Goal: Task Accomplishment & Management: Manage account settings

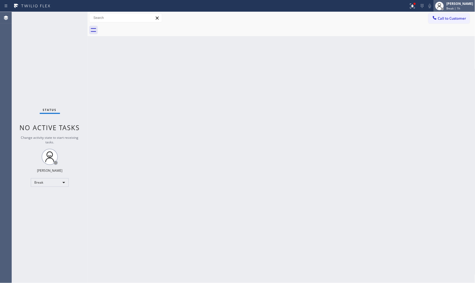
click at [456, 1] on div "[PERSON_NAME]" at bounding box center [460, 3] width 27 height 5
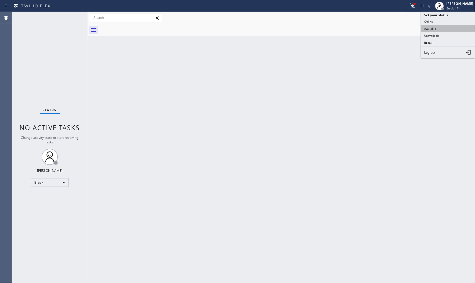
click at [436, 28] on button "Available" at bounding box center [449, 28] width 54 height 7
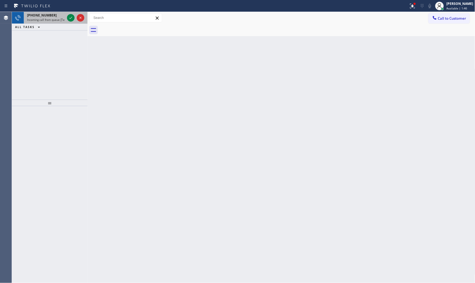
click at [55, 16] on div "[PHONE_NUMBER]" at bounding box center [46, 15] width 38 height 5
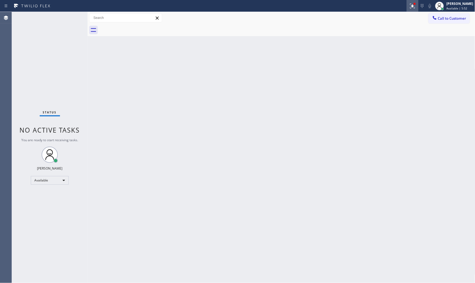
click at [410, 8] on icon at bounding box center [413, 6] width 6 height 6
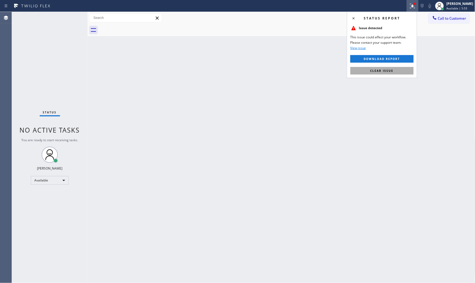
click at [385, 73] on button "Clear issue" at bounding box center [382, 71] width 63 height 8
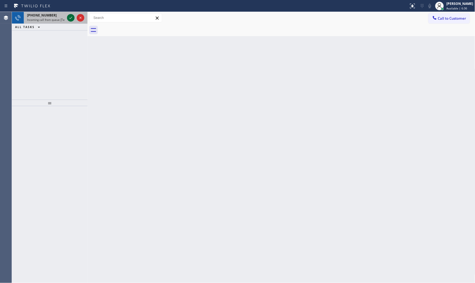
click at [72, 16] on icon at bounding box center [71, 18] width 6 height 6
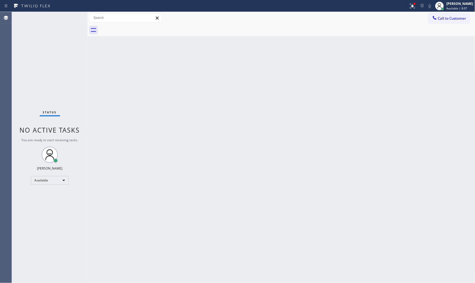
click at [66, 20] on div "Status No active tasks You are ready to start receiving tasks. [PERSON_NAME] Av…" at bounding box center [50, 148] width 76 height 272
click at [412, 7] on icon at bounding box center [412, 6] width 3 height 4
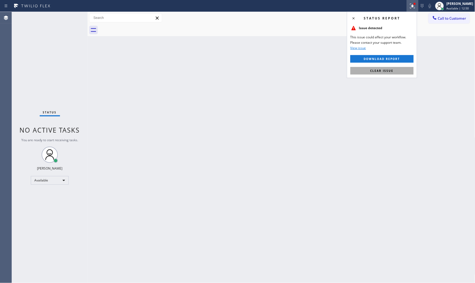
click at [390, 68] on button "Clear issue" at bounding box center [382, 71] width 63 height 8
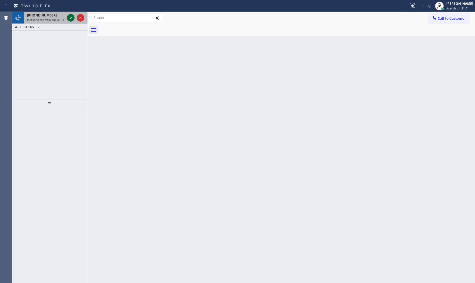
click at [71, 15] on icon at bounding box center [71, 18] width 6 height 6
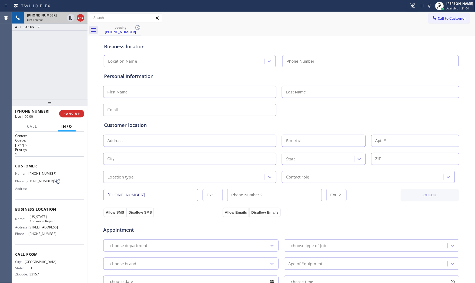
type input "[PHONE_NUMBER]"
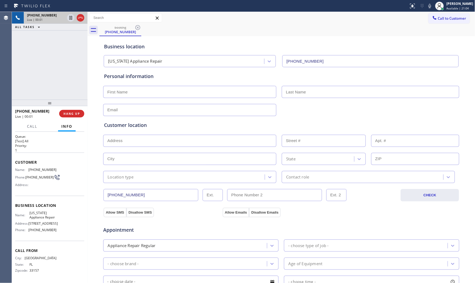
scroll to position [14, 0]
click at [427, 5] on icon at bounding box center [430, 6] width 6 height 6
click at [427, 6] on icon at bounding box center [430, 6] width 6 height 6
click at [77, 114] on span "HANG UP" at bounding box center [72, 114] width 16 height 4
click at [77, 113] on span "COMPLETE" at bounding box center [70, 114] width 19 height 4
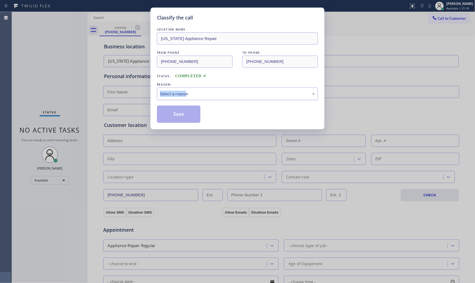
drag, startPoint x: 186, startPoint y: 88, endPoint x: 186, endPoint y: 93, distance: 4.9
click at [186, 90] on div "REASON: Select a reason" at bounding box center [237, 91] width 161 height 18
click at [186, 98] on div "Select a reason" at bounding box center [237, 94] width 161 height 13
click at [175, 115] on button "Save" at bounding box center [179, 114] width 44 height 17
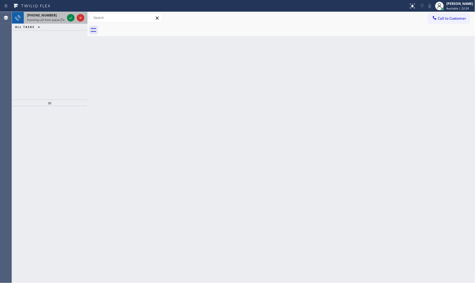
click at [64, 17] on div "[PHONE_NUMBER]" at bounding box center [46, 15] width 38 height 5
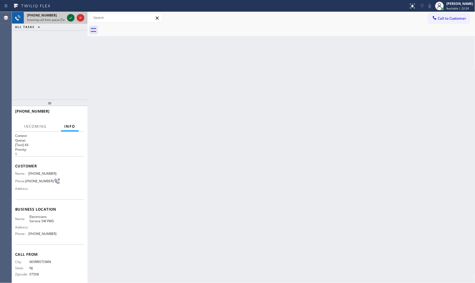
click at [67, 16] on div at bounding box center [71, 18] width 8 height 6
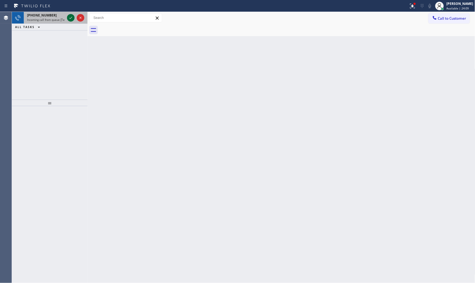
click at [73, 18] on icon at bounding box center [71, 18] width 6 height 6
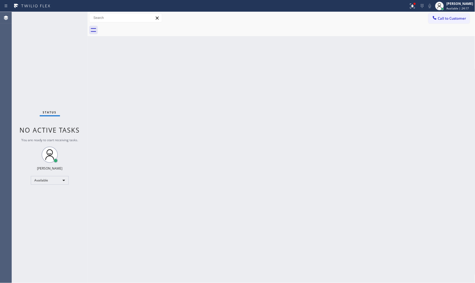
click at [68, 15] on div "Status No active tasks You are ready to start receiving tasks. [PERSON_NAME] Av…" at bounding box center [50, 148] width 76 height 272
click at [415, 7] on icon at bounding box center [413, 6] width 6 height 6
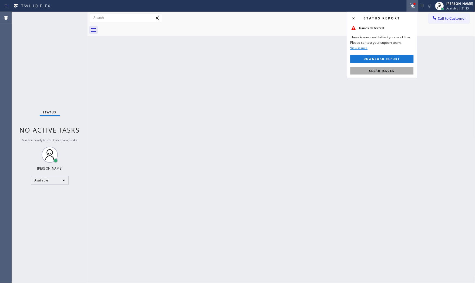
click at [372, 71] on span "Clear issues" at bounding box center [382, 71] width 25 height 4
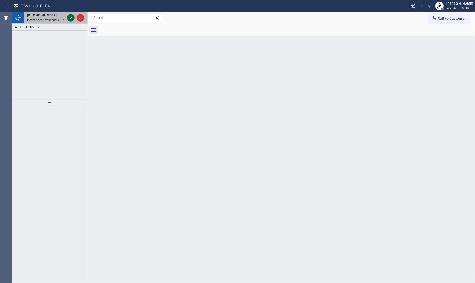
click at [67, 19] on div at bounding box center [71, 18] width 8 height 6
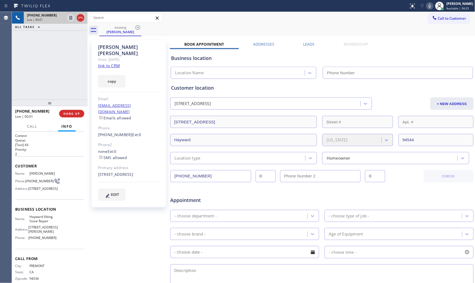
type input "[PHONE_NUMBER]"
click at [117, 63] on link "link to CRM" at bounding box center [109, 65] width 22 height 5
click at [65, 113] on span "HANG UP" at bounding box center [72, 114] width 16 height 4
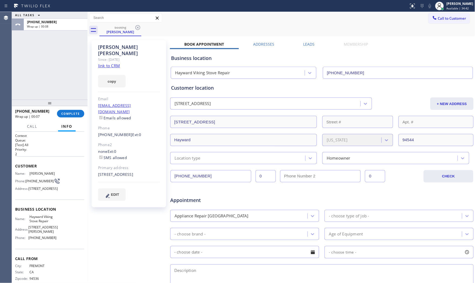
click at [73, 119] on div "[PHONE_NUMBER] Wrap up | 00:07 COMPLETE" at bounding box center [49, 114] width 69 height 14
click at [73, 116] on button "COMPLETE" at bounding box center [70, 114] width 27 height 8
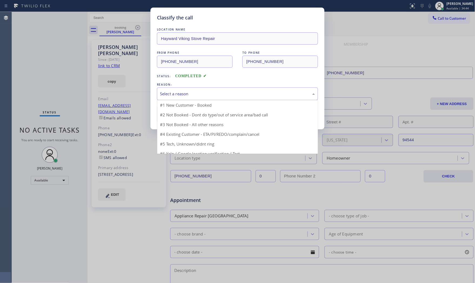
click at [174, 93] on div "Select a reason" at bounding box center [237, 94] width 155 height 6
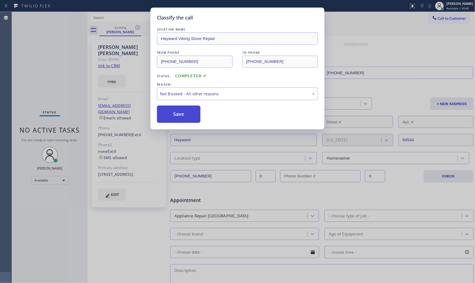
click at [174, 115] on button "Save" at bounding box center [179, 114] width 44 height 17
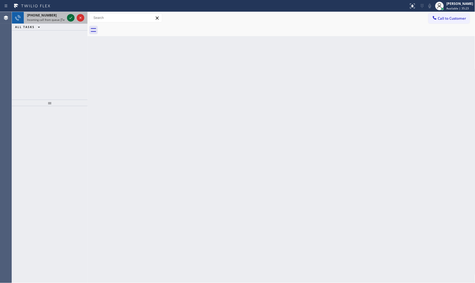
click at [67, 19] on div at bounding box center [75, 18] width 19 height 12
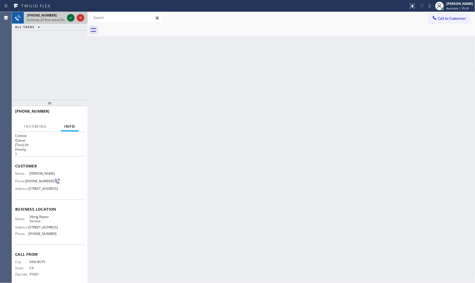
click at [67, 19] on div at bounding box center [71, 18] width 8 height 6
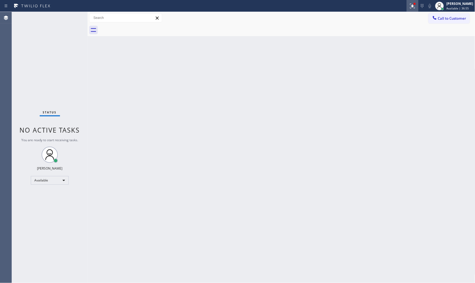
click at [408, 3] on div at bounding box center [413, 6] width 12 height 6
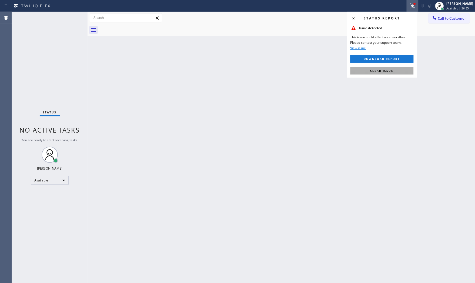
click at [396, 70] on button "Clear issue" at bounding box center [382, 71] width 63 height 8
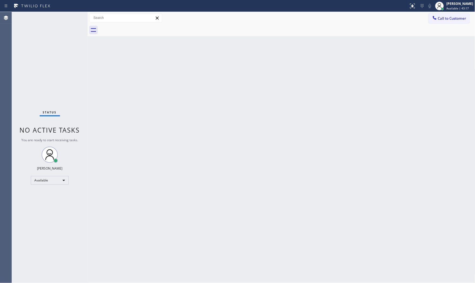
click at [148, 119] on div "Back to Dashboard Change Sender ID Customers Technicians Select a contact Outbo…" at bounding box center [282, 148] width 388 height 272
click at [71, 18] on div "Status No active tasks You are ready to start receiving tasks. [PERSON_NAME] Av…" at bounding box center [50, 148] width 76 height 272
click at [376, 173] on div "Back to Dashboard Change Sender ID Customers Technicians Select a contact Outbo…" at bounding box center [282, 148] width 388 height 272
click at [376, 211] on div "Back to Dashboard Change Sender ID Customers Technicians Select a contact Outbo…" at bounding box center [282, 148] width 388 height 272
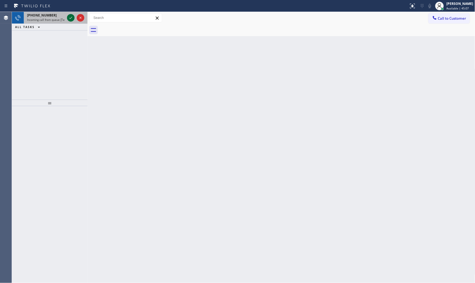
click at [68, 18] on icon at bounding box center [71, 18] width 6 height 6
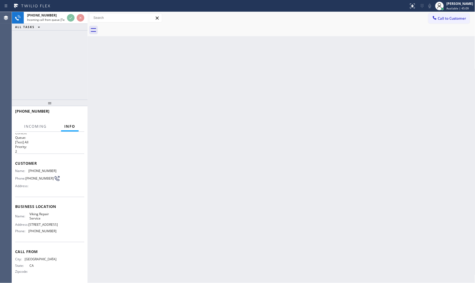
scroll to position [5, 0]
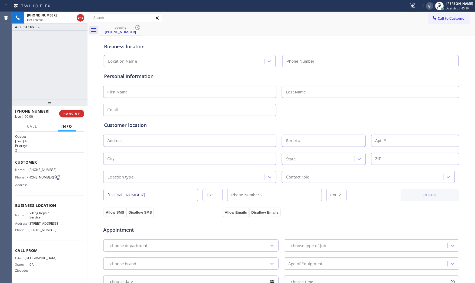
type input "[PHONE_NUMBER]"
click at [429, 4] on icon at bounding box center [430, 6] width 6 height 6
click at [423, 0] on div "Status report No issues detected If you experience an issue, please download th…" at bounding box center [441, 6] width 68 height 12
click at [427, 6] on icon at bounding box center [430, 6] width 6 height 6
click at [87, 92] on div at bounding box center [87, 148] width 0 height 272
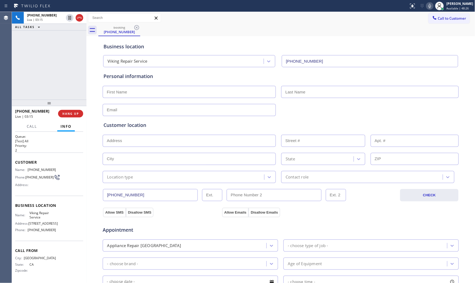
click at [427, 5] on icon at bounding box center [430, 6] width 6 height 6
click at [71, 19] on icon at bounding box center [69, 18] width 3 height 4
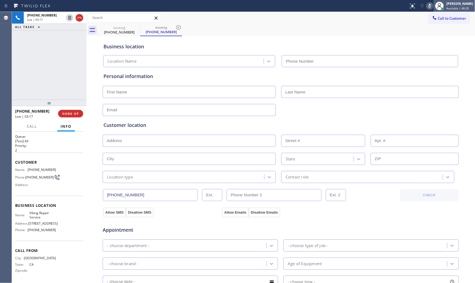
type input "[PHONE_NUMBER]"
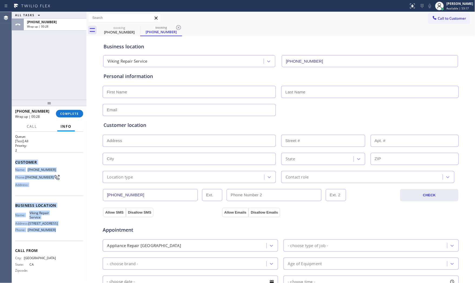
drag, startPoint x: 15, startPoint y: 160, endPoint x: 56, endPoint y: 232, distance: 82.5
click at [56, 234] on div "Context Queue: [Test] All Priority: 2 Customer Name: [PHONE_NUMBER] Phone: [PHO…" at bounding box center [49, 208] width 75 height 152
copy div "Customer Name: [PHONE_NUMBER] Phone: [PHONE_NUMBER] Address: Business location …"
click at [439, 21] on span "Call to Customer" at bounding box center [452, 18] width 28 height 5
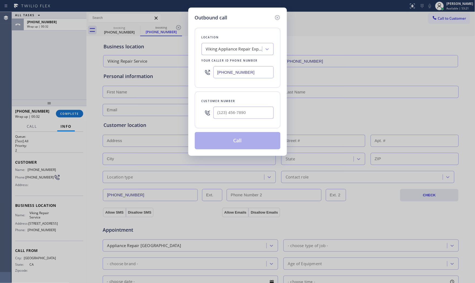
click at [239, 76] on input "[PHONE_NUMBER]" at bounding box center [244, 72] width 60 height 12
paste input "323) 416-2342"
type input "[PHONE_NUMBER]"
click at [235, 117] on input "(___) ___-____" at bounding box center [244, 113] width 60 height 12
paste input "747) 724-9778"
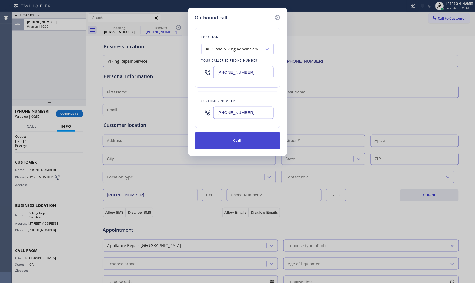
type input "[PHONE_NUMBER]"
click at [240, 141] on button "Call" at bounding box center [238, 140] width 86 height 17
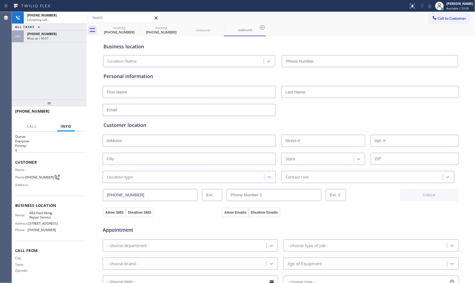
type input "[PHONE_NUMBER]"
drag, startPoint x: 30, startPoint y: 19, endPoint x: 32, endPoint y: 27, distance: 8.3
click at [30, 19] on span "Connecting call…" at bounding box center [38, 20] width 22 height 4
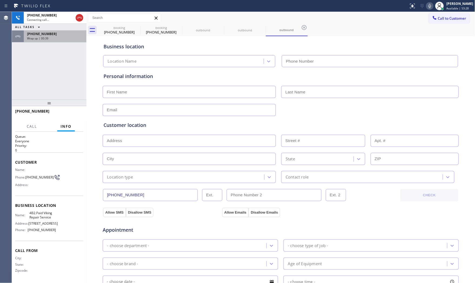
click at [36, 34] on span "[PHONE_NUMBER]" at bounding box center [42, 34] width 30 height 5
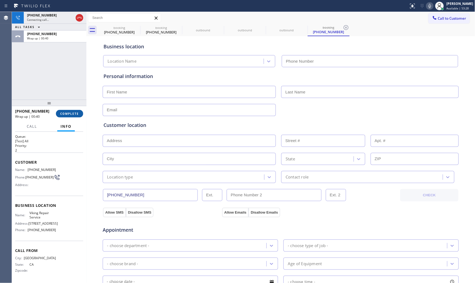
type input "[PHONE_NUMBER]"
click at [77, 111] on button "COMPLETE" at bounding box center [69, 114] width 27 height 8
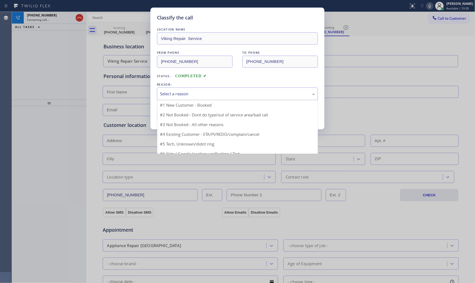
click at [168, 91] on div "Select a reason" at bounding box center [237, 94] width 155 height 6
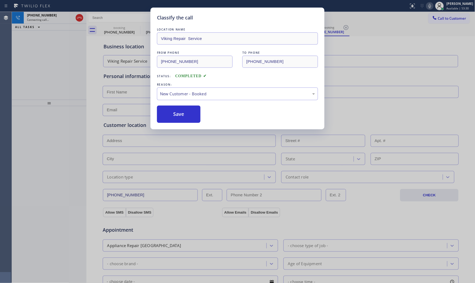
click at [170, 110] on button "Save" at bounding box center [179, 114] width 44 height 17
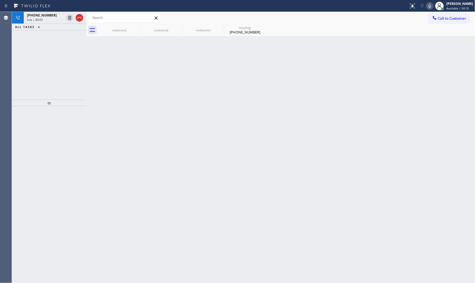
drag, startPoint x: 299, startPoint y: 15, endPoint x: 307, endPoint y: 16, distance: 8.9
click at [299, 15] on div "Call to Customer Outbound call Location Viking Repair Service Your caller id ph…" at bounding box center [281, 17] width 389 height 9
click at [428, 6] on icon at bounding box center [430, 6] width 6 height 6
click at [38, 19] on span "Live | 00:26" at bounding box center [35, 20] width 16 height 4
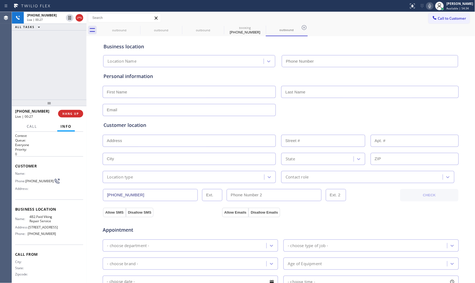
type input "[PHONE_NUMBER]"
click at [75, 112] on span "HANG UP" at bounding box center [70, 114] width 16 height 4
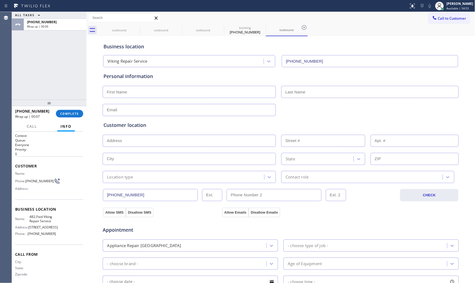
click at [160, 91] on input "text" at bounding box center [189, 92] width 173 height 12
type input "Mr"
paste input "Kochi"
type input "Kochi"
click at [205, 99] on div "Personal information Mr" at bounding box center [281, 95] width 355 height 44
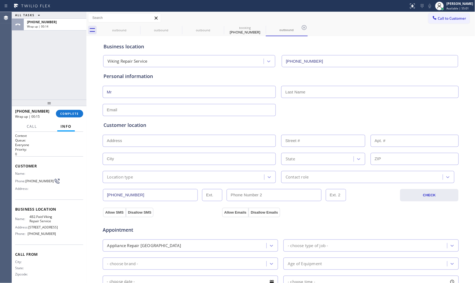
click at [203, 99] on div "Personal information Mr" at bounding box center [281, 95] width 355 height 44
click at [200, 95] on input "Mr" at bounding box center [189, 92] width 173 height 12
type input "[PERSON_NAME]"
type input "C"
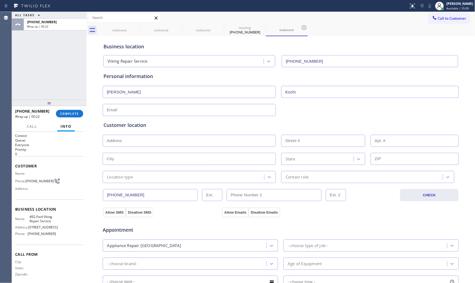
type input "Kochi"
type input "[EMAIL_ADDRESS][DOMAIN_NAME]"
click at [173, 142] on input "text" at bounding box center [189, 141] width 173 height 12
paste input "Tarzana, CA 91335"
type input "Tarzana, CA 91335, [GEOGRAPHIC_DATA]"
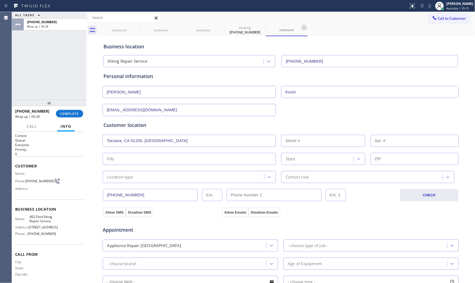
type input "[GEOGRAPHIC_DATA]"
type input "91335"
click at [142, 183] on div "Location type" at bounding box center [189, 177] width 173 height 12
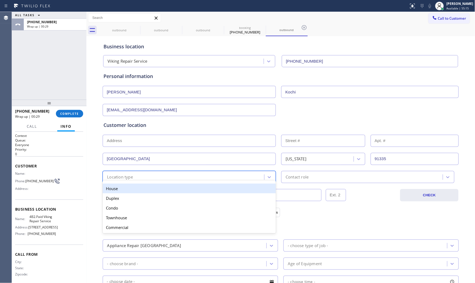
click at [137, 191] on div "House" at bounding box center [189, 189] width 173 height 10
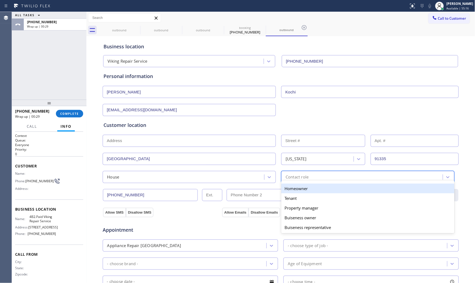
click at [303, 173] on div "Contact role" at bounding box center [363, 177] width 160 height 9
drag, startPoint x: 293, startPoint y: 188, endPoint x: 280, endPoint y: 191, distance: 12.6
click at [292, 189] on div "Homeowner" at bounding box center [368, 189] width 173 height 10
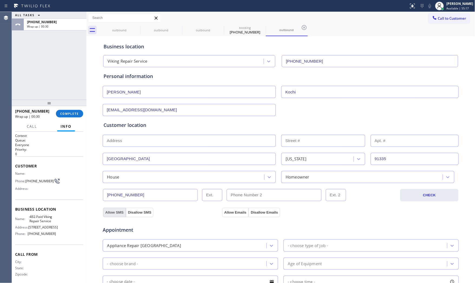
click at [111, 212] on button "Allow SMS" at bounding box center [114, 213] width 23 height 10
drag, startPoint x: 229, startPoint y: 211, endPoint x: 286, endPoint y: 242, distance: 64.4
click at [230, 211] on button "Allow Emails" at bounding box center [235, 213] width 27 height 10
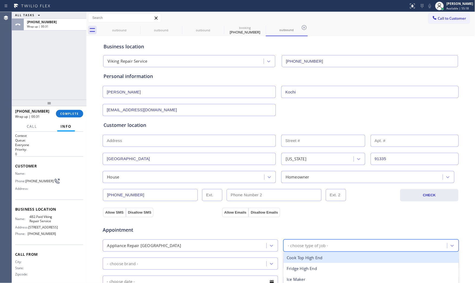
click at [304, 250] on div "- choose type of job -" at bounding box center [366, 245] width 162 height 9
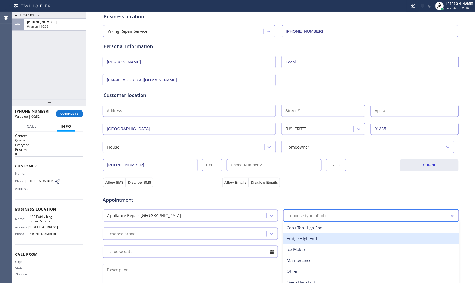
type input "ra"
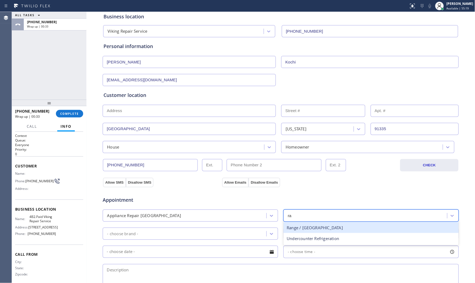
click at [306, 231] on div "Range / [GEOGRAPHIC_DATA]" at bounding box center [372, 228] width 176 height 11
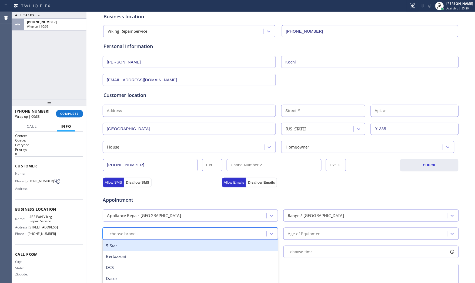
click at [197, 231] on div "- choose brand -" at bounding box center [185, 233] width 162 height 9
type input "v"
click at [173, 248] on div "Viking" at bounding box center [191, 246] width 176 height 11
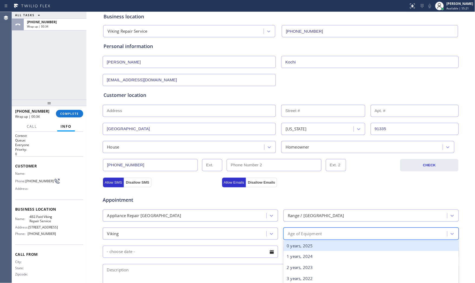
click at [308, 233] on div "Age of Equipment" at bounding box center [305, 234] width 34 height 6
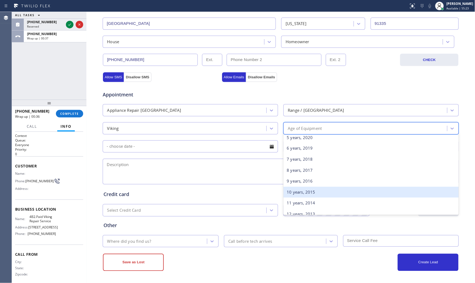
scroll to position [60, 0]
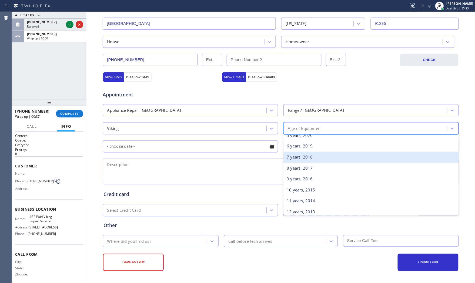
drag, startPoint x: 296, startPoint y: 158, endPoint x: 237, endPoint y: 130, distance: 65.7
click at [295, 158] on div "7 years, 2018" at bounding box center [372, 157] width 176 height 11
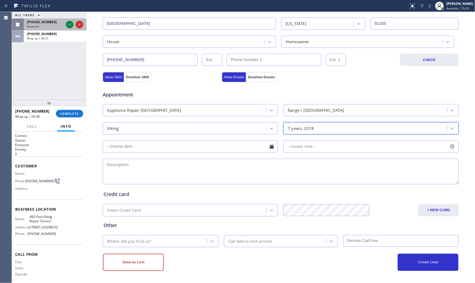
click at [36, 25] on span "Reserved" at bounding box center [33, 27] width 12 height 4
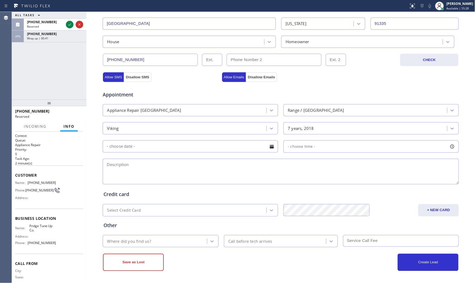
click at [197, 172] on textarea at bounding box center [281, 172] width 356 height 26
paste textarea "Viking | range | need to be look up want to make sure that theres no problem wi…"
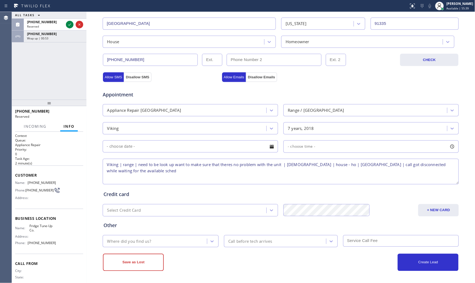
type textarea "Viking | range | need to be look up want to make sure that theres no problem wi…"
click at [175, 236] on div "Where did you find us?" at bounding box center [161, 242] width 116 height 12
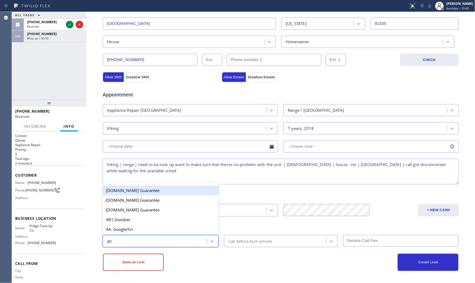
type input "goo"
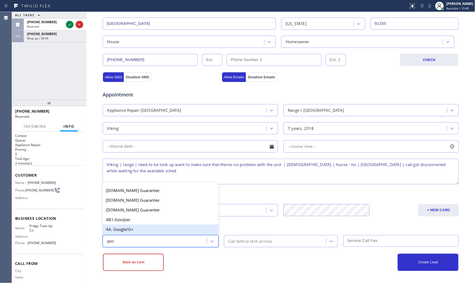
click at [149, 231] on div "4A. Google/G+" at bounding box center [161, 230] width 116 height 10
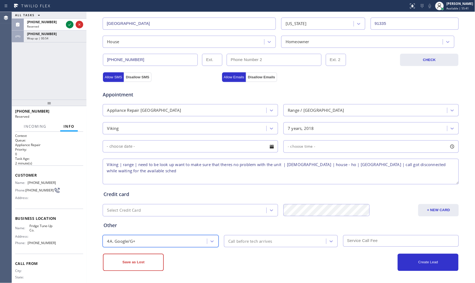
click at [253, 256] on div "Save as Lost" at bounding box center [192, 262] width 178 height 17
click at [145, 267] on button "Save as Lost" at bounding box center [133, 262] width 61 height 17
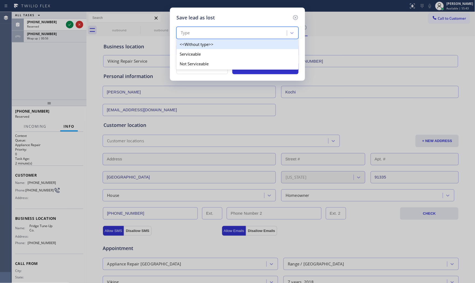
click at [207, 35] on div "Type" at bounding box center [232, 32] width 109 height 9
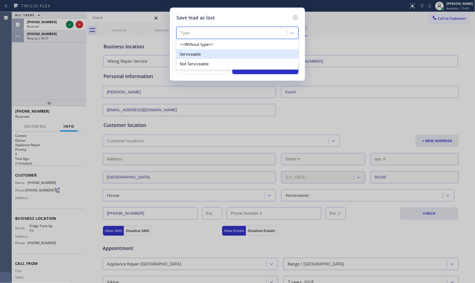
click at [207, 52] on div "Serviceable" at bounding box center [238, 54] width 122 height 10
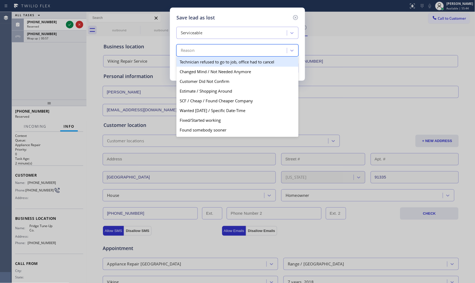
click at [207, 52] on div "Reason" at bounding box center [232, 50] width 109 height 9
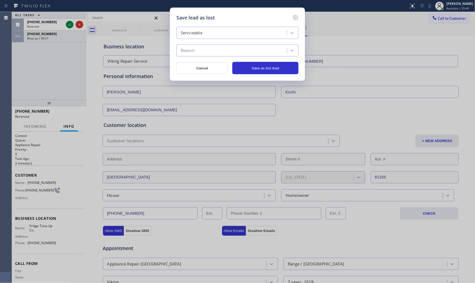
click at [207, 40] on div "Serviceable Reason" at bounding box center [238, 42] width 122 height 30
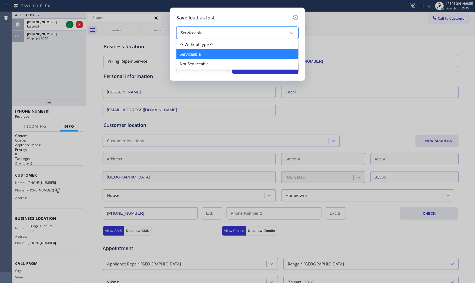
drag, startPoint x: 203, startPoint y: 35, endPoint x: 200, endPoint y: 45, distance: 10.3
click at [202, 37] on div "Serviceable" at bounding box center [232, 32] width 109 height 9
click at [194, 60] on div "Not Serviceable" at bounding box center [238, 64] width 122 height 10
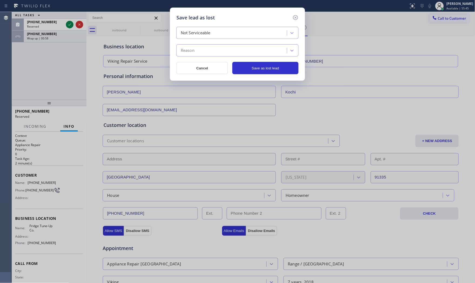
click at [196, 52] on div "Reason" at bounding box center [232, 50] width 109 height 9
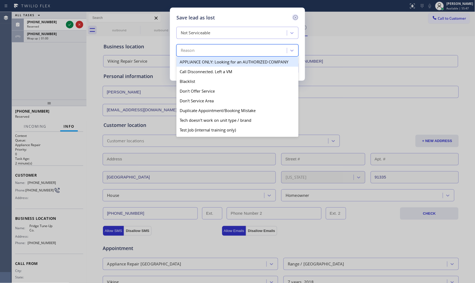
click at [297, 19] on icon at bounding box center [295, 17] width 5 height 5
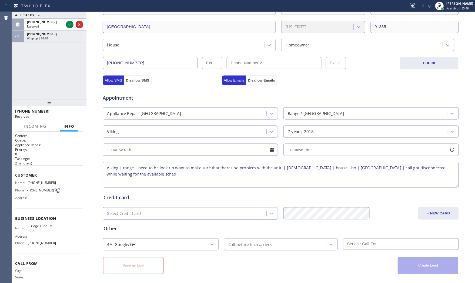
scroll to position [154, 0]
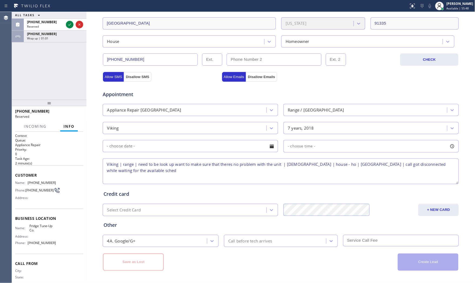
click at [199, 180] on textarea "Viking | range | need to be look up want to make sure that theres no problem wi…" at bounding box center [281, 172] width 356 height 26
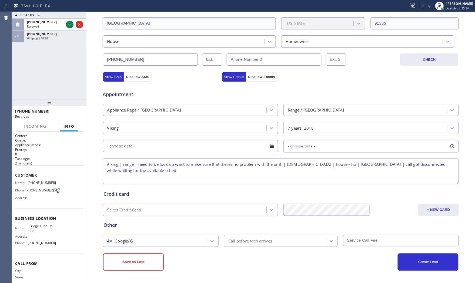
drag, startPoint x: 423, startPoint y: 165, endPoint x: 428, endPoint y: 166, distance: 4.4
click at [428, 166] on textarea "Viking | range | need to be look up want to make sure that theres no problem wi…" at bounding box center [281, 172] width 356 height 26
drag, startPoint x: 444, startPoint y: 166, endPoint x: 433, endPoint y: 166, distance: 11.1
click at [444, 166] on textarea "Viking | range | need to be look up want to make sure that theres no problem wi…" at bounding box center [281, 172] width 356 height 26
drag, startPoint x: 423, startPoint y: 166, endPoint x: 430, endPoint y: 172, distance: 10.0
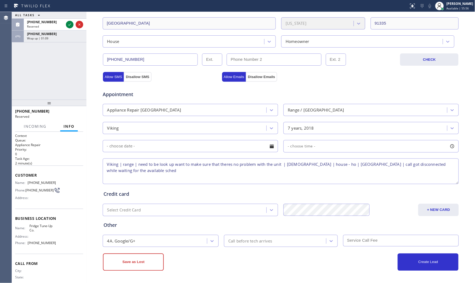
click at [430, 172] on textarea "Viking | range | need to be look up want to make sure that theres no problem wi…" at bounding box center [281, 172] width 356 height 26
type textarea "Viking | range | need to be look up want to make sure that theres no problem wi…"
click at [153, 259] on button "Save as Lost" at bounding box center [133, 262] width 61 height 17
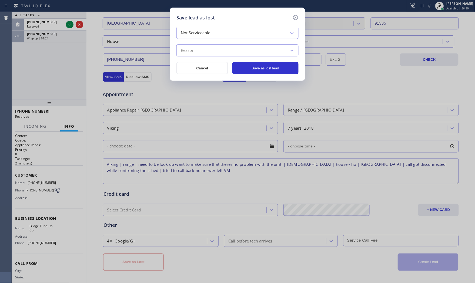
click at [237, 50] on div "Reason" at bounding box center [232, 50] width 109 height 9
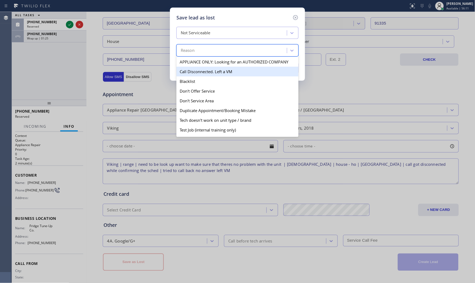
click at [224, 69] on div "Call Disconnected. Left a VM" at bounding box center [238, 72] width 122 height 10
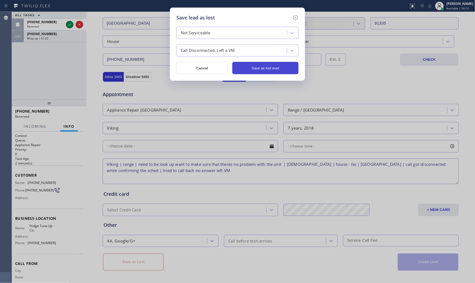
click at [263, 62] on button "Save as lost lead" at bounding box center [266, 68] width 66 height 12
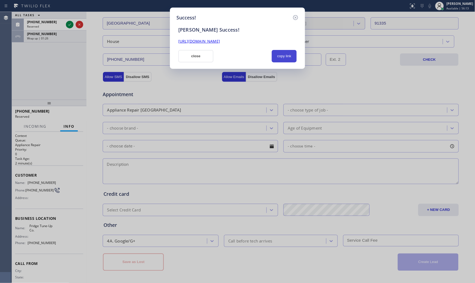
click at [287, 56] on button "copy link" at bounding box center [284, 56] width 25 height 12
click at [204, 58] on button "close" at bounding box center [195, 56] width 35 height 12
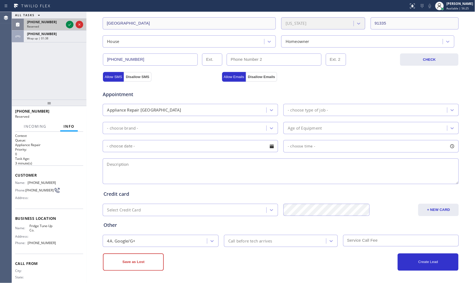
click at [47, 27] on div "Reserved" at bounding box center [45, 27] width 37 height 4
click at [71, 26] on icon at bounding box center [70, 24] width 6 height 6
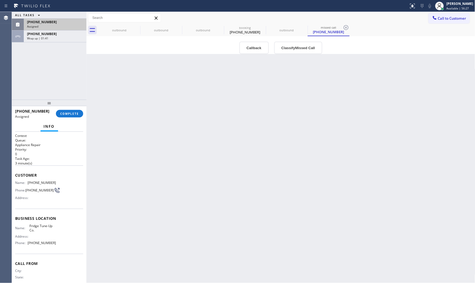
scroll to position [0, 0]
click at [74, 114] on span "COMPLETE" at bounding box center [69, 114] width 19 height 4
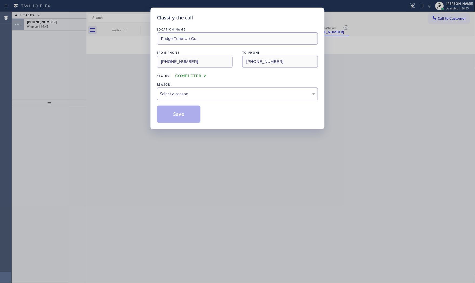
click at [204, 90] on div "Select a reason" at bounding box center [237, 94] width 161 height 13
click at [184, 113] on button "Save" at bounding box center [179, 114] width 44 height 17
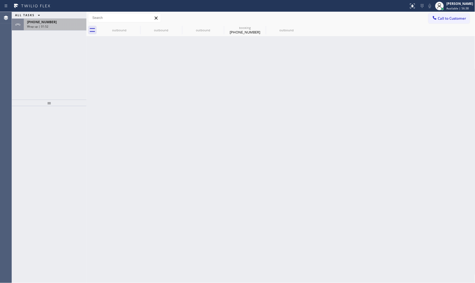
click at [71, 22] on div "[PHONE_NUMBER]" at bounding box center [55, 22] width 56 height 5
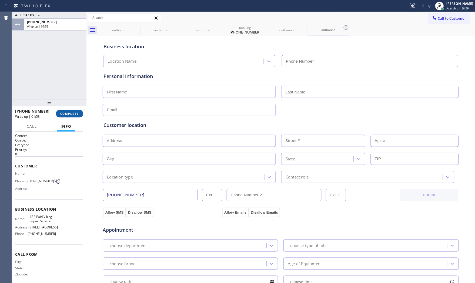
type input "[PHONE_NUMBER]"
click at [74, 114] on span "COMPLETE" at bounding box center [69, 114] width 19 height 4
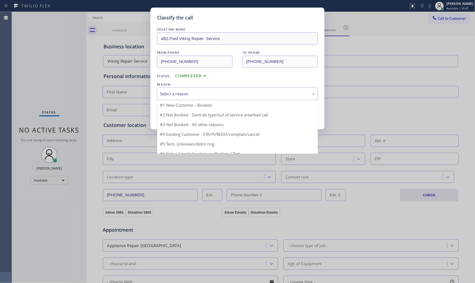
click at [164, 100] on div "Select a reason" at bounding box center [237, 94] width 161 height 13
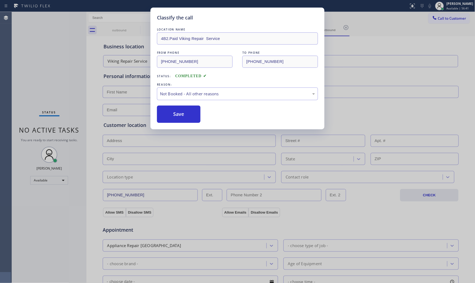
click at [165, 113] on button "Save" at bounding box center [179, 114] width 44 height 17
drag, startPoint x: 165, startPoint y: 113, endPoint x: 302, endPoint y: 197, distance: 160.2
click at [166, 113] on button "Save" at bounding box center [179, 114] width 44 height 17
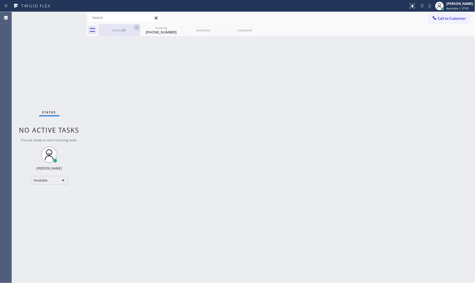
click at [123, 27] on div "outbound" at bounding box center [119, 30] width 41 height 12
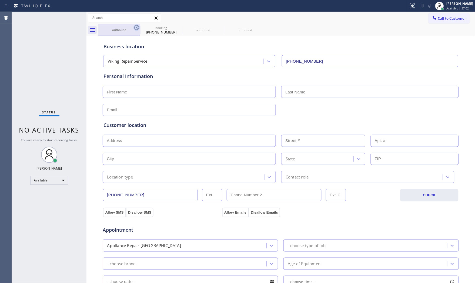
click at [138, 26] on icon at bounding box center [137, 27] width 6 height 6
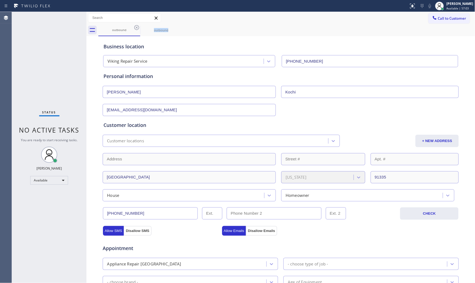
click at [138, 26] on icon at bounding box center [137, 27] width 6 height 6
click at [0, 0] on icon at bounding box center [0, 0] width 0 height 0
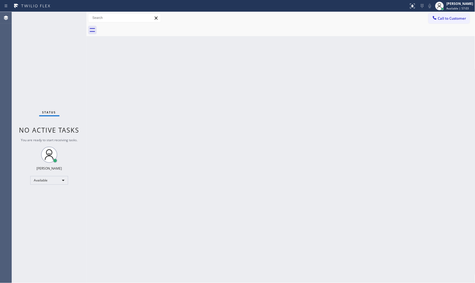
click at [138, 26] on div at bounding box center [286, 30] width 377 height 12
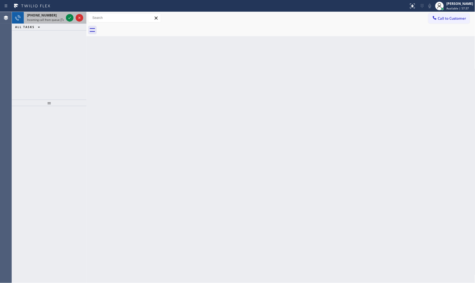
click at [52, 17] on div "[PHONE_NUMBER]" at bounding box center [45, 15] width 37 height 5
drag, startPoint x: 67, startPoint y: 16, endPoint x: 66, endPoint y: 19, distance: 3.1
click at [65, 20] on div at bounding box center [74, 18] width 19 height 12
click at [67, 18] on icon at bounding box center [70, 18] width 6 height 6
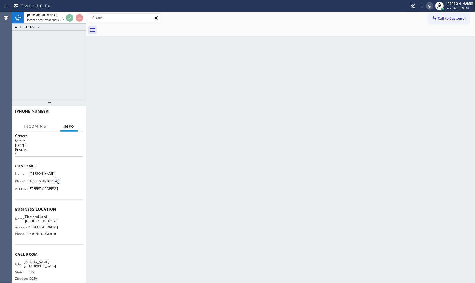
click at [75, 110] on div "[PHONE_NUMBER]" at bounding box center [47, 111] width 64 height 5
click at [75, 110] on div "[PHONE_NUMBER]" at bounding box center [49, 114] width 68 height 14
click at [75, 110] on button "HANG UP" at bounding box center [70, 114] width 25 height 8
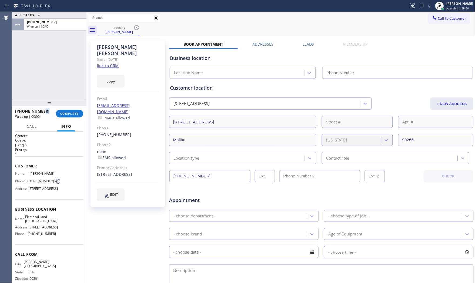
type input "[PHONE_NUMBER]"
click at [73, 112] on span "COMPLETE" at bounding box center [69, 114] width 19 height 4
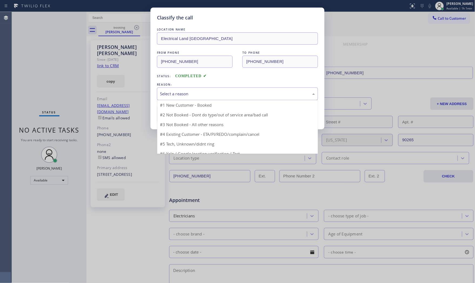
click at [193, 89] on div "Select a reason" at bounding box center [237, 94] width 161 height 13
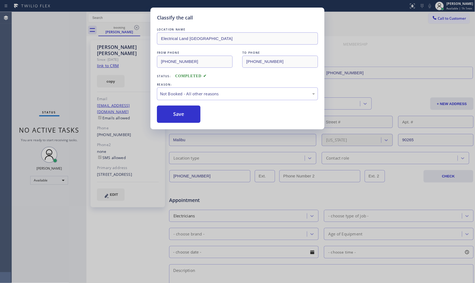
click at [186, 116] on button "Save" at bounding box center [179, 114] width 44 height 17
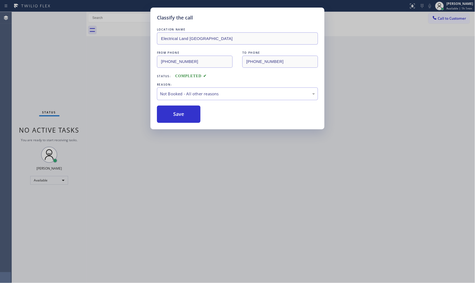
click at [186, 116] on button "Save" at bounding box center [179, 114] width 44 height 17
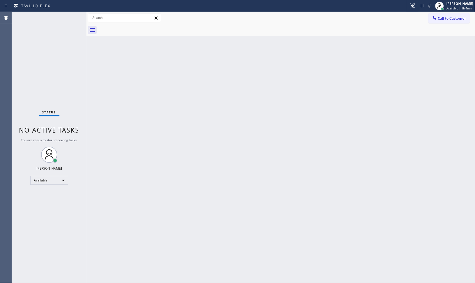
click at [68, 17] on div "Status No active tasks You are ready to start receiving tasks. [PERSON_NAME] Av…" at bounding box center [49, 148] width 75 height 272
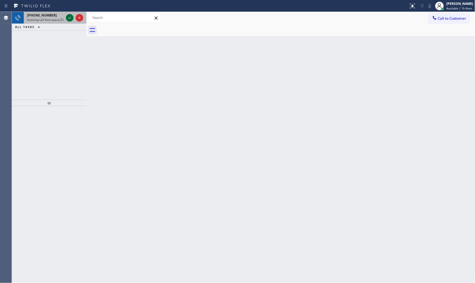
click at [68, 17] on icon at bounding box center [70, 18] width 6 height 6
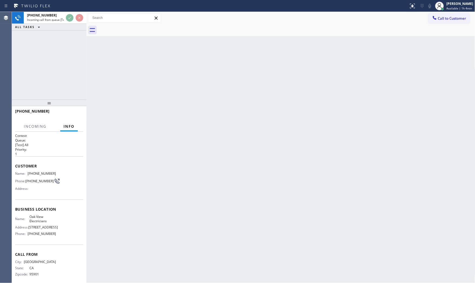
scroll to position [9, 0]
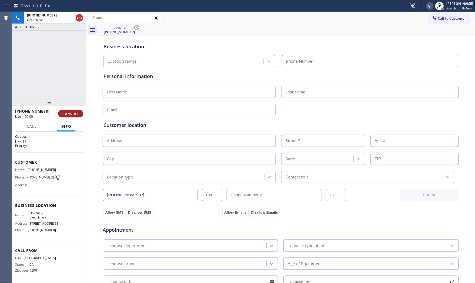
type input "[PHONE_NUMBER]"
click at [78, 113] on span "HANG UP" at bounding box center [70, 114] width 16 height 4
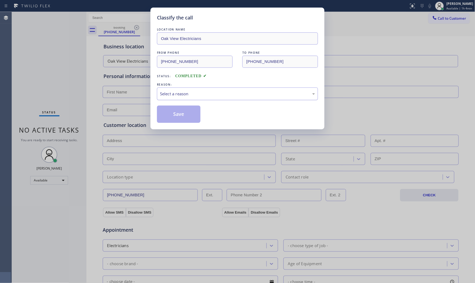
click at [191, 94] on div "Select a reason" at bounding box center [237, 94] width 155 height 6
click at [178, 115] on button "Save" at bounding box center [179, 114] width 44 height 17
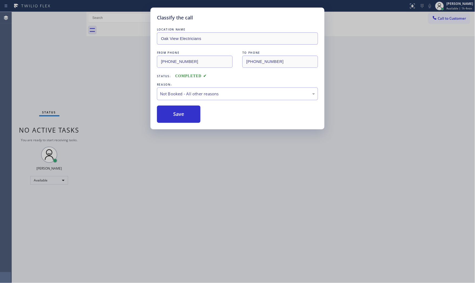
click at [178, 115] on button "Save" at bounding box center [179, 114] width 44 height 17
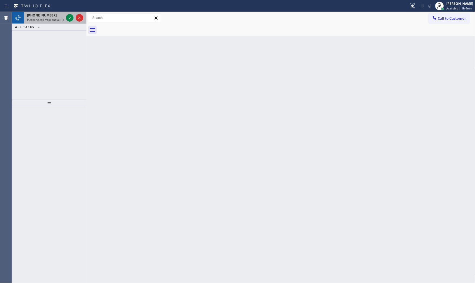
click at [61, 22] on div "[PHONE_NUMBER] Incoming call from queue [Test] All" at bounding box center [44, 18] width 41 height 12
click at [48, 18] on span "Incoming call from queue [Test] All" at bounding box center [49, 20] width 45 height 4
click at [62, 21] on span "Incoming call from queue [Test] All" at bounding box center [49, 20] width 45 height 4
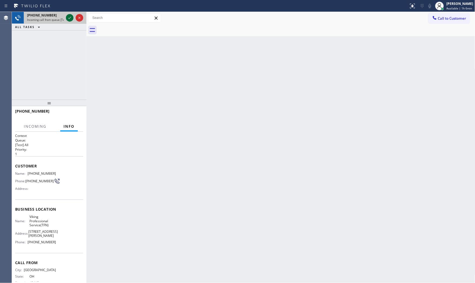
click at [70, 18] on icon at bounding box center [70, 18] width 6 height 6
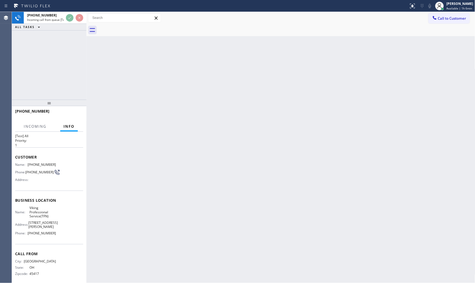
scroll to position [9, 0]
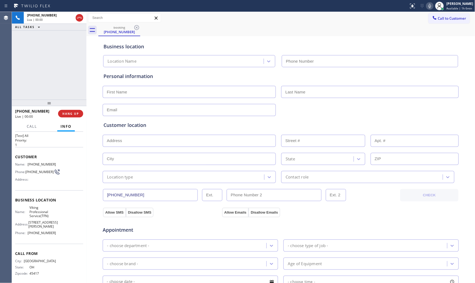
type input "[PHONE_NUMBER]"
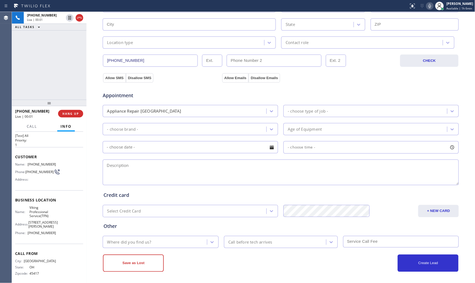
scroll to position [135, 0]
click at [81, 111] on button "HANG UP" at bounding box center [70, 114] width 25 height 8
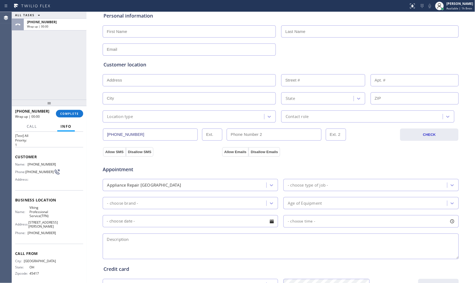
scroll to position [0, 0]
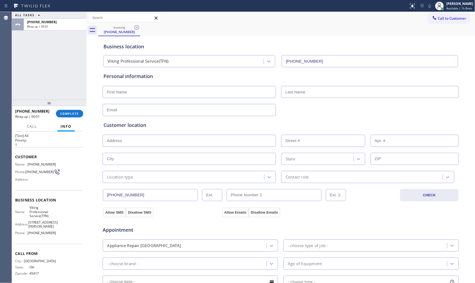
click at [161, 92] on input "text" at bounding box center [189, 92] width 173 height 12
type input "MR"
type input "a"
type input "[PERSON_NAME]"
type input "[EMAIL_ADDRESS][DOMAIN_NAME]"
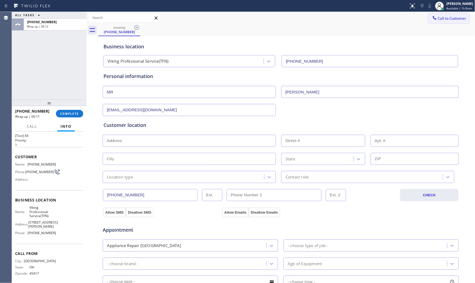
drag, startPoint x: 343, startPoint y: 52, endPoint x: 431, endPoint y: 14, distance: 95.4
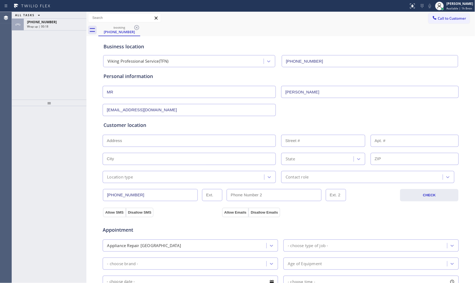
click at [117, 141] on input "text" at bounding box center [189, 141] width 173 height 12
paste input "UPPER ARLNGTN, OH 43221"
type input "UPPER ARLNGTN, OH 43221"
click at [54, 23] on div "[PHONE_NUMBER]" at bounding box center [55, 22] width 56 height 5
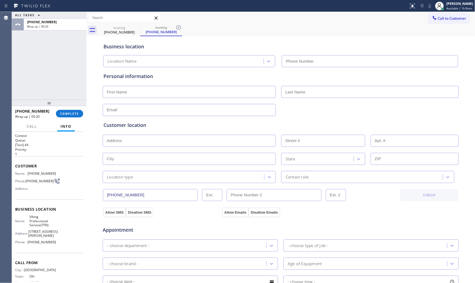
type input "[PHONE_NUMBER]"
click at [127, 28] on div "booking" at bounding box center [119, 28] width 41 height 4
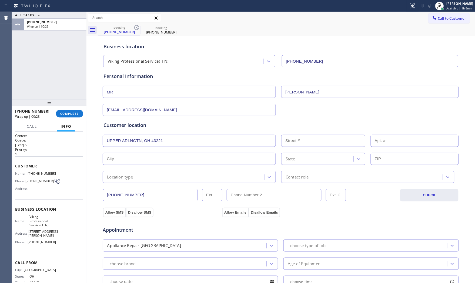
click at [209, 136] on input "UPPER ARLNGTN, OH 43221" at bounding box center [189, 141] width 173 height 12
type input "[GEOGRAPHIC_DATA], [GEOGRAPHIC_DATA]"
type input "Columbus"
type input "43221"
click at [152, 177] on div "Location type" at bounding box center [184, 177] width 160 height 9
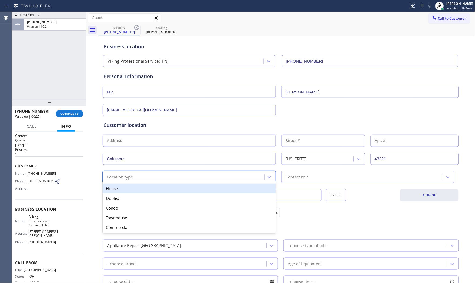
click at [142, 190] on div "House" at bounding box center [189, 189] width 173 height 10
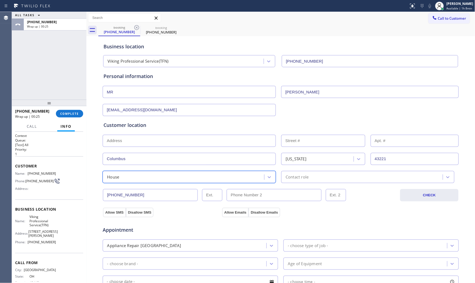
click at [310, 173] on div "Contact role" at bounding box center [363, 177] width 160 height 9
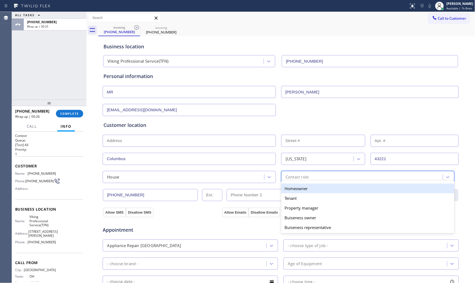
click at [301, 187] on div "Homeowner" at bounding box center [368, 189] width 173 height 10
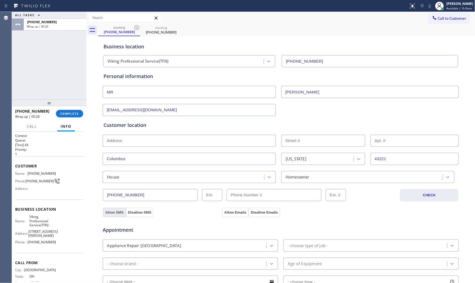
click at [118, 210] on button "Allow SMS" at bounding box center [114, 213] width 23 height 10
drag, startPoint x: 237, startPoint y: 208, endPoint x: 250, endPoint y: 225, distance: 21.2
click at [238, 209] on button "Allow Emails" at bounding box center [235, 213] width 27 height 10
drag, startPoint x: 300, startPoint y: 236, endPoint x: 302, endPoint y: 242, distance: 6.4
click at [300, 237] on div "Appointment Appliance Repair High End - choose type of job - - choose brand - A…" at bounding box center [281, 270] width 355 height 101
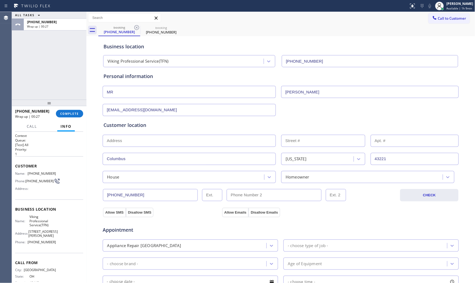
click at [302, 242] on div "- choose type of job -" at bounding box center [366, 245] width 162 height 9
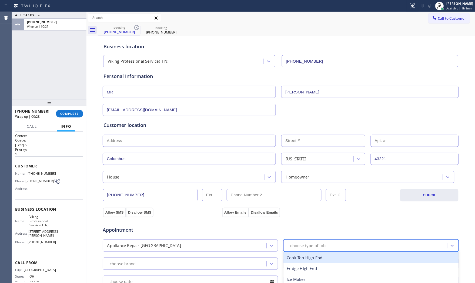
type input "f"
drag, startPoint x: 305, startPoint y: 258, endPoint x: 210, endPoint y: 258, distance: 95.2
click at [304, 258] on div "Fridge High End" at bounding box center [372, 258] width 176 height 11
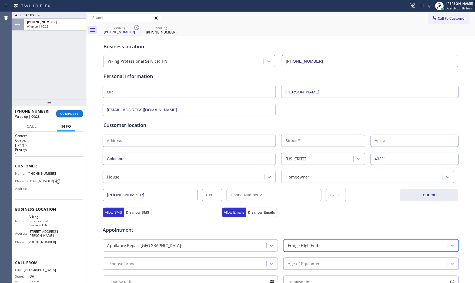
click at [176, 263] on div "- choose brand -" at bounding box center [185, 263] width 162 height 9
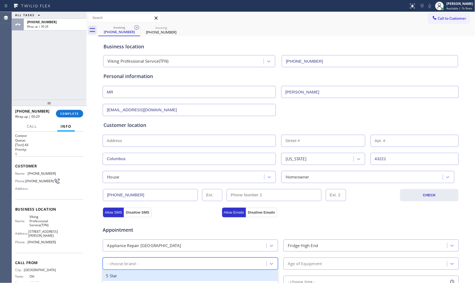
type input "v"
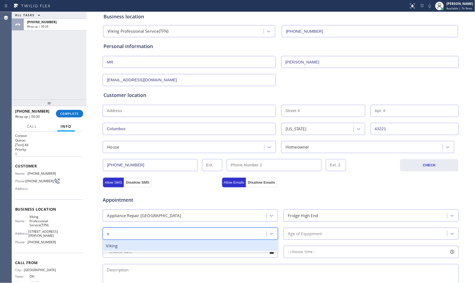
click at [165, 245] on div "Viking" at bounding box center [191, 246] width 176 height 11
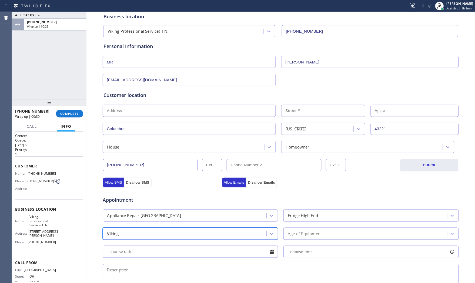
click at [304, 236] on div "Age of Equipment" at bounding box center [305, 234] width 34 height 6
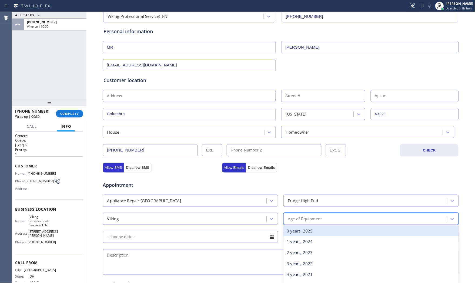
scroll to position [60, 0]
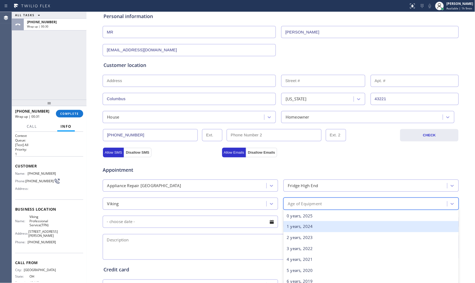
click at [303, 231] on div "1 years, 2024" at bounding box center [372, 226] width 176 height 11
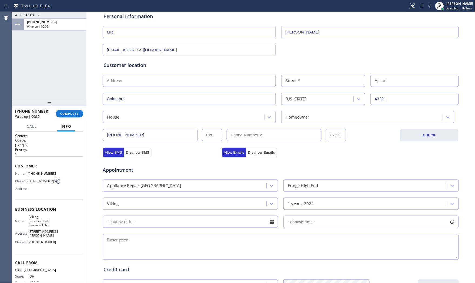
click at [174, 242] on textarea at bounding box center [281, 247] width 356 height 26
paste textarea "Viking | fridgeFS | its leaking water from underneath | [DEMOGRAPHIC_DATA] | [G…"
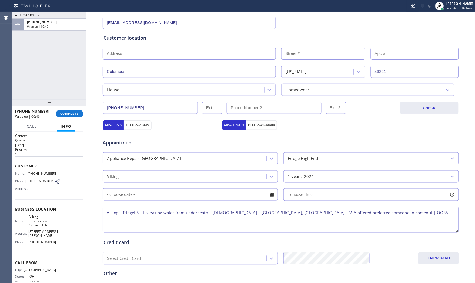
scroll to position [135, 0]
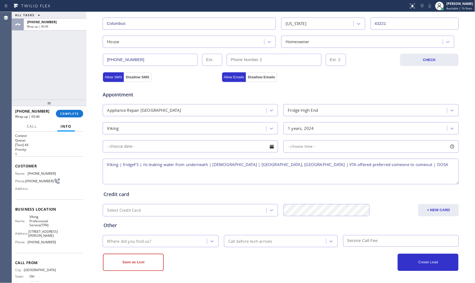
type textarea "Viking | fridgeFS | its leaking water from underneath | [DEMOGRAPHIC_DATA] | [G…"
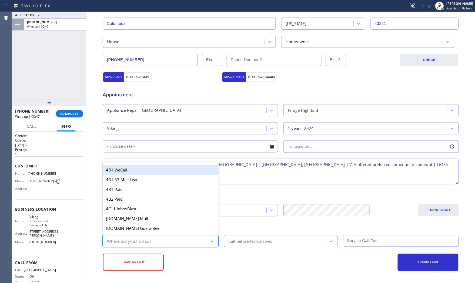
click at [131, 243] on div "Where did you find us?" at bounding box center [129, 242] width 44 height 6
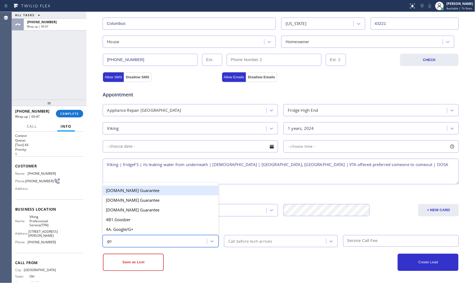
type input "goo"
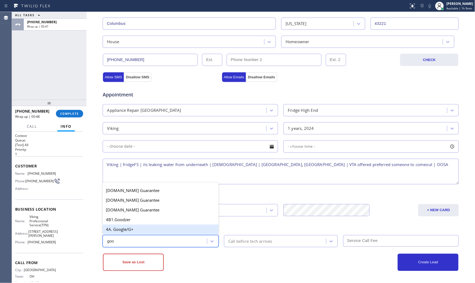
drag, startPoint x: 133, startPoint y: 232, endPoint x: 134, endPoint y: 241, distance: 9.5
click at [133, 234] on div "4A. Google/G+" at bounding box center [161, 230] width 116 height 10
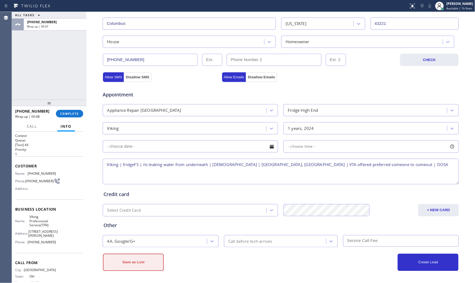
click at [134, 266] on button "Save as Lost" at bounding box center [133, 262] width 61 height 17
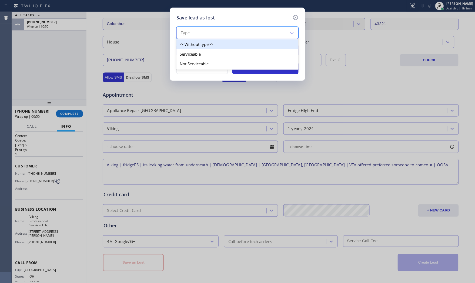
click at [233, 34] on div "Type" at bounding box center [232, 32] width 109 height 9
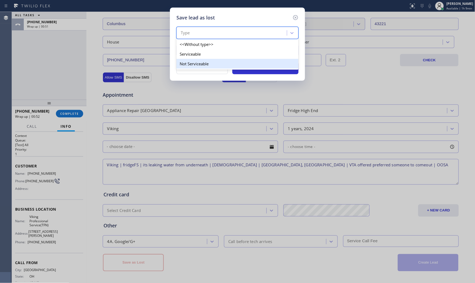
drag, startPoint x: 216, startPoint y: 53, endPoint x: 215, endPoint y: 60, distance: 7.1
click at [215, 60] on div "<<Without type>> Serviceable Not Serviceable" at bounding box center [238, 53] width 122 height 31
click at [215, 60] on div "Not Serviceable" at bounding box center [238, 64] width 122 height 10
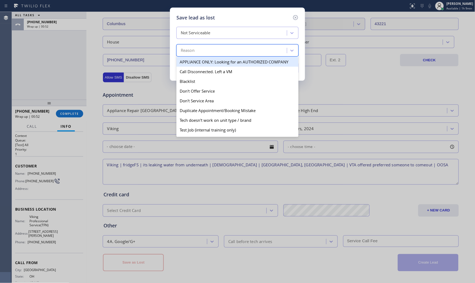
click at [214, 52] on div "Reason" at bounding box center [232, 50] width 109 height 9
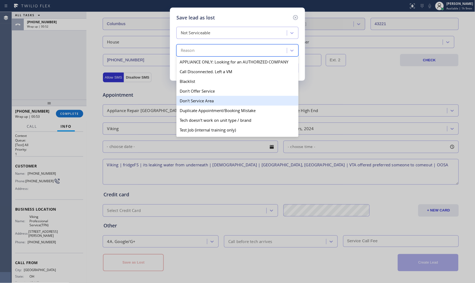
click at [206, 101] on div "Don't Service Area" at bounding box center [238, 101] width 122 height 10
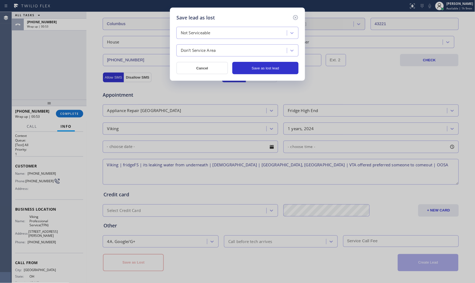
click at [250, 76] on div "Save lead as lost Not Serviceable Don't Service Area Cancel Save as lost lead" at bounding box center [237, 44] width 135 height 73
click at [250, 70] on button "Save as lost lead" at bounding box center [266, 68] width 66 height 12
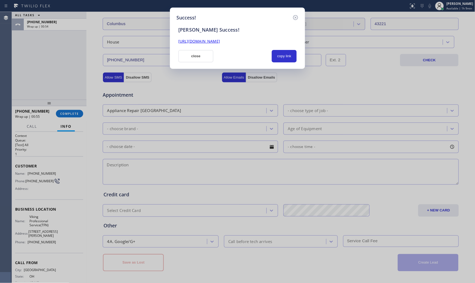
click at [205, 72] on div "Success! [PERSON_NAME] Success! [URL][DOMAIN_NAME] close copy link" at bounding box center [237, 141] width 475 height 283
click at [188, 60] on button "close" at bounding box center [195, 56] width 35 height 12
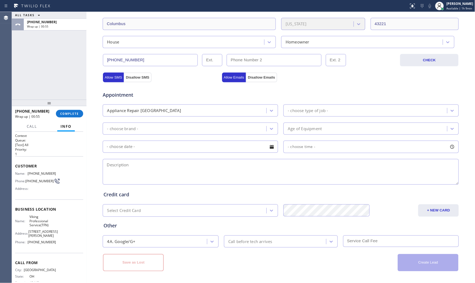
click at [72, 109] on div "[PHONE_NUMBER] Wrap up | 00:55 COMPLETE" at bounding box center [49, 114] width 68 height 14
click at [72, 111] on button "COMPLETE" at bounding box center [69, 114] width 27 height 8
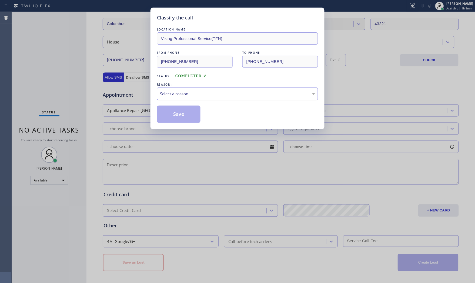
drag, startPoint x: 186, startPoint y: 92, endPoint x: 184, endPoint y: 99, distance: 7.0
click at [186, 92] on div "Select a reason" at bounding box center [237, 94] width 155 height 6
click at [179, 115] on button "Save" at bounding box center [179, 114] width 44 height 17
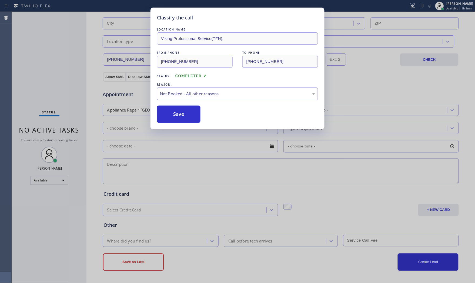
click at [179, 115] on button "Save" at bounding box center [179, 114] width 44 height 17
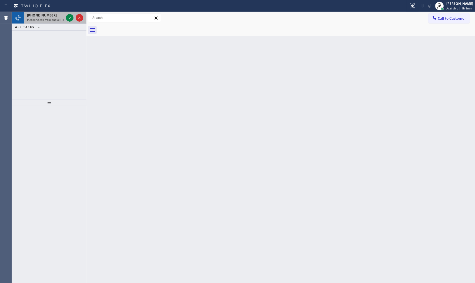
click at [47, 19] on span "Incoming call from queue [Test] All" at bounding box center [49, 20] width 45 height 4
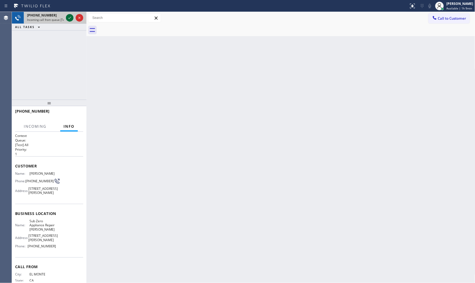
click at [71, 17] on icon at bounding box center [69, 18] width 3 height 2
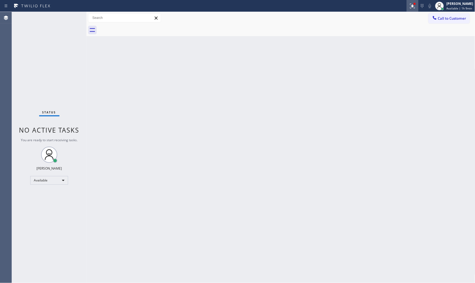
click at [408, 8] on div at bounding box center [413, 6] width 12 height 6
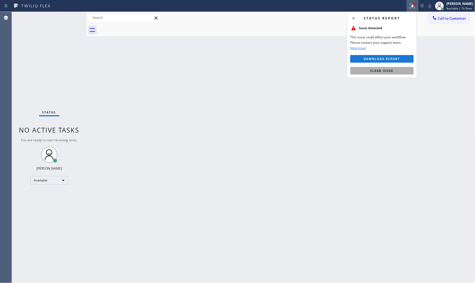
click at [394, 70] on button "Clear issue" at bounding box center [382, 71] width 63 height 8
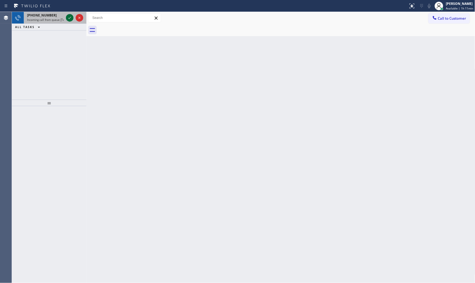
click at [71, 19] on icon at bounding box center [70, 18] width 6 height 6
click at [63, 13] on div "[PHONE_NUMBER]" at bounding box center [45, 15] width 37 height 5
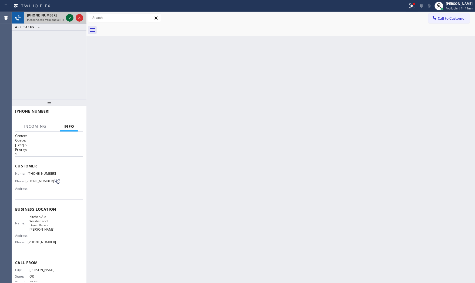
click at [70, 16] on icon at bounding box center [70, 18] width 6 height 6
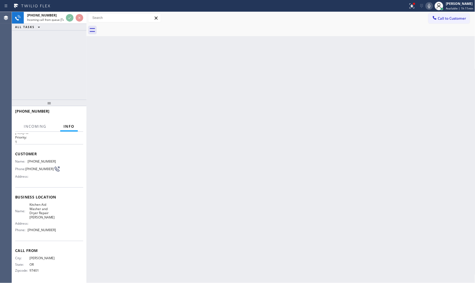
scroll to position [14, 0]
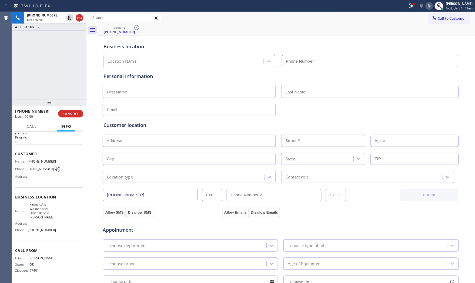
type input "[PHONE_NUMBER]"
click at [71, 112] on span "HANG UP" at bounding box center [70, 114] width 16 height 4
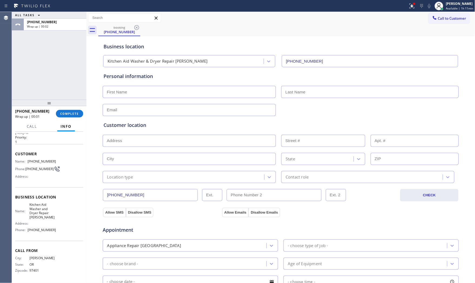
click at [68, 114] on span "COMPLETE" at bounding box center [69, 114] width 19 height 4
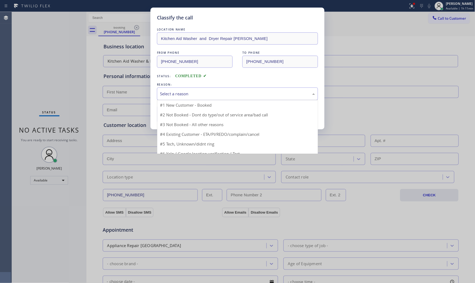
click at [175, 95] on div "Select a reason" at bounding box center [237, 94] width 155 height 6
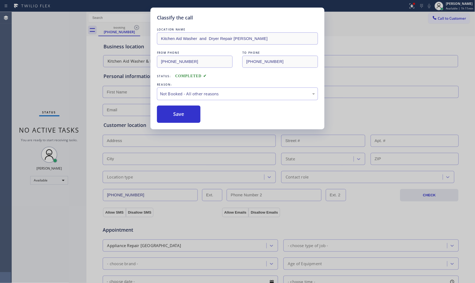
click at [173, 112] on button "Save" at bounding box center [179, 114] width 44 height 17
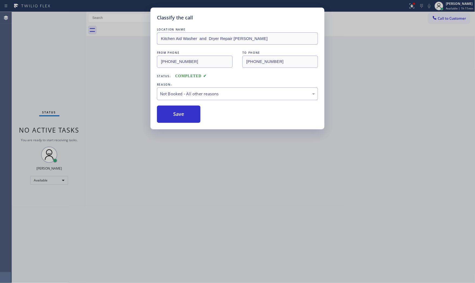
click at [173, 112] on button "Save" at bounding box center [179, 114] width 44 height 17
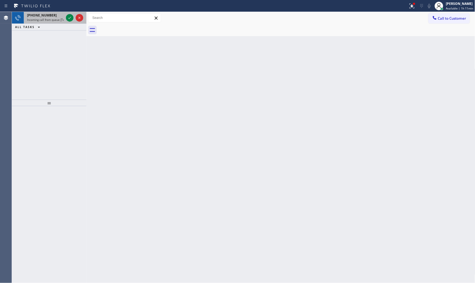
click at [40, 21] on span "Incoming call from queue [Test] All" at bounding box center [49, 20] width 45 height 4
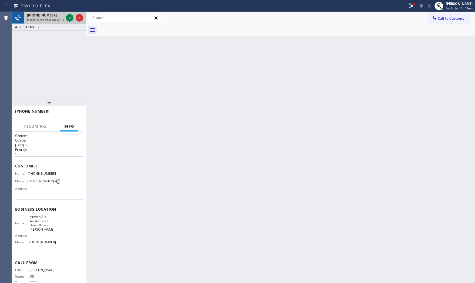
click at [40, 21] on span "Incoming call from queue [Test] All" at bounding box center [49, 20] width 45 height 4
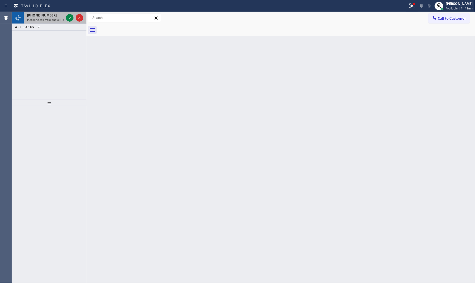
click at [54, 18] on span "Incoming call from queue [Test] All" at bounding box center [49, 20] width 45 height 4
click at [48, 20] on span "Incoming call from queue [Test] All" at bounding box center [49, 20] width 45 height 4
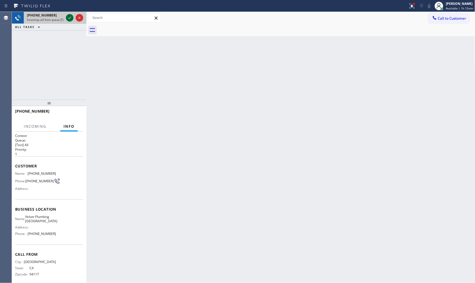
click at [68, 17] on icon at bounding box center [70, 18] width 6 height 6
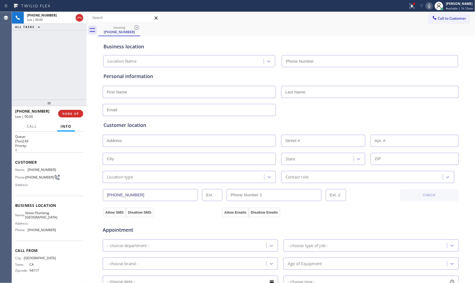
type input "[PHONE_NUMBER]"
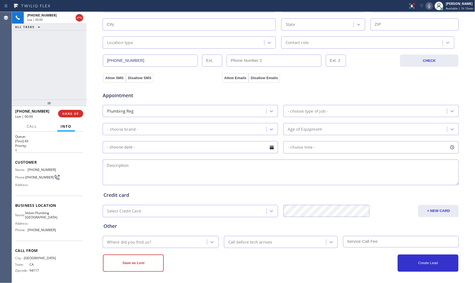
scroll to position [135, 0]
click at [409, 1] on button at bounding box center [412, 6] width 12 height 12
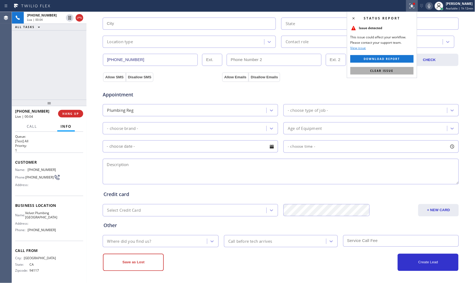
click at [388, 71] on span "Clear issue" at bounding box center [382, 71] width 23 height 4
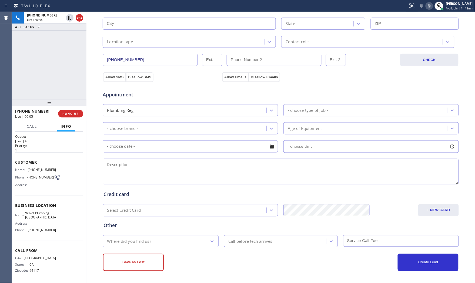
click at [428, 7] on icon at bounding box center [429, 6] width 3 height 4
click at [76, 113] on span "HANG UP" at bounding box center [70, 114] width 16 height 4
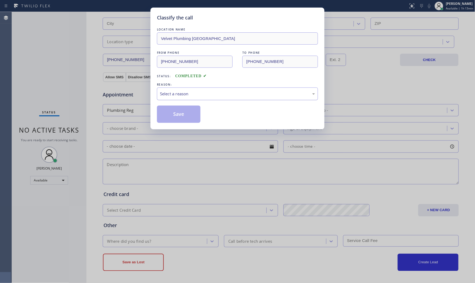
drag, startPoint x: 200, startPoint y: 105, endPoint x: 198, endPoint y: 97, distance: 8.2
click at [199, 105] on div "LOCATION NAME Velvet Plumbing [GEOGRAPHIC_DATA] FROM PHONE [PHONE_NUMBER] TO PH…" at bounding box center [237, 75] width 161 height 96
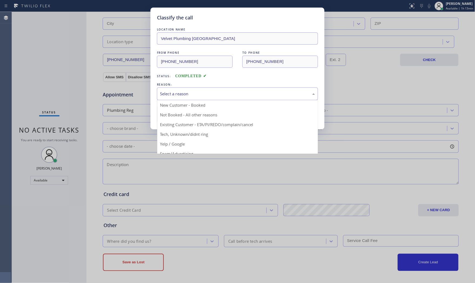
drag, startPoint x: 198, startPoint y: 97, endPoint x: 186, endPoint y: 112, distance: 19.6
click at [198, 97] on div "Select a reason" at bounding box center [237, 94] width 155 height 6
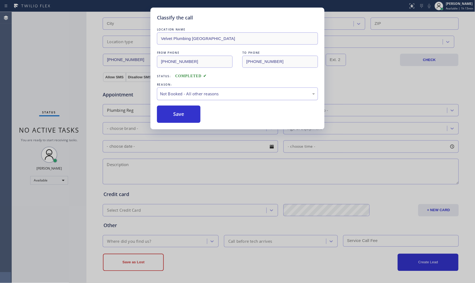
drag, startPoint x: 215, startPoint y: 94, endPoint x: 213, endPoint y: 98, distance: 5.3
click at [215, 94] on div "Not Booked - All other reasons" at bounding box center [237, 94] width 155 height 6
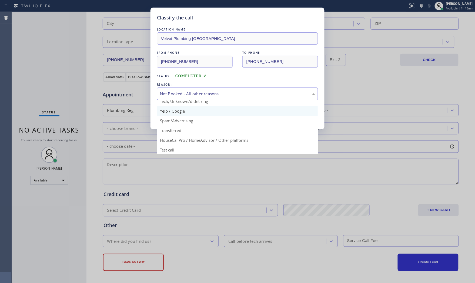
scroll to position [34, 0]
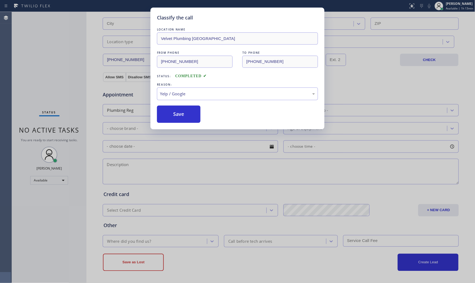
click at [182, 111] on button "Save" at bounding box center [179, 114] width 44 height 17
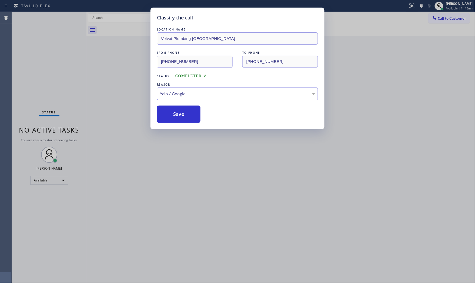
click at [182, 111] on button "Save" at bounding box center [179, 114] width 44 height 17
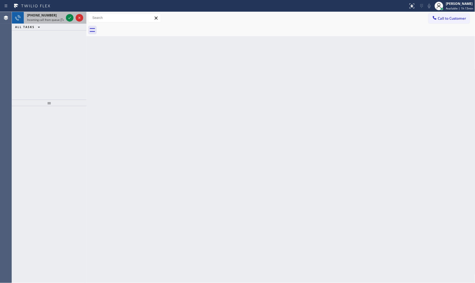
click at [56, 15] on div "[PHONE_NUMBER]" at bounding box center [45, 15] width 37 height 5
click at [70, 15] on icon at bounding box center [70, 18] width 6 height 6
click at [62, 17] on div "[PHONE_NUMBER]" at bounding box center [45, 15] width 37 height 5
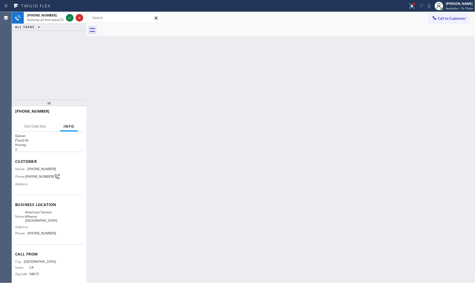
scroll to position [9, 0]
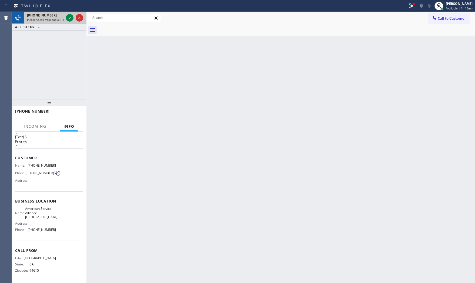
click at [50, 18] on span "Incoming call from queue [Test] All" at bounding box center [49, 20] width 45 height 4
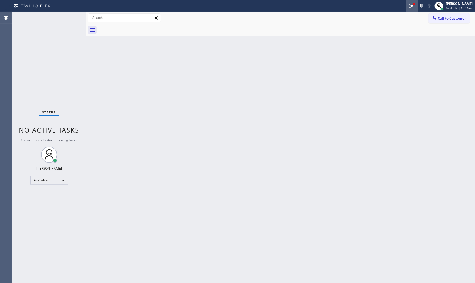
click at [412, 9] on icon at bounding box center [412, 6] width 6 height 6
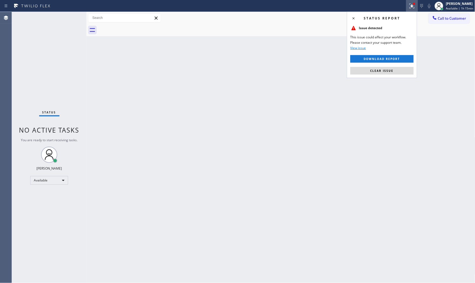
click at [390, 78] on div "Back to Dashboard Change Sender ID Customers Technicians Select a contact Outbo…" at bounding box center [281, 148] width 389 height 272
click at [390, 72] on span "Clear issue" at bounding box center [382, 71] width 23 height 4
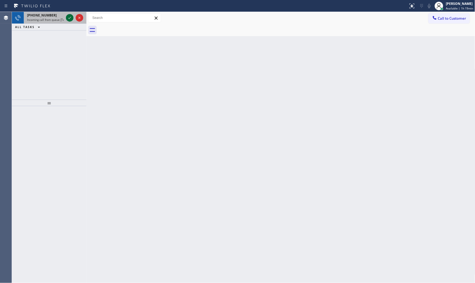
click at [70, 21] on icon at bounding box center [70, 18] width 6 height 6
click at [43, 24] on button "ALL TASKS" at bounding box center [29, 27] width 34 height 6
click at [49, 20] on span "Incoming call from queue [Test] All" at bounding box center [49, 20] width 45 height 4
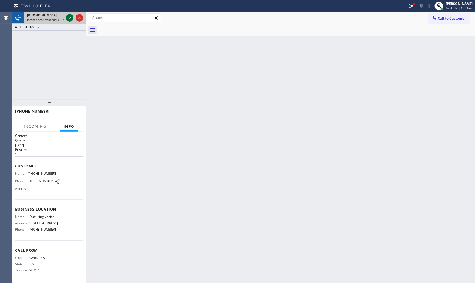
click at [68, 18] on icon at bounding box center [70, 18] width 6 height 6
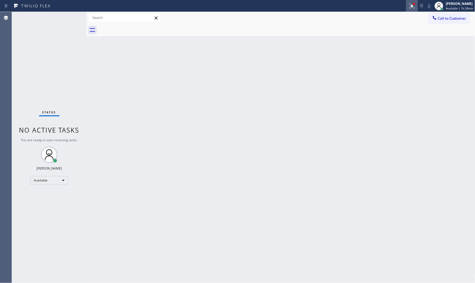
click at [412, 6] on icon at bounding box center [412, 6] width 6 height 6
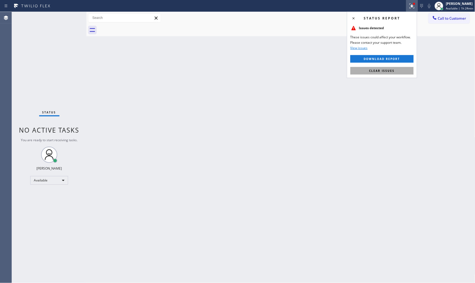
click at [375, 71] on span "Clear issues" at bounding box center [382, 71] width 25 height 4
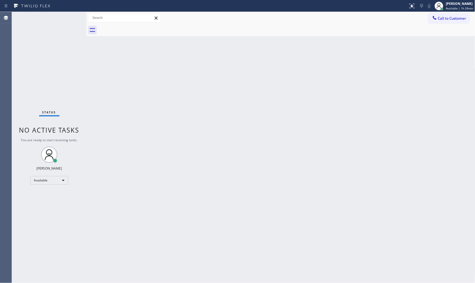
click at [71, 15] on div "Status No active tasks You are ready to start receiving tasks. [PERSON_NAME] Av…" at bounding box center [49, 148] width 75 height 272
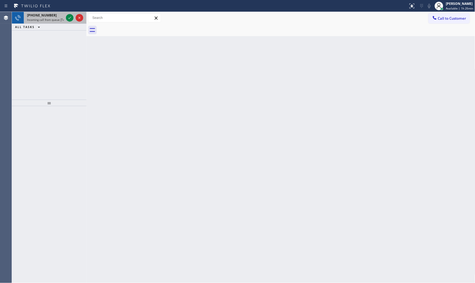
click at [54, 18] on span "Incoming call from queue [Test] All" at bounding box center [49, 20] width 45 height 4
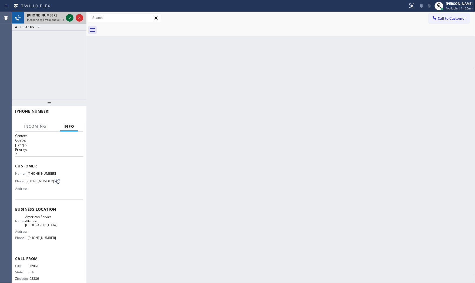
click at [70, 16] on icon at bounding box center [70, 18] width 6 height 6
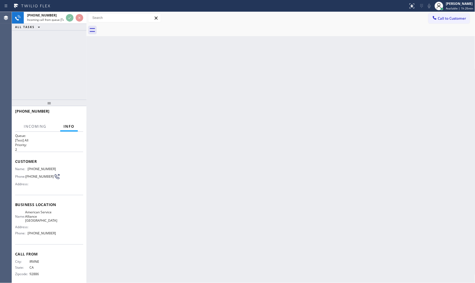
scroll to position [9, 0]
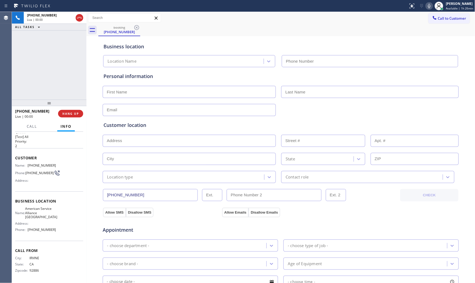
type input "[PHONE_NUMBER]"
click at [426, 5] on div at bounding box center [430, 6] width 8 height 6
click at [425, 2] on div "Status report No issues detected If you experience an issue, please download th…" at bounding box center [440, 6] width 69 height 12
click at [427, 5] on icon at bounding box center [429, 6] width 6 height 6
click at [428, 8] on icon at bounding box center [429, 6] width 6 height 6
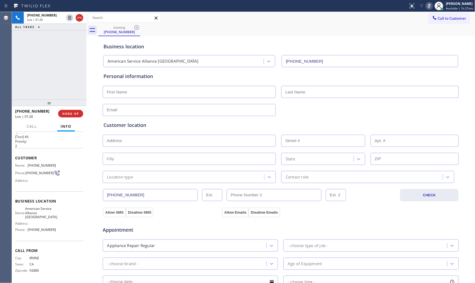
drag, startPoint x: 72, startPoint y: 18, endPoint x: 92, endPoint y: 16, distance: 20.6
click at [72, 18] on icon at bounding box center [70, 18] width 6 height 6
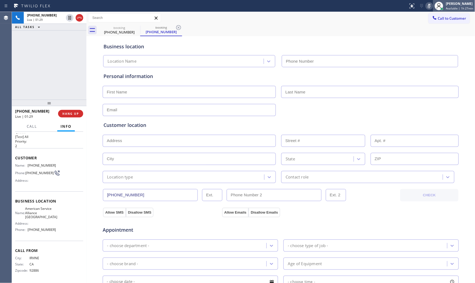
type input "[PHONE_NUMBER]"
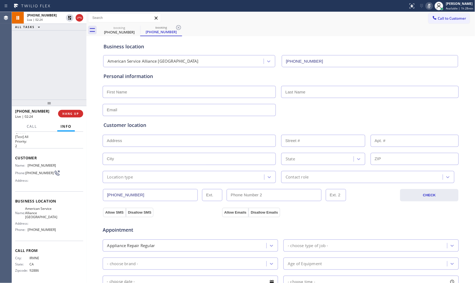
click at [163, 101] on div "Personal information" at bounding box center [281, 95] width 355 height 44
click at [163, 97] on input "text" at bounding box center [189, 92] width 173 height 12
type input "Mr"
type input "Roman"
click at [428, 8] on icon at bounding box center [429, 6] width 6 height 6
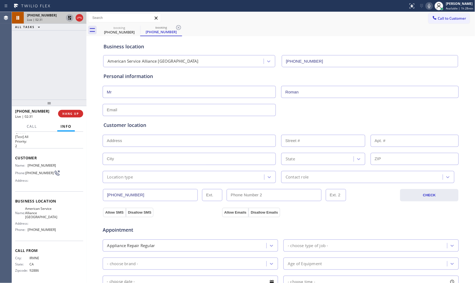
click at [69, 18] on icon at bounding box center [70, 18] width 6 height 6
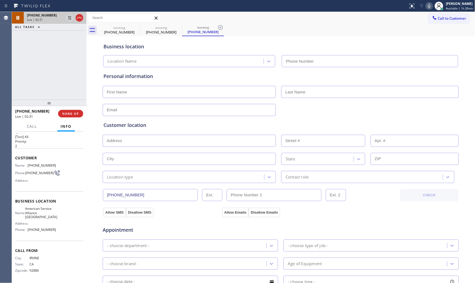
type input "[PHONE_NUMBER]"
click at [70, 111] on button "HANG UP" at bounding box center [70, 114] width 25 height 8
click at [116, 87] on input "text" at bounding box center [189, 92] width 173 height 12
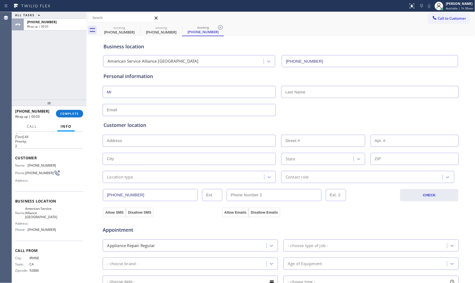
type input "Mr"
type input "r"
type input "ROman"
type input "[EMAIL_ADDRESS][DOMAIN_NAME]"
paste input "[GEOGRAPHIC_DATA]"
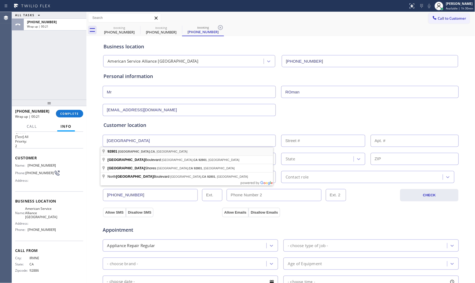
type input "[GEOGRAPHIC_DATA]"
type input "92801"
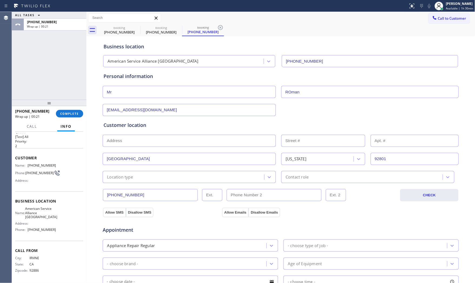
click at [139, 180] on div "Location type" at bounding box center [184, 177] width 160 height 9
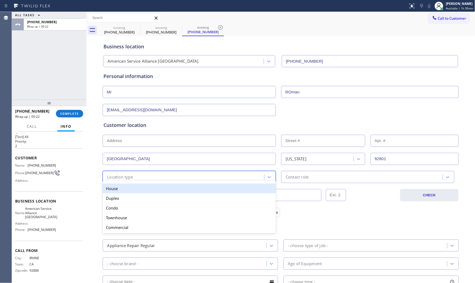
drag, startPoint x: 137, startPoint y: 190, endPoint x: 231, endPoint y: 188, distance: 94.1
click at [138, 190] on div "House" at bounding box center [189, 189] width 173 height 10
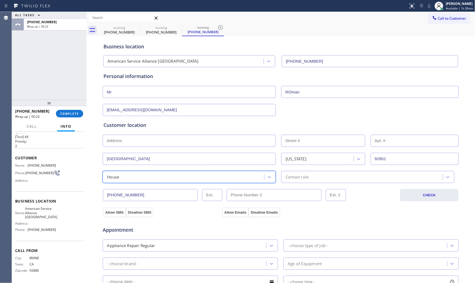
click at [302, 180] on div "Contact role" at bounding box center [297, 177] width 23 height 6
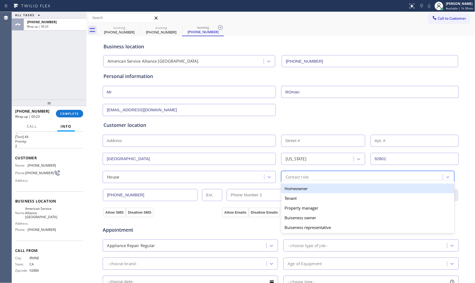
click at [284, 199] on div "Tenant" at bounding box center [368, 199] width 173 height 10
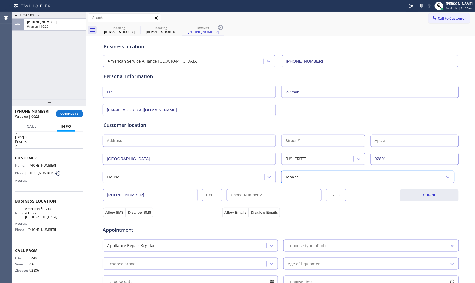
drag, startPoint x: 295, startPoint y: 174, endPoint x: 293, endPoint y: 179, distance: 5.1
click at [294, 175] on div "Tenant" at bounding box center [363, 177] width 160 height 9
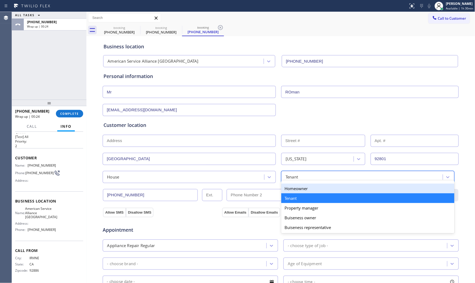
click at [289, 190] on div "Homeowner" at bounding box center [368, 189] width 173 height 10
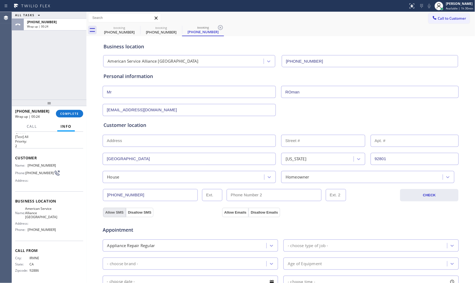
click at [107, 211] on button "Allow SMS" at bounding box center [114, 213] width 23 height 10
click at [223, 210] on button "Allow Emails" at bounding box center [235, 213] width 27 height 10
click at [307, 251] on div "- choose type of job -" at bounding box center [372, 246] width 176 height 12
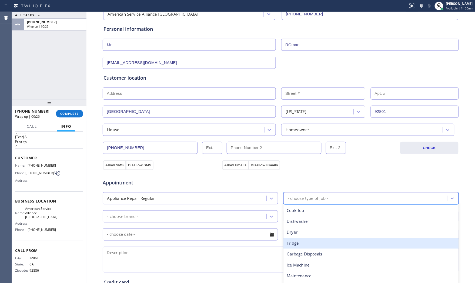
scroll to position [60, 0]
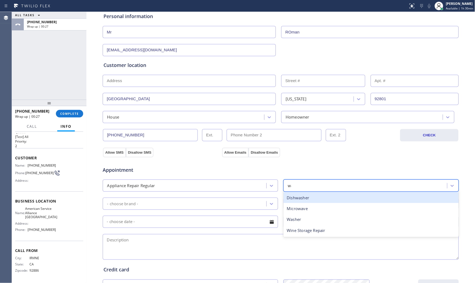
type input "was"
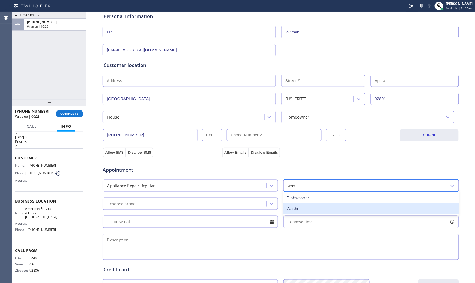
drag, startPoint x: 304, startPoint y: 209, endPoint x: 211, endPoint y: 201, distance: 92.5
click at [298, 208] on div "Washer" at bounding box center [372, 208] width 176 height 11
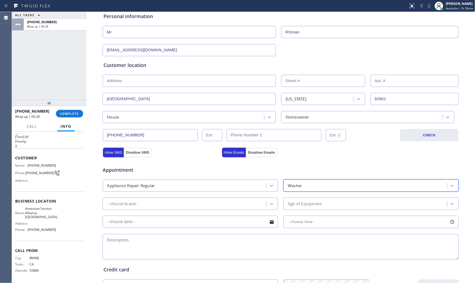
click at [179, 201] on div "- choose brand -" at bounding box center [185, 203] width 162 height 9
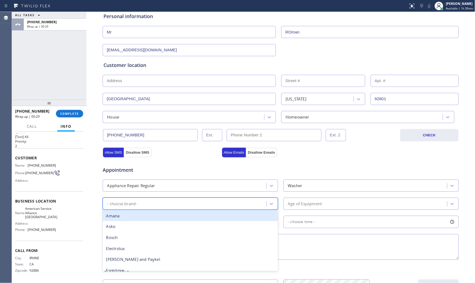
type input "w"
click at [157, 214] on div "Whirpool" at bounding box center [191, 216] width 176 height 11
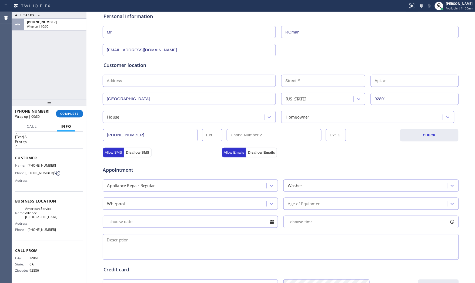
click at [299, 211] on div "Appointment Appliance Repair Regular Washer Whirpool Age of Equipment - choose …" at bounding box center [281, 210] width 355 height 101
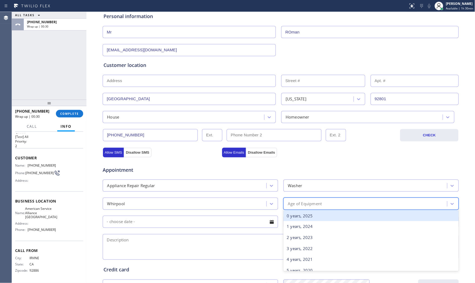
click at [299, 208] on div "Age of Equipment" at bounding box center [366, 203] width 162 height 9
click at [296, 218] on div "0 years, 2025" at bounding box center [372, 216] width 176 height 11
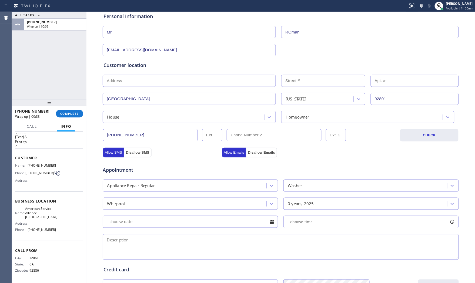
click at [232, 256] on textarea at bounding box center [281, 247] width 356 height 26
paste textarea "Whirpool | washer | its draning not spinning and not shifting need parts of shi…"
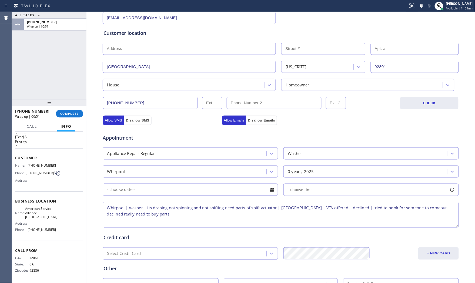
scroll to position [135, 0]
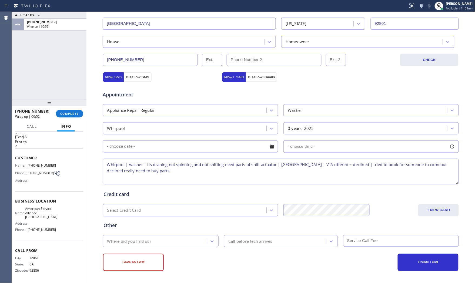
type textarea "Whirpool | washer | its draning not spinning and not shifting need parts of shi…"
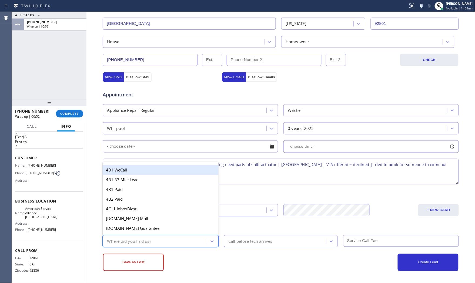
click at [200, 243] on div "Where did you find us?" at bounding box center [155, 241] width 103 height 9
type input "goo"
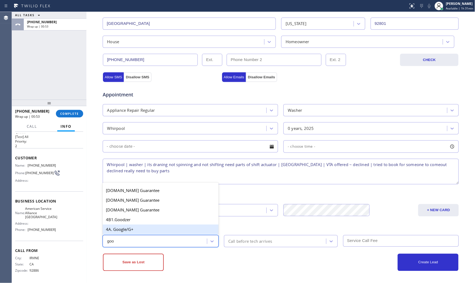
drag, startPoint x: 200, startPoint y: 228, endPoint x: 193, endPoint y: 233, distance: 8.3
click at [198, 229] on div "4A. Google/G+" at bounding box center [161, 230] width 116 height 10
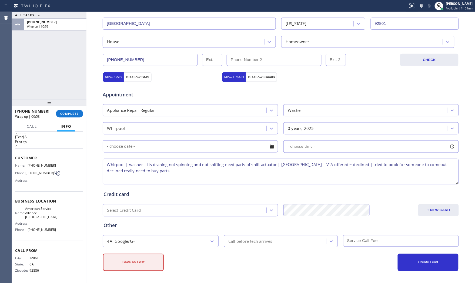
click at [123, 267] on button "Save as Lost" at bounding box center [133, 262] width 61 height 17
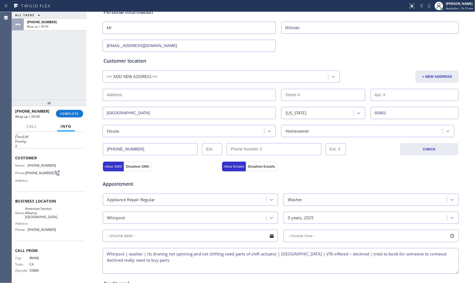
scroll to position [0, 0]
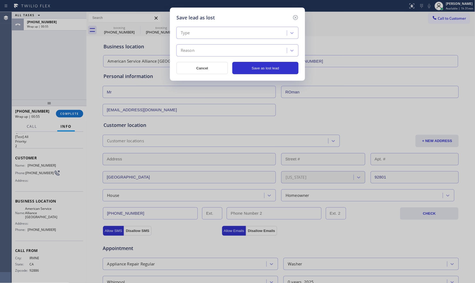
drag, startPoint x: 225, startPoint y: 30, endPoint x: 220, endPoint y: 38, distance: 9.4
click at [225, 30] on div "Type" at bounding box center [232, 32] width 109 height 9
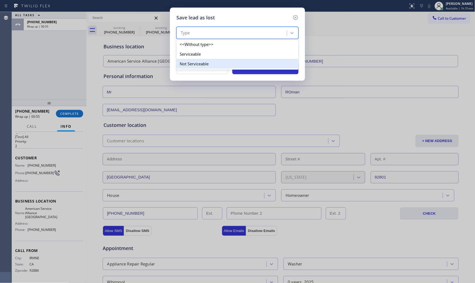
click at [206, 61] on div "Not Serviceable" at bounding box center [238, 64] width 122 height 10
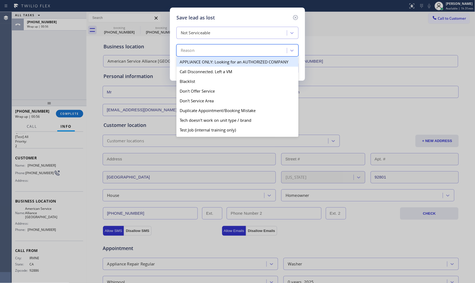
click at [207, 53] on div "Reason" at bounding box center [232, 50] width 109 height 9
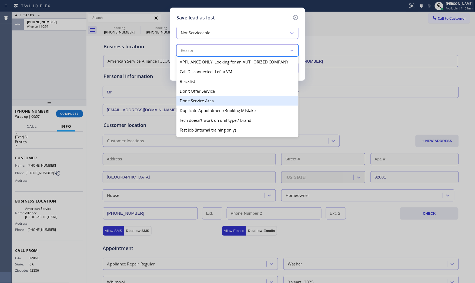
scroll to position [30, 0]
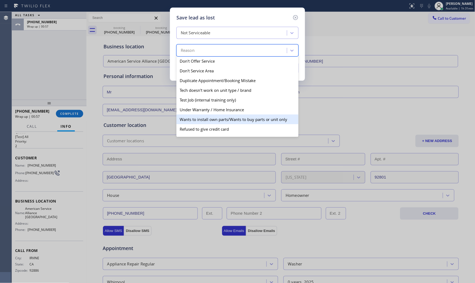
click at [206, 118] on div "Wants to install own parts/Wants to buy parts or unit only" at bounding box center [238, 120] width 122 height 10
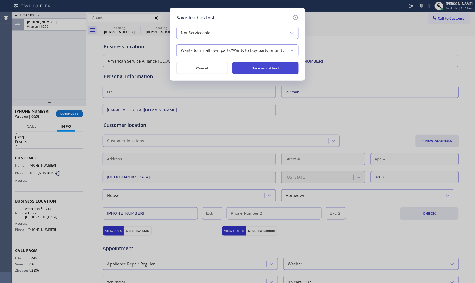
click at [251, 67] on button "Save as lost lead" at bounding box center [266, 68] width 66 height 12
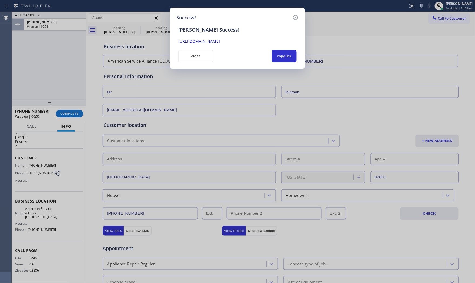
drag, startPoint x: 196, startPoint y: 59, endPoint x: 183, endPoint y: 67, distance: 15.3
click at [196, 58] on button "close" at bounding box center [195, 56] width 35 height 12
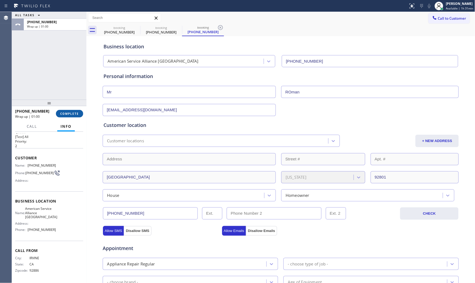
click at [63, 111] on button "COMPLETE" at bounding box center [69, 114] width 27 height 8
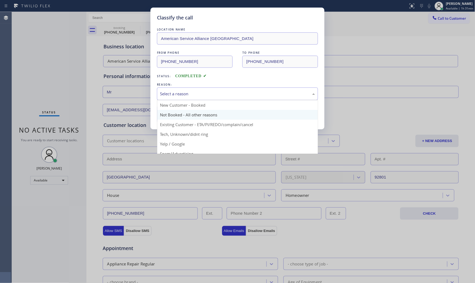
drag, startPoint x: 204, startPoint y: 93, endPoint x: 188, endPoint y: 112, distance: 24.2
click at [203, 95] on div "Select a reason" at bounding box center [237, 94] width 155 height 6
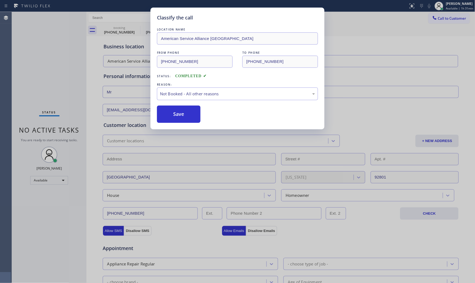
click at [187, 114] on button "Save" at bounding box center [179, 114] width 44 height 17
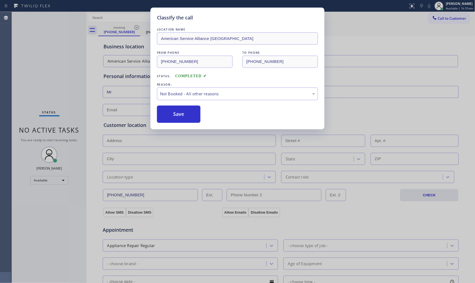
click at [187, 114] on button "Save" at bounding box center [179, 114] width 44 height 17
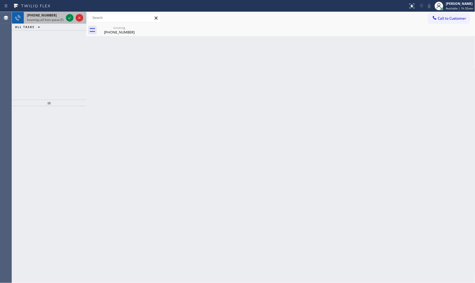
click at [36, 16] on span "[PHONE_NUMBER]" at bounding box center [42, 15] width 30 height 5
click at [67, 14] on div at bounding box center [74, 18] width 19 height 12
drag, startPoint x: 68, startPoint y: 17, endPoint x: 48, endPoint y: 33, distance: 25.6
click at [49, 22] on div "[PHONE_NUMBER] Incoming call from queue [Test] All" at bounding box center [44, 18] width 41 height 12
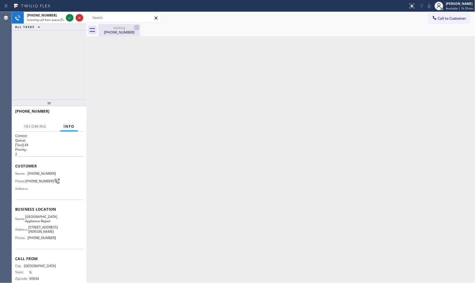
click at [116, 31] on div "[PHONE_NUMBER]" at bounding box center [119, 32] width 41 height 5
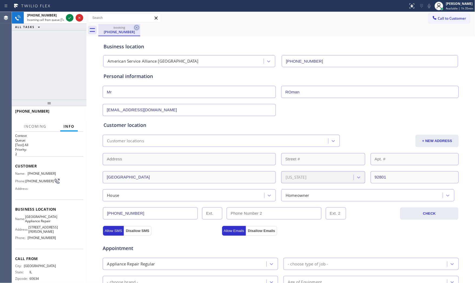
click at [135, 28] on icon at bounding box center [137, 27] width 6 height 6
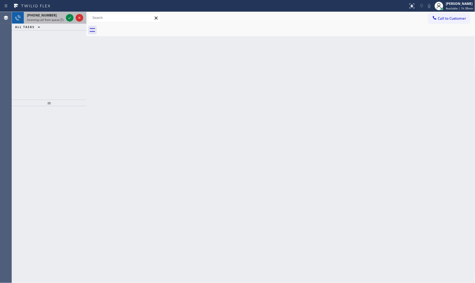
click at [52, 19] on span "Incoming call from queue [Test] All" at bounding box center [49, 20] width 45 height 4
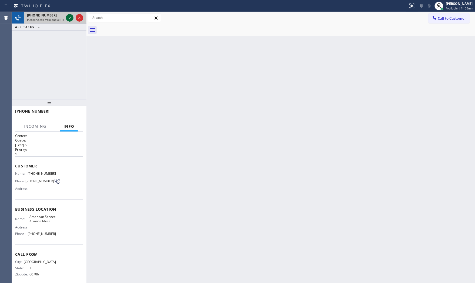
click at [67, 18] on icon at bounding box center [70, 18] width 6 height 6
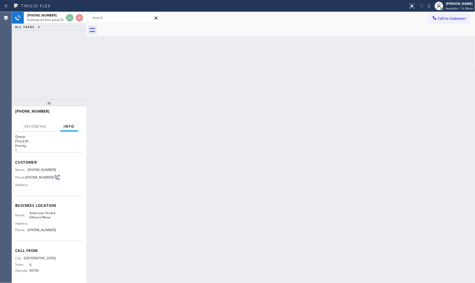
scroll to position [9, 0]
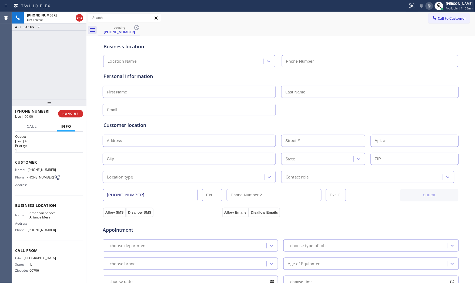
type input "[PHONE_NUMBER]"
click at [428, 7] on icon at bounding box center [429, 6] width 6 height 6
click at [426, 5] on icon at bounding box center [429, 6] width 6 height 6
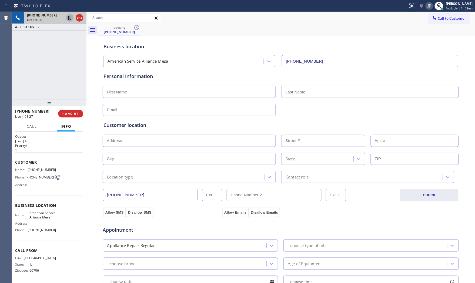
click at [72, 19] on icon at bounding box center [70, 18] width 6 height 6
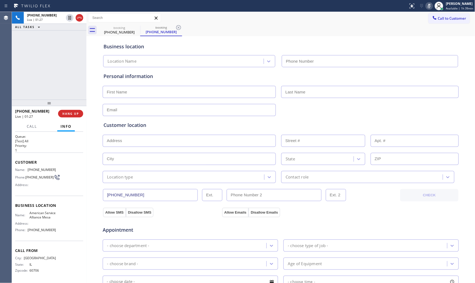
type input "[PHONE_NUMBER]"
click at [429, 5] on icon at bounding box center [429, 6] width 3 height 4
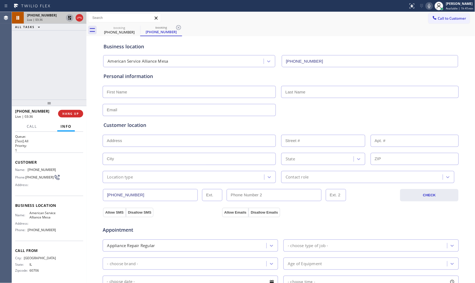
click at [72, 20] on icon at bounding box center [70, 18] width 6 height 6
type input "[PHONE_NUMBER]"
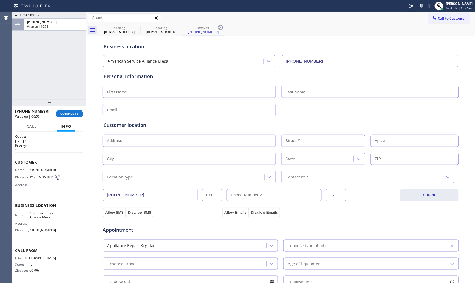
click at [50, 10] on div "Status report No issues detected If you experience an issue, please download th…" at bounding box center [237, 6] width 475 height 12
click at [177, 91] on input "text" at bounding box center [189, 92] width 173 height 12
paste input "[PERSON_NAME]"
type input "[PERSON_NAME]"
drag, startPoint x: 286, startPoint y: 95, endPoint x: 290, endPoint y: 94, distance: 3.7
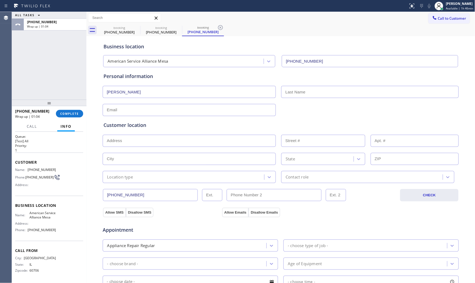
click at [286, 95] on input "text" at bounding box center [371, 92] width 178 height 12
paste input "[PERSON_NAME]"
type input "[PERSON_NAME]"
click at [128, 112] on input "text" at bounding box center [189, 110] width 173 height 12
paste input "[EMAIL_ADDRESS][DOMAIN_NAME]"
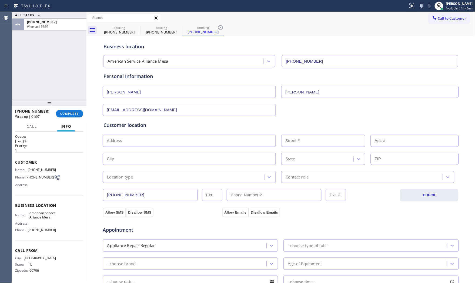
click at [110, 110] on input "[EMAIL_ADDRESS][DOMAIN_NAME]" at bounding box center [189, 110] width 173 height 12
type input "[EMAIL_ADDRESS][DOMAIN_NAME]"
click at [155, 142] on input "text" at bounding box center [189, 141] width 173 height 12
paste input "[STREET_ADDRESS]"
type input "[STREET_ADDRESS]"
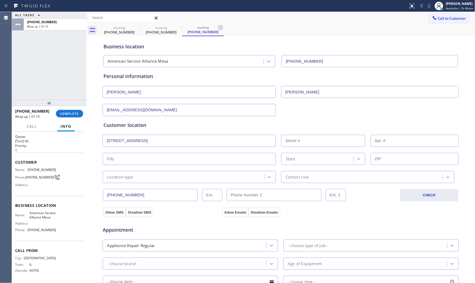
type input "7265"
type input "Mesa"
type input "85207"
drag, startPoint x: 144, startPoint y: 175, endPoint x: 140, endPoint y: 180, distance: 6.1
click at [144, 176] on div "Location type" at bounding box center [184, 177] width 160 height 9
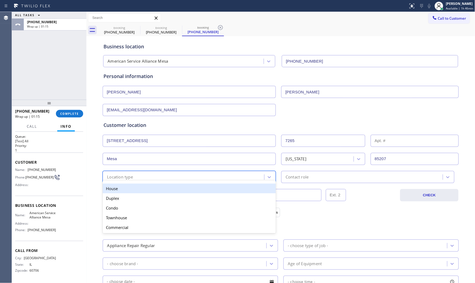
click at [131, 187] on div "House" at bounding box center [189, 189] width 173 height 10
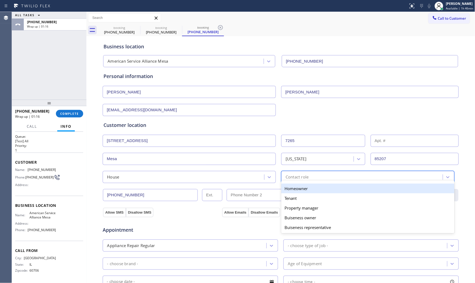
click at [306, 177] on div "Contact role" at bounding box center [297, 177] width 23 height 6
click at [301, 189] on div "Homeowner" at bounding box center [368, 189] width 173 height 10
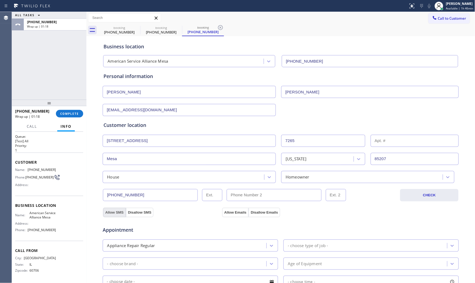
click at [117, 212] on button "Allow SMS" at bounding box center [114, 213] width 23 height 10
click at [222, 211] on button "Allow Emails" at bounding box center [235, 213] width 27 height 10
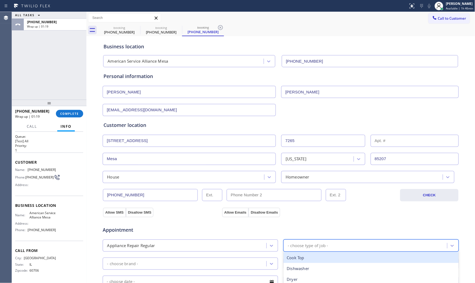
drag, startPoint x: 322, startPoint y: 252, endPoint x: 320, endPoint y: 247, distance: 5.3
click at [322, 251] on div "- choose type of job -" at bounding box center [372, 246] width 176 height 12
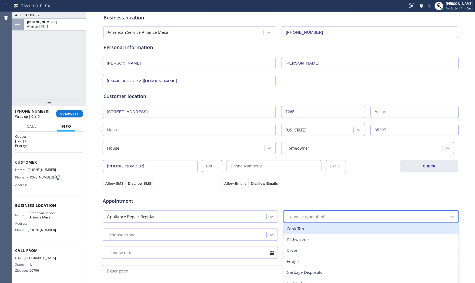
scroll to position [30, 0]
type input "f"
drag, startPoint x: 304, startPoint y: 230, endPoint x: 217, endPoint y: 228, distance: 87.1
click at [298, 230] on div "Fridge" at bounding box center [372, 228] width 176 height 11
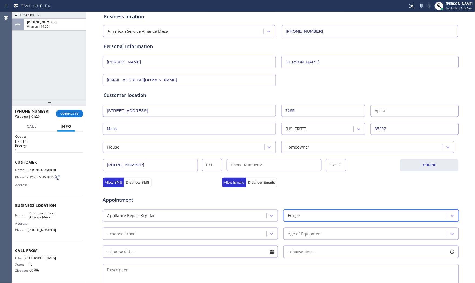
click at [193, 229] on div "- choose brand -" at bounding box center [191, 234] width 176 height 12
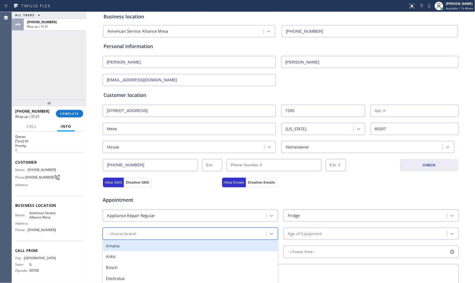
type input "w"
drag, startPoint x: 174, startPoint y: 249, endPoint x: 290, endPoint y: 237, distance: 116.7
click at [175, 249] on div "Whirpool" at bounding box center [191, 246] width 176 height 11
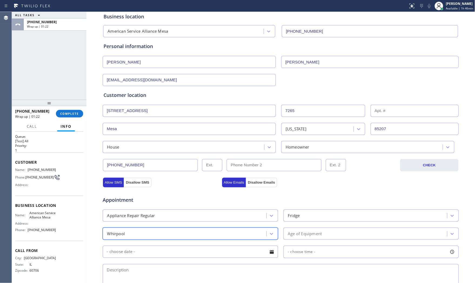
click at [310, 235] on div "Age of Equipment" at bounding box center [305, 234] width 34 height 6
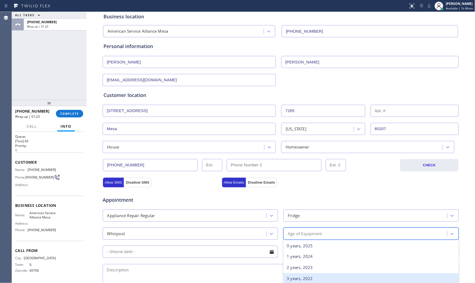
click at [291, 276] on div "3 years, 2022" at bounding box center [372, 279] width 176 height 11
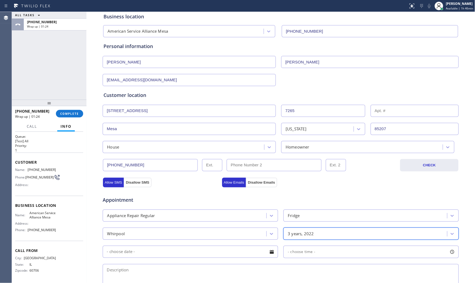
click at [193, 259] on div "Appointment Appliance Repair Regular Fridge Whirpool option 3 years, 2022, sele…" at bounding box center [281, 240] width 355 height 101
click at [193, 254] on input "text" at bounding box center [191, 252] width 176 height 12
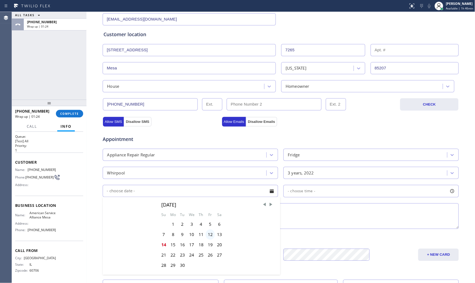
scroll to position [120, 0]
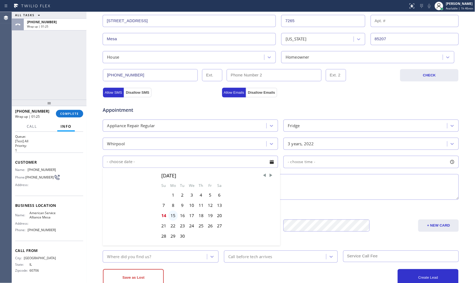
click at [171, 217] on div "15" at bounding box center [172, 216] width 9 height 10
type input "[DATE]"
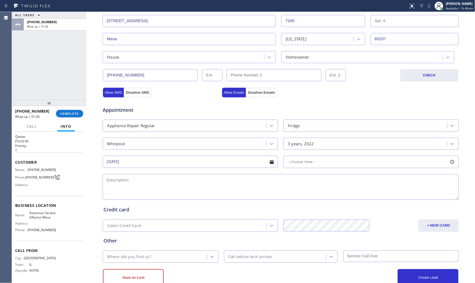
click at [315, 161] on div "- choose time -" at bounding box center [372, 162] width 176 height 12
drag, startPoint x: 286, startPoint y: 198, endPoint x: 363, endPoint y: 193, distance: 77.2
click at [363, 193] on div at bounding box center [366, 195] width 6 height 11
drag, startPoint x: 287, startPoint y: 196, endPoint x: 324, endPoint y: 196, distance: 37.0
click at [325, 196] on div at bounding box center [328, 195] width 6 height 11
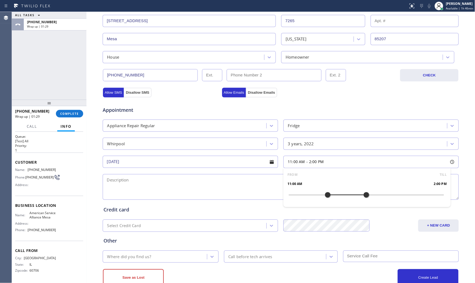
click at [241, 194] on textarea at bounding box center [281, 187] width 356 height 26
click at [31, 212] on span "American Service Alliance Mesa" at bounding box center [42, 215] width 27 height 8
copy span "American Service Alliance Mesa"
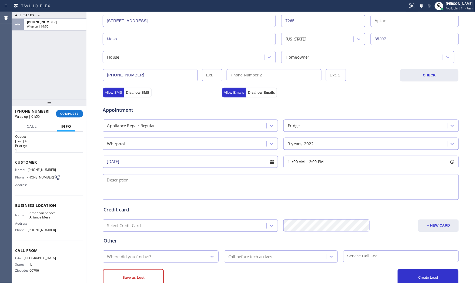
click at [181, 183] on textarea at bounding box center [281, 187] width 356 height 26
paste textarea "11-2 $75 Whripool | fridgefS | not cooling fridge | [DEMOGRAPHIC_DATA] | house …"
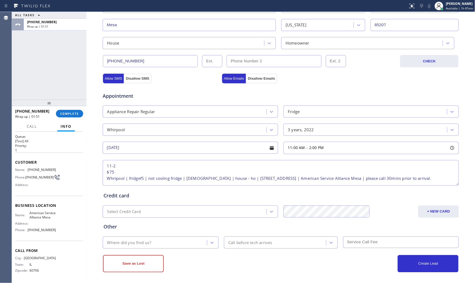
scroll to position [135, 0]
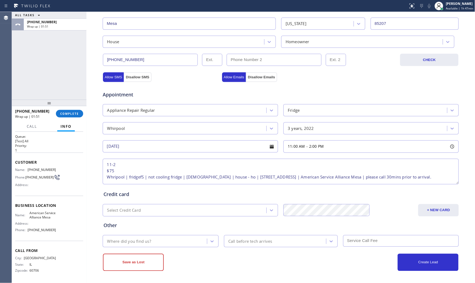
type textarea "11-2 $75 Whripool | fridgefS | not cooling fridge | [DEMOGRAPHIC_DATA] | house …"
click at [148, 239] on div "Where did you find us?" at bounding box center [129, 242] width 44 height 6
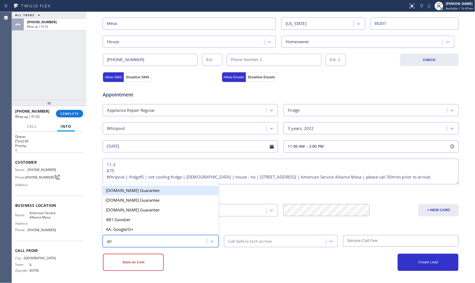
type input "goo"
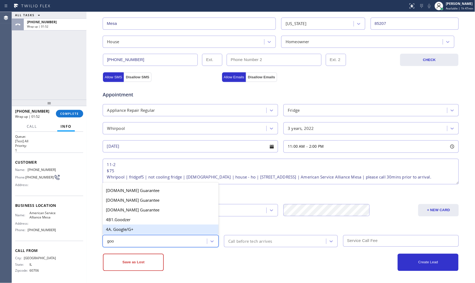
drag, startPoint x: 150, startPoint y: 229, endPoint x: 243, endPoint y: 239, distance: 94.1
click at [152, 229] on div "4A. Google/G+" at bounding box center [161, 230] width 116 height 10
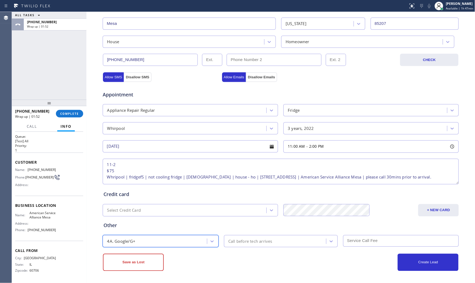
click at [258, 241] on div "Call before tech arrives" at bounding box center [251, 242] width 44 height 6
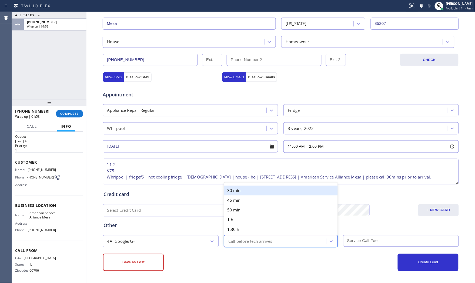
click at [255, 194] on div "30 min" at bounding box center [281, 191] width 114 height 10
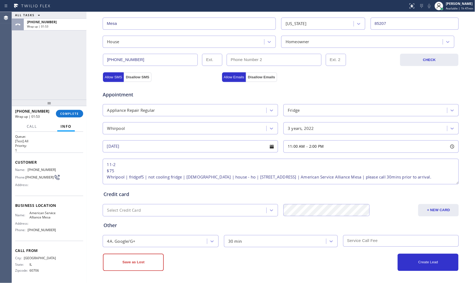
click at [347, 239] on input "text" at bounding box center [401, 242] width 116 height 12
type input "75"
click at [308, 255] on div "Create Lead" at bounding box center [370, 262] width 178 height 17
click at [408, 259] on button "Create Lead" at bounding box center [428, 262] width 61 height 17
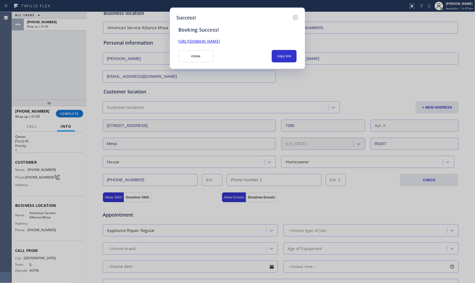
scroll to position [0, 0]
click at [278, 56] on button "copy link" at bounding box center [284, 56] width 25 height 12
click at [200, 57] on button "close" at bounding box center [195, 56] width 35 height 12
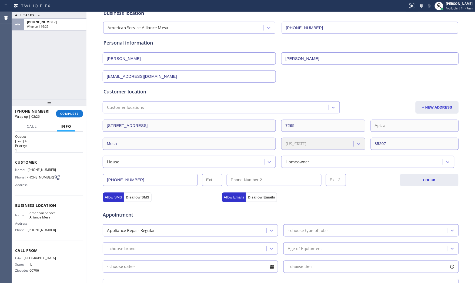
drag, startPoint x: 54, startPoint y: 31, endPoint x: 54, endPoint y: 35, distance: 3.8
click at [54, 29] on div "ALL TASKS ALL TASKS ACTIVE TASKS TASKS IN WRAP UP [PHONE_NUMBER] Wrap up | 02:26" at bounding box center [49, 56] width 75 height 88
click at [70, 114] on span "COMPLETE" at bounding box center [69, 114] width 19 height 4
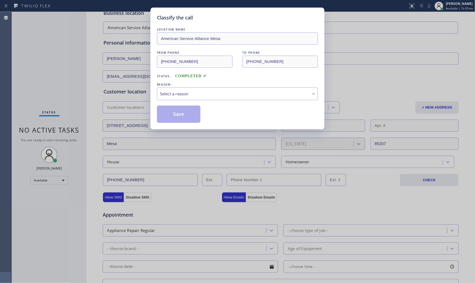
click at [169, 97] on div "Select a reason" at bounding box center [237, 94] width 161 height 13
click at [170, 106] on button "Save" at bounding box center [179, 114] width 44 height 17
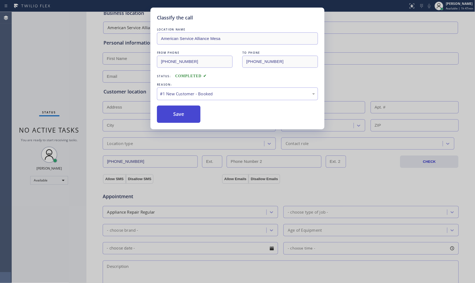
drag, startPoint x: 171, startPoint y: 106, endPoint x: 171, endPoint y: 110, distance: 4.1
click at [171, 106] on button "Save" at bounding box center [179, 114] width 44 height 17
click at [171, 110] on button "Save" at bounding box center [179, 114] width 44 height 17
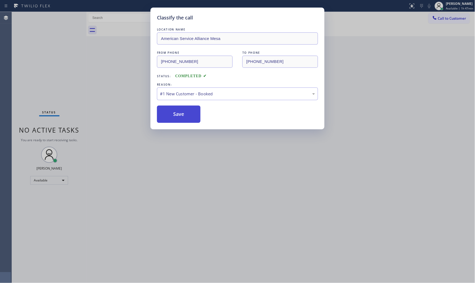
click at [171, 110] on button "Save" at bounding box center [179, 114] width 44 height 17
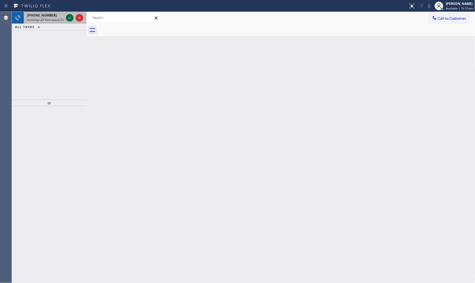
click at [71, 15] on icon at bounding box center [70, 18] width 6 height 6
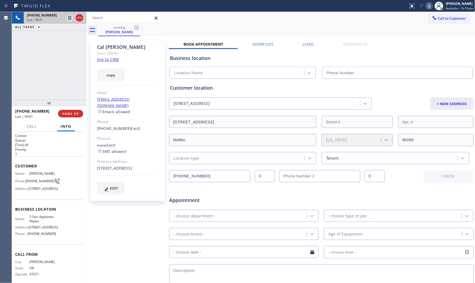
type input "[PHONE_NUMBER]"
click at [111, 57] on link "link to CRM" at bounding box center [108, 59] width 22 height 5
click at [69, 111] on button "HANG UP" at bounding box center [70, 114] width 25 height 8
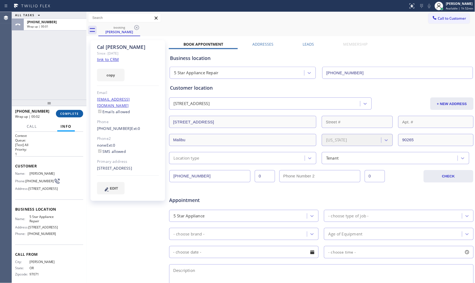
click at [70, 111] on button "COMPLETE" at bounding box center [69, 114] width 27 height 8
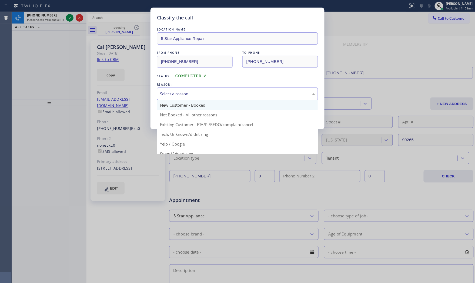
drag, startPoint x: 212, startPoint y: 90, endPoint x: 195, endPoint y: 100, distance: 19.9
click at [207, 93] on div "Select a reason" at bounding box center [237, 94] width 161 height 13
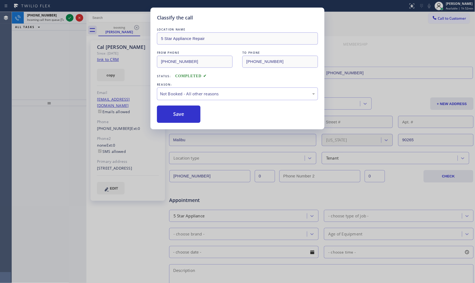
click at [182, 112] on button "Save" at bounding box center [179, 114] width 44 height 17
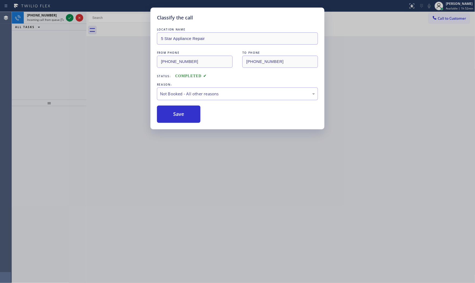
click at [182, 112] on button "Save" at bounding box center [179, 114] width 44 height 17
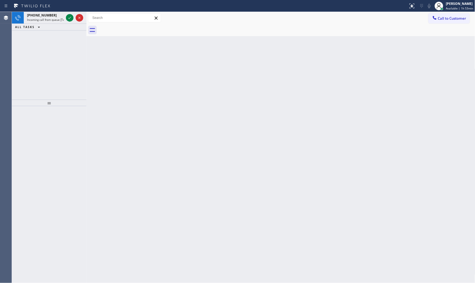
click at [57, 24] on div "ALL TASKS ALL TASKS ACTIVE TASKS TASKS IN WRAP UP" at bounding box center [49, 27] width 75 height 7
click at [55, 20] on span "Incoming call from queue [Test] All" at bounding box center [49, 20] width 45 height 4
click at [52, 14] on div "[PHONE_NUMBER]" at bounding box center [45, 15] width 37 height 5
click at [67, 15] on icon at bounding box center [70, 18] width 6 height 6
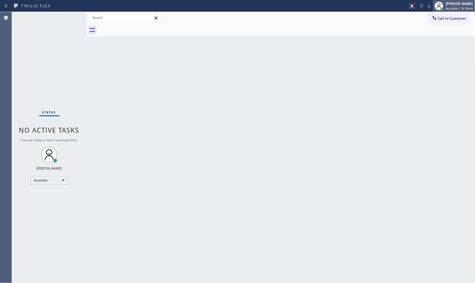
click at [442, 5] on div at bounding box center [439, 6] width 9 height 9
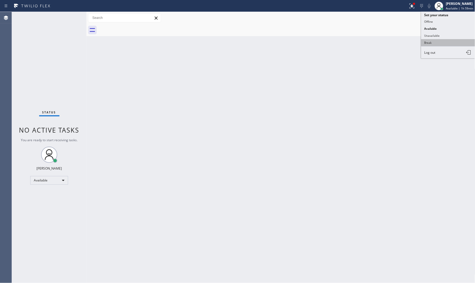
click at [431, 41] on button "Break" at bounding box center [449, 42] width 54 height 7
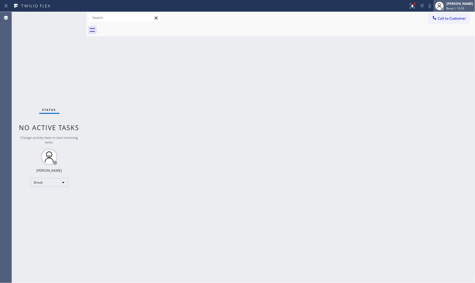
click at [456, 1] on div "[PERSON_NAME] Break | 15:50" at bounding box center [460, 5] width 29 height 9
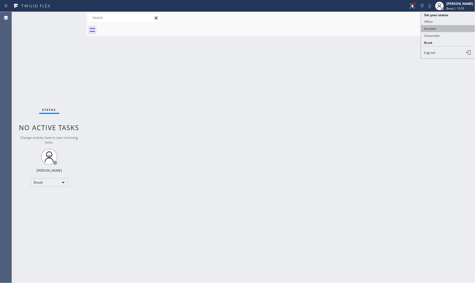
click at [441, 28] on button "Available" at bounding box center [449, 28] width 54 height 7
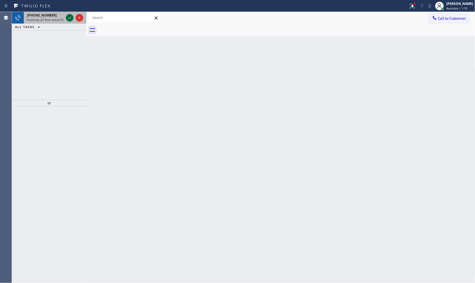
click at [71, 17] on icon at bounding box center [70, 18] width 6 height 6
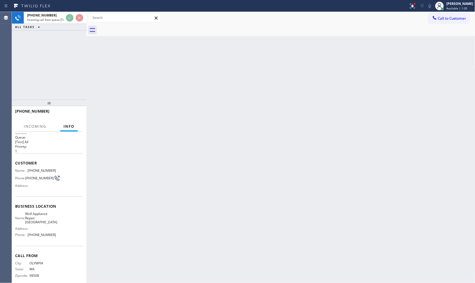
scroll to position [5, 0]
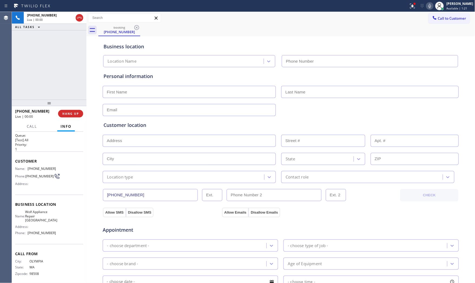
type input "[PHONE_NUMBER]"
click at [409, 11] on button at bounding box center [413, 6] width 12 height 12
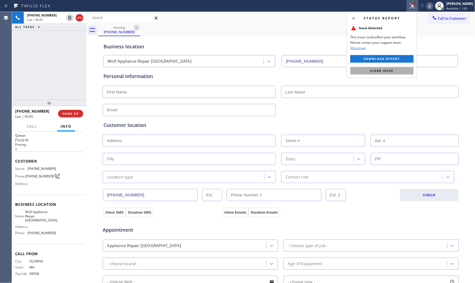
click at [392, 70] on span "Clear issue" at bounding box center [382, 71] width 23 height 4
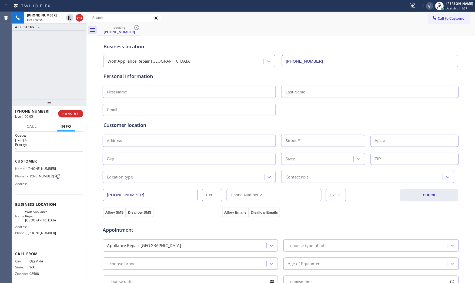
click at [429, 1] on div "Status report No issues detected If you experience an issue, please download th…" at bounding box center [441, 6] width 68 height 12
click at [429, 5] on icon at bounding box center [430, 6] width 6 height 6
click at [430, 4] on icon at bounding box center [430, 6] width 6 height 6
click at [77, 110] on button "HANG UP" at bounding box center [70, 114] width 25 height 8
click at [77, 110] on button "COMPLETE" at bounding box center [69, 114] width 27 height 8
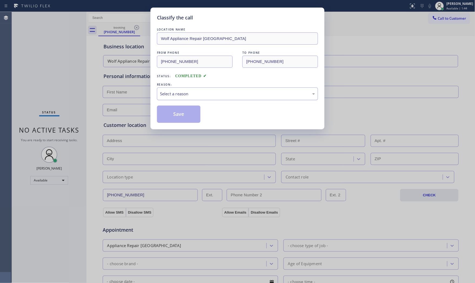
click at [188, 95] on div "Select a reason" at bounding box center [237, 94] width 155 height 6
click at [182, 114] on button "Save" at bounding box center [179, 114] width 44 height 17
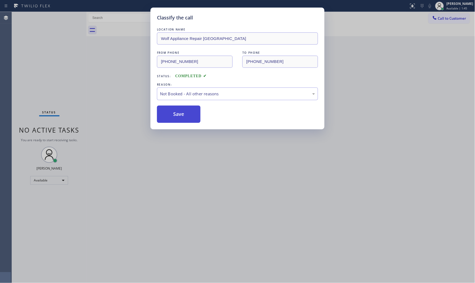
click at [182, 114] on button "Save" at bounding box center [179, 114] width 44 height 17
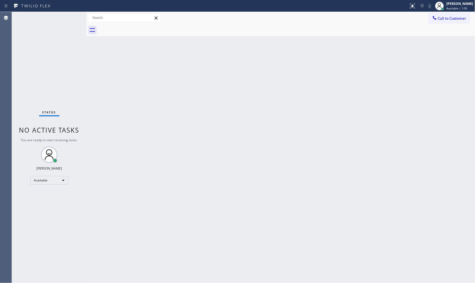
click at [59, 17] on div "Status No active tasks You are ready to start receiving tasks. [PERSON_NAME] Av…" at bounding box center [49, 148] width 75 height 272
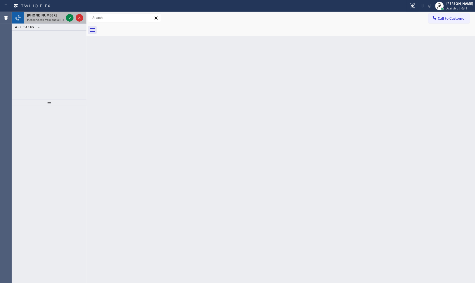
click at [65, 18] on div at bounding box center [74, 18] width 19 height 12
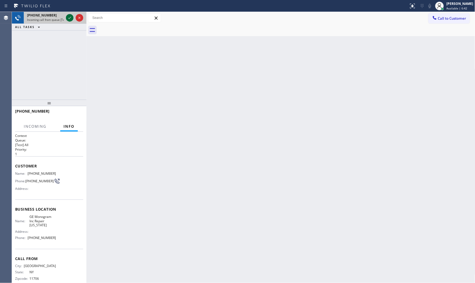
click at [68, 18] on icon at bounding box center [70, 18] width 6 height 6
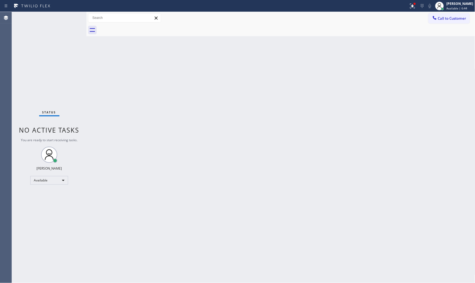
click at [70, 14] on div "Status No active tasks You are ready to start receiving tasks. [PERSON_NAME] Av…" at bounding box center [49, 148] width 75 height 272
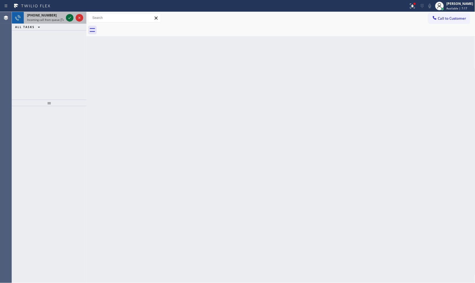
click at [70, 15] on icon at bounding box center [70, 18] width 6 height 6
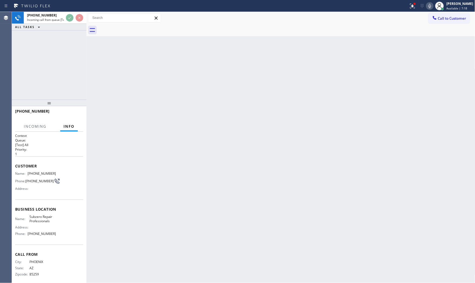
scroll to position [5, 0]
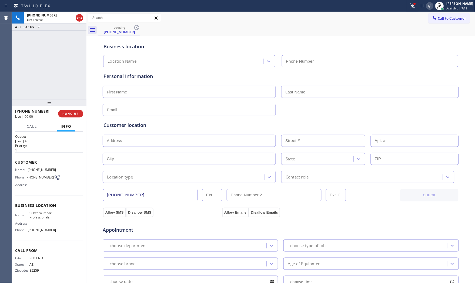
type input "[PHONE_NUMBER]"
click at [415, 4] on div at bounding box center [415, 4] width 2 height 2
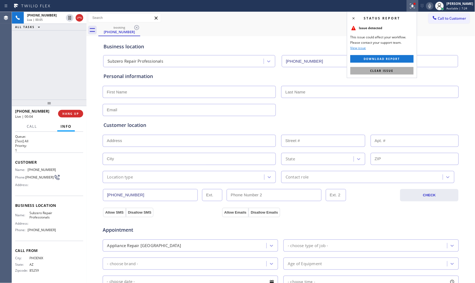
click at [381, 74] on button "Clear issue" at bounding box center [382, 71] width 63 height 8
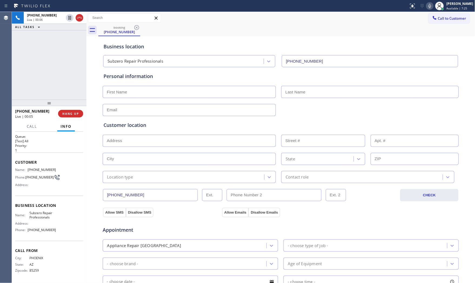
click at [429, 6] on icon at bounding box center [430, 6] width 3 height 4
click at [428, 6] on rect at bounding box center [430, 6] width 4 height 4
click at [428, 5] on icon at bounding box center [430, 6] width 6 height 6
click at [428, 7] on icon at bounding box center [430, 6] width 6 height 6
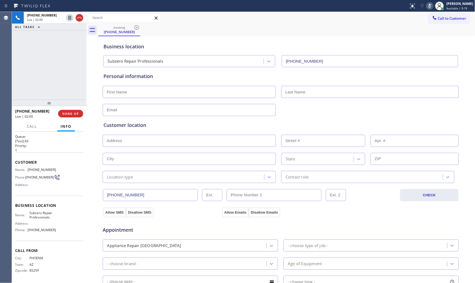
click at [428, 7] on icon at bounding box center [430, 6] width 6 height 6
click at [414, 74] on div "Personal information" at bounding box center [281, 76] width 355 height 7
click at [427, 4] on icon at bounding box center [430, 6] width 6 height 6
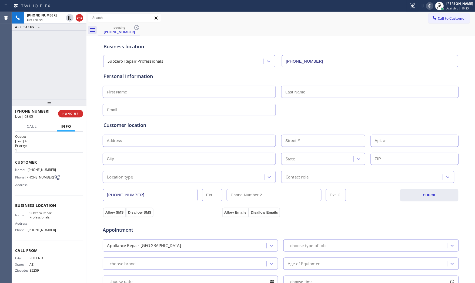
click at [427, 4] on icon at bounding box center [430, 6] width 6 height 6
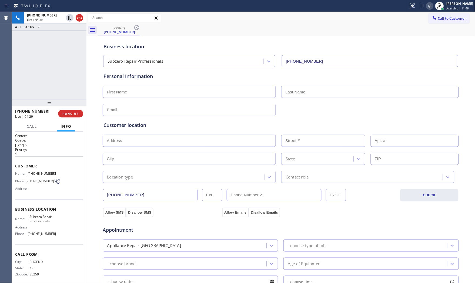
click at [34, 172] on span "[PHONE_NUMBER]" at bounding box center [42, 174] width 28 height 4
copy span "[PHONE_NUMBER]"
click at [79, 114] on button "HANG UP" at bounding box center [70, 114] width 25 height 8
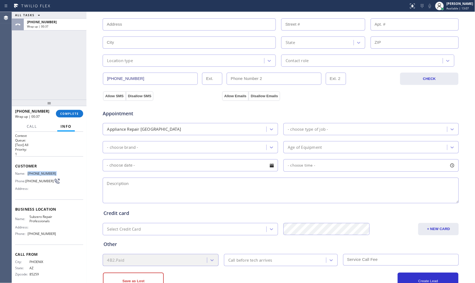
scroll to position [120, 0]
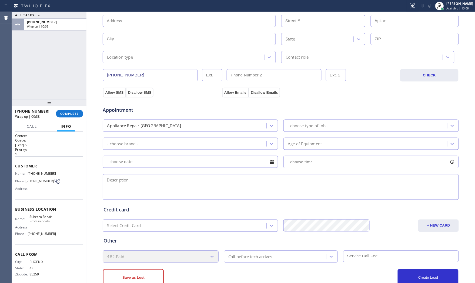
click at [129, 187] on textarea at bounding box center [281, 187] width 356 height 26
paste textarea "Subzero | mini fridge | not cooling | 2017 | house - ho | [STREET_ADDRESS] | Su…"
type textarea "Subzero | mini fridge | not cooling | 2017 | house - ho | [STREET_ADDRESS] | Su…"
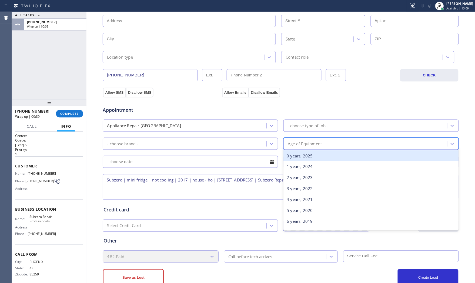
click at [306, 138] on div "Age of Equipment" at bounding box center [372, 144] width 176 height 12
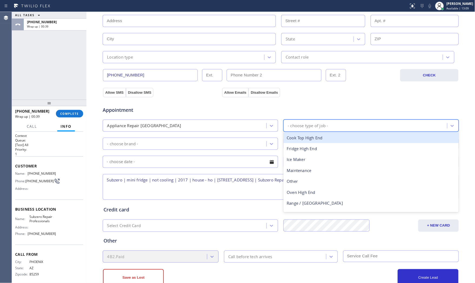
click at [307, 129] on div "- choose type of job -" at bounding box center [308, 126] width 40 height 6
type input "f"
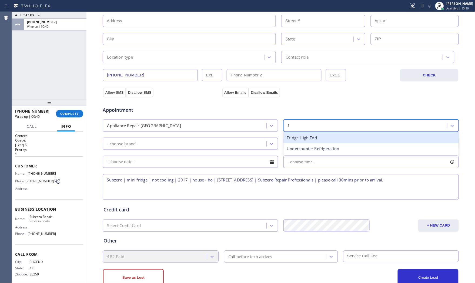
click at [307, 138] on div "Fridge High End" at bounding box center [372, 138] width 176 height 11
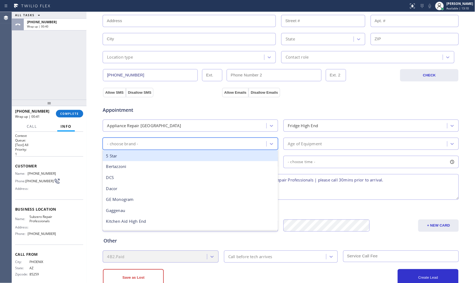
click at [213, 140] on div "- choose brand -" at bounding box center [185, 143] width 162 height 9
type input "s"
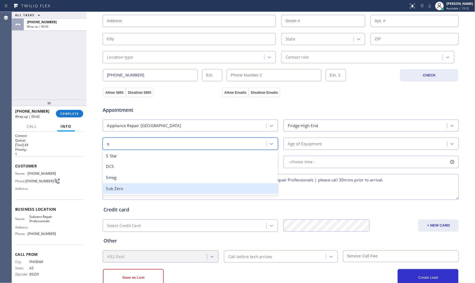
click at [137, 186] on div "Sub Zero" at bounding box center [191, 189] width 176 height 11
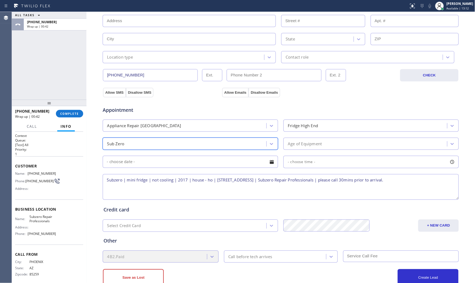
click at [284, 149] on div "Age of Equipment" at bounding box center [372, 144] width 176 height 12
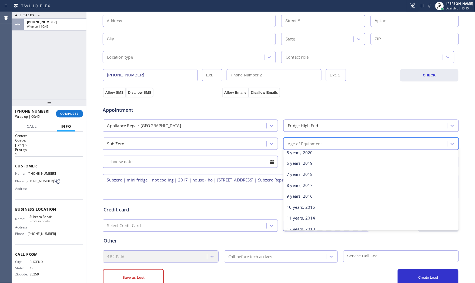
scroll to position [60, 0]
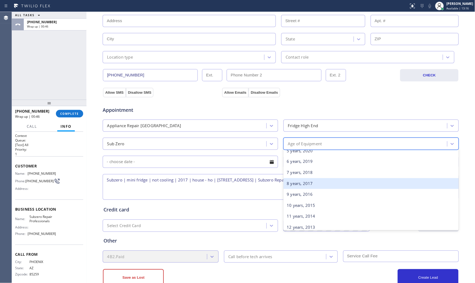
click at [308, 186] on div "8 years, 2017" at bounding box center [372, 183] width 176 height 11
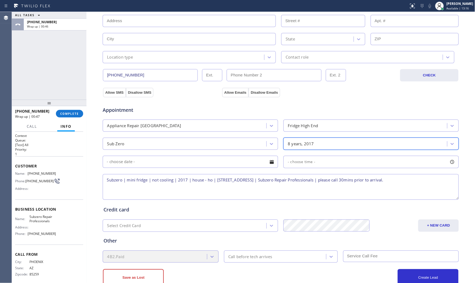
scroll to position [0, 0]
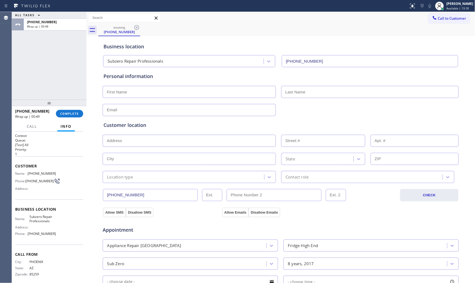
click at [136, 99] on div "Personal information" at bounding box center [281, 95] width 355 height 44
click at [136, 95] on input "text" at bounding box center [189, 92] width 173 height 12
paste input "[PERSON_NAME]"
type input "[PERSON_NAME]"
click at [339, 90] on input "text" at bounding box center [371, 92] width 178 height 12
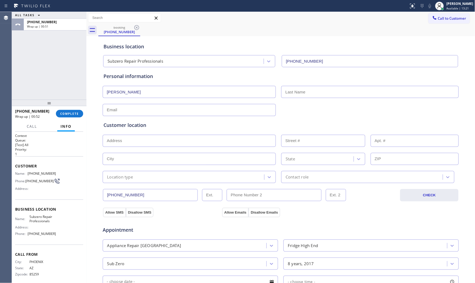
paste input "[PERSON_NAME]"
type input "[PERSON_NAME]"
click at [147, 110] on input "text" at bounding box center [189, 110] width 173 height 12
paste input "[EMAIL_ADDRESS][DOMAIN_NAME]"
type input "[EMAIL_ADDRESS][DOMAIN_NAME]"
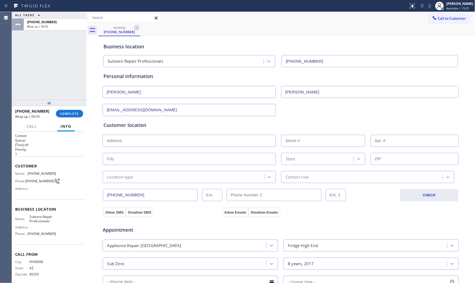
drag, startPoint x: 262, startPoint y: 115, endPoint x: 337, endPoint y: 101, distance: 76.8
click at [263, 115] on div "Customer location >> ADD NEW ADDRESS << + NEW ADDRESS State Location type Conta…" at bounding box center [280, 148] width 357 height 69
click at [141, 142] on input "text" at bounding box center [189, 141] width 173 height 12
paste input "[STREET_ADDRESS]"
type input "[STREET_ADDRESS]"
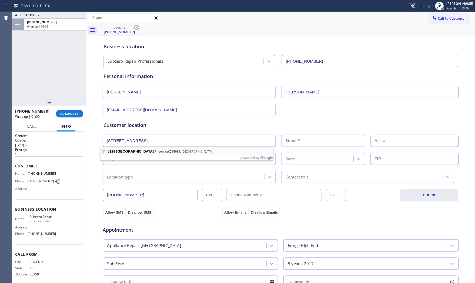
type input "5129"
type input "Phoenix"
type input "85018"
click at [130, 180] on div "Location type" at bounding box center [120, 177] width 26 height 6
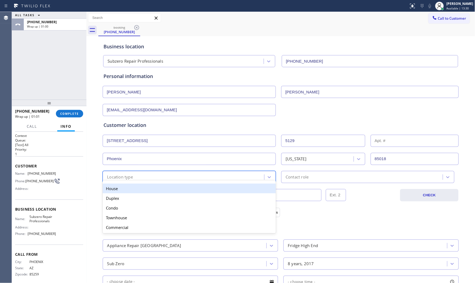
click at [129, 188] on div "House" at bounding box center [189, 189] width 173 height 10
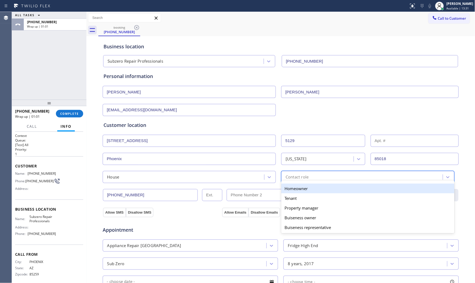
click at [288, 177] on div "Contact role" at bounding box center [297, 177] width 23 height 6
drag, startPoint x: 287, startPoint y: 192, endPoint x: 236, endPoint y: 199, distance: 51.3
click at [287, 192] on div "Homeowner" at bounding box center [368, 189] width 173 height 10
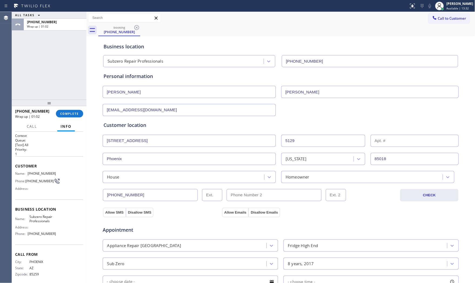
drag, startPoint x: 113, startPoint y: 211, endPoint x: 202, endPoint y: 214, distance: 88.7
click at [121, 212] on button "Allow SMS" at bounding box center [114, 213] width 23 height 10
click at [226, 216] on div "Appointment Appliance Repair High End Fridge High End Sub Zero 8 years, 2017 - …" at bounding box center [280, 268] width 357 height 106
click at [229, 214] on button "Allow Emails" at bounding box center [235, 213] width 27 height 10
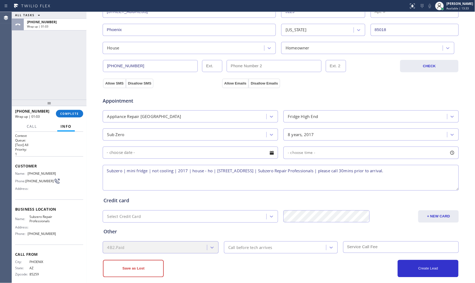
scroll to position [135, 0]
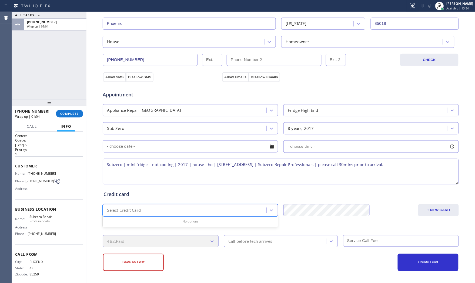
click at [138, 211] on div "Select Credit Card" at bounding box center [124, 211] width 34 height 6
click at [221, 241] on div "4B2.Paid Call before tech arrives" at bounding box center [281, 240] width 358 height 13
click at [238, 241] on div "Call before tech arrives" at bounding box center [251, 242] width 44 height 6
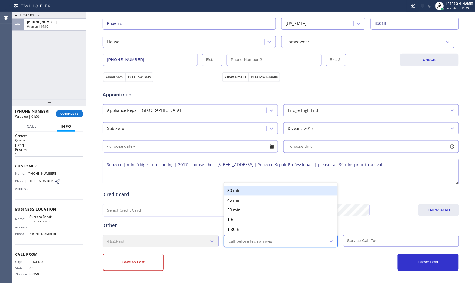
click at [245, 188] on div "30 min" at bounding box center [281, 191] width 114 height 10
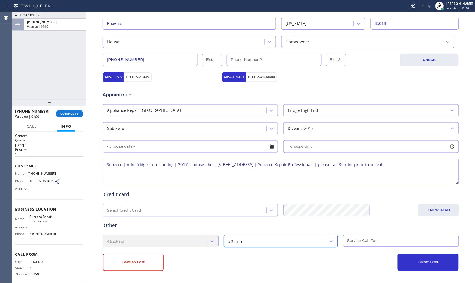
click at [359, 244] on input "text" at bounding box center [401, 242] width 116 height 12
type input "75"
click at [358, 254] on div "Create Lead" at bounding box center [370, 262] width 178 height 17
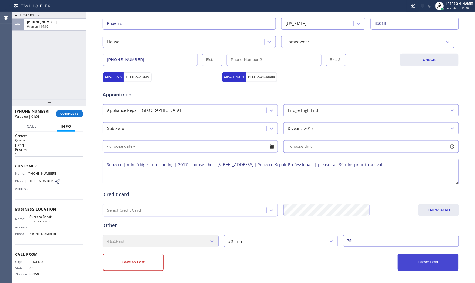
click at [414, 256] on button "Create Lead" at bounding box center [428, 262] width 61 height 17
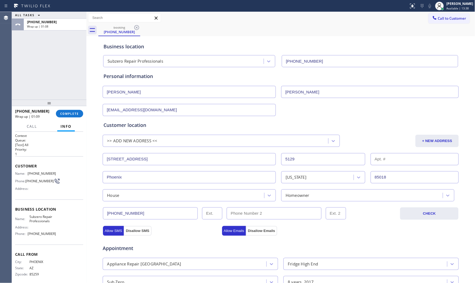
scroll to position [150, 0]
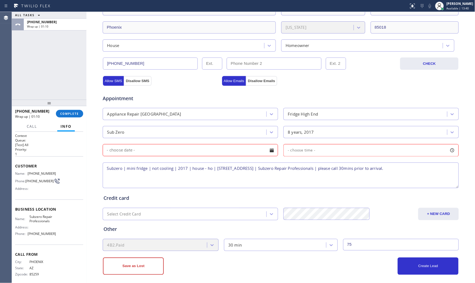
click at [213, 152] on input "text" at bounding box center [191, 150] width 176 height 12
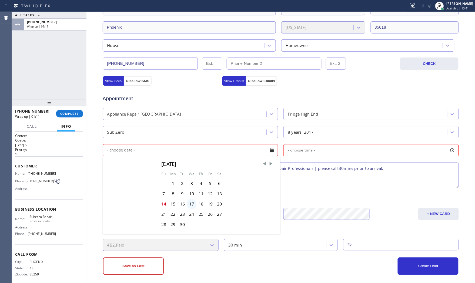
click at [187, 203] on div "17" at bounding box center [191, 204] width 9 height 10
type input "[DATE]"
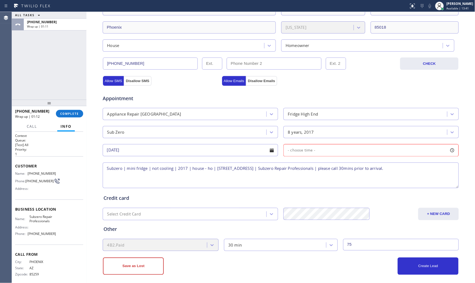
click at [319, 146] on div "- choose time -" at bounding box center [372, 150] width 176 height 12
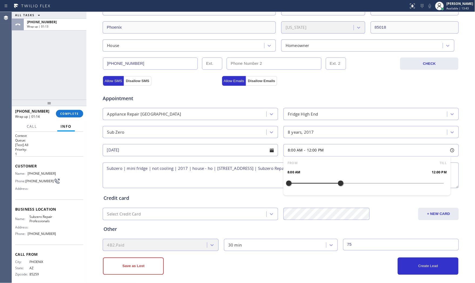
drag, startPoint x: 289, startPoint y: 183, endPoint x: 337, endPoint y: 184, distance: 48.7
click at [339, 184] on div at bounding box center [341, 183] width 6 height 11
drag, startPoint x: 300, startPoint y: 184, endPoint x: 305, endPoint y: 184, distance: 4.3
click at [305, 184] on div at bounding box center [308, 183] width 6 height 11
click at [301, 185] on div at bounding box center [302, 183] width 6 height 11
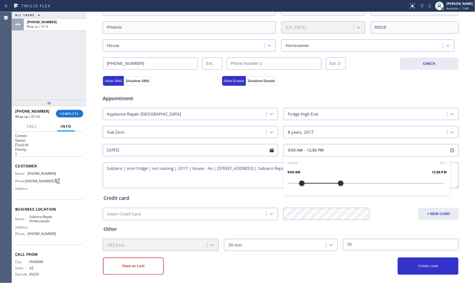
click at [230, 229] on div "Other" at bounding box center [281, 229] width 355 height 7
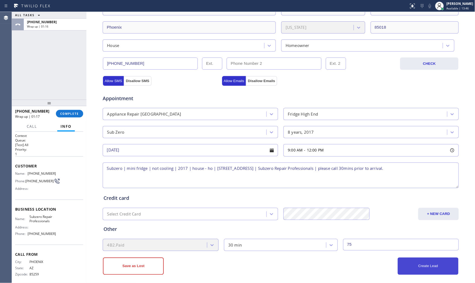
click at [402, 271] on button "Create Lead" at bounding box center [428, 266] width 61 height 17
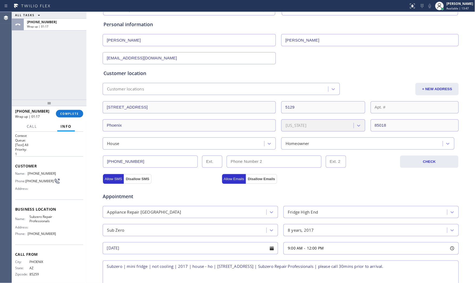
scroll to position [30, 0]
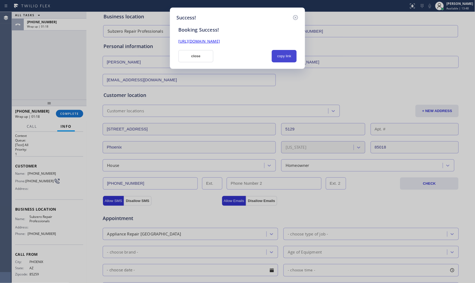
drag, startPoint x: 284, startPoint y: 52, endPoint x: 279, endPoint y: 52, distance: 5.1
click at [284, 52] on button "copy link" at bounding box center [284, 56] width 25 height 12
click at [203, 52] on button "close" at bounding box center [195, 56] width 35 height 12
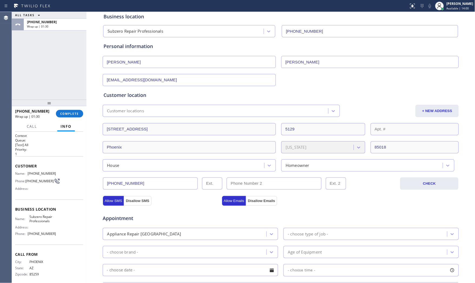
click at [83, 114] on div "[PHONE_NUMBER] Wrap up | 01:30 COMPLETE" at bounding box center [49, 114] width 68 height 14
click at [77, 110] on button "COMPLETE" at bounding box center [69, 114] width 27 height 8
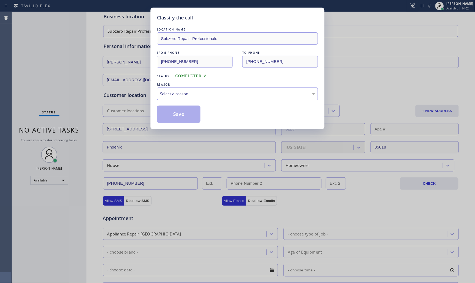
click at [197, 90] on div "Select a reason" at bounding box center [237, 94] width 161 height 13
click at [180, 115] on button "Save" at bounding box center [179, 114] width 44 height 17
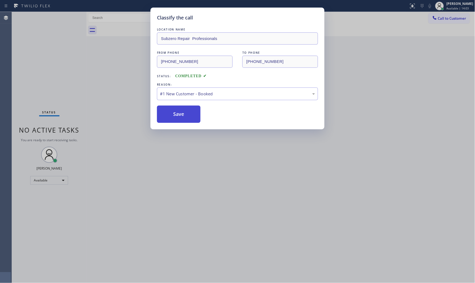
click at [180, 115] on button "Save" at bounding box center [179, 114] width 44 height 17
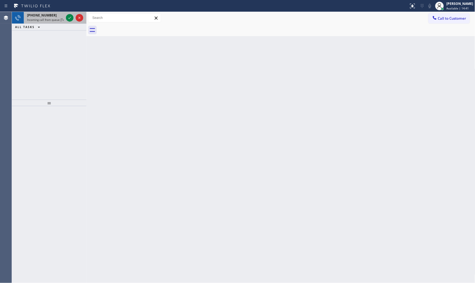
click at [61, 15] on div "[PHONE_NUMBER]" at bounding box center [45, 15] width 37 height 5
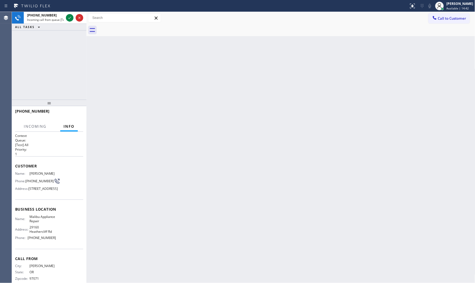
drag, startPoint x: 70, startPoint y: 17, endPoint x: 178, endPoint y: 100, distance: 136.2
click at [176, 100] on div "[PHONE_NUMBER] Incoming call from queue [Test] All ALL TASKS ALL TASKS ACTIVE T…" at bounding box center [244, 148] width 464 height 272
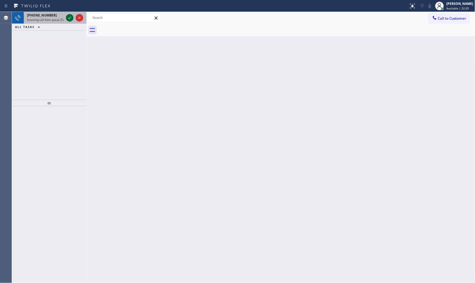
click at [67, 16] on icon at bounding box center [70, 18] width 6 height 6
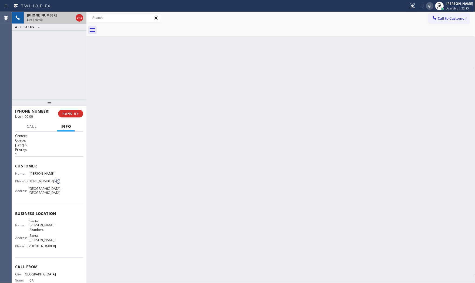
click at [80, 118] on div "[PHONE_NUMBER] Live | 00:00 HANG UP" at bounding box center [49, 114] width 68 height 14
click at [80, 115] on button "HANG UP" at bounding box center [70, 114] width 25 height 8
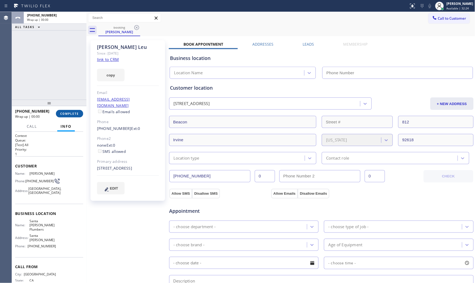
type input "[PHONE_NUMBER]"
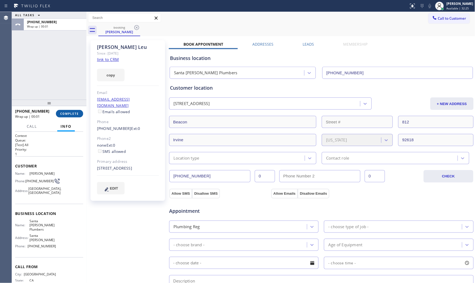
click at [80, 115] on button "COMPLETE" at bounding box center [69, 114] width 27 height 8
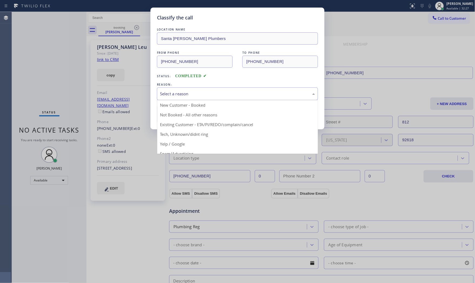
click at [172, 92] on div "Select a reason" at bounding box center [237, 94] width 155 height 6
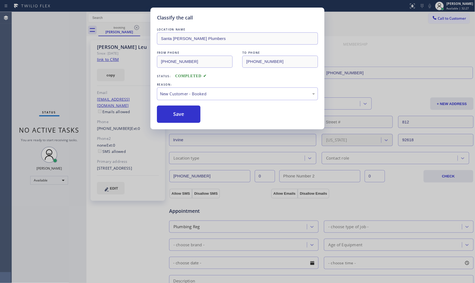
click at [172, 109] on button "Save" at bounding box center [179, 114] width 44 height 17
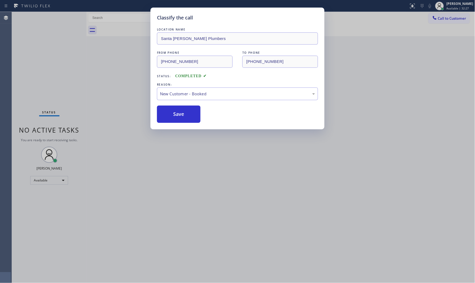
click at [172, 109] on button "Save" at bounding box center [179, 114] width 44 height 17
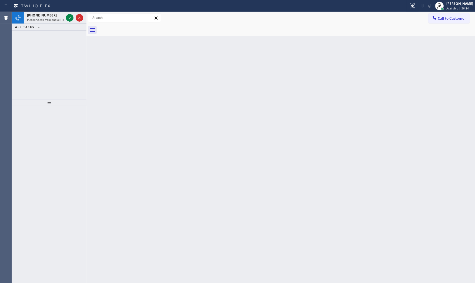
click at [60, 24] on div "ALL TASKS ALL TASKS ACTIVE TASKS TASKS IN WRAP UP" at bounding box center [49, 27] width 75 height 7
click at [60, 21] on span "Incoming call from queue [Test] All" at bounding box center [49, 20] width 45 height 4
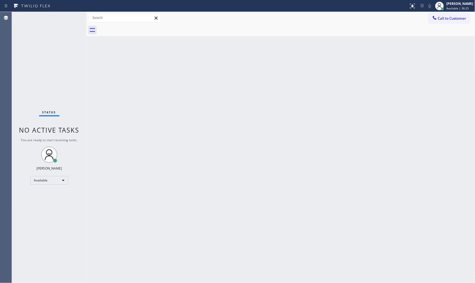
click at [61, 20] on div "Status No active tasks You are ready to start receiving tasks. [PERSON_NAME] Av…" at bounding box center [49, 148] width 75 height 272
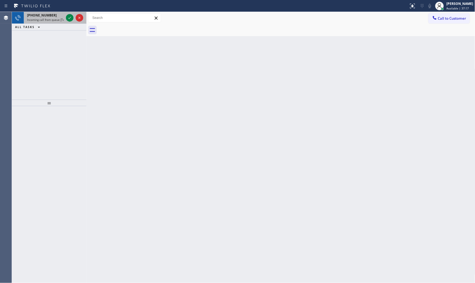
click at [29, 18] on span "Incoming call from queue [Test] All" at bounding box center [49, 20] width 45 height 4
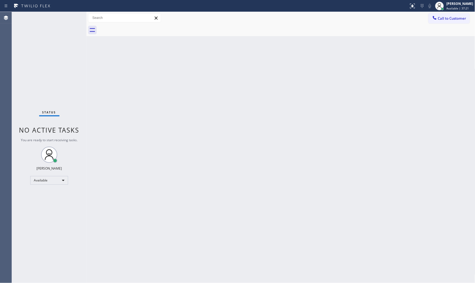
click at [61, 14] on div "Status No active tasks You are ready to start receiving tasks. [PERSON_NAME] Av…" at bounding box center [49, 148] width 75 height 272
click at [66, 18] on div "Status No active tasks You are ready to start receiving tasks. [PERSON_NAME] Av…" at bounding box center [49, 148] width 75 height 272
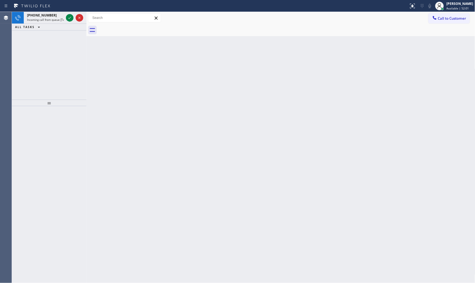
click at [52, 9] on icon at bounding box center [32, 6] width 41 height 9
click at [53, 18] on span "Incoming call from queue [Test] All" at bounding box center [49, 20] width 45 height 4
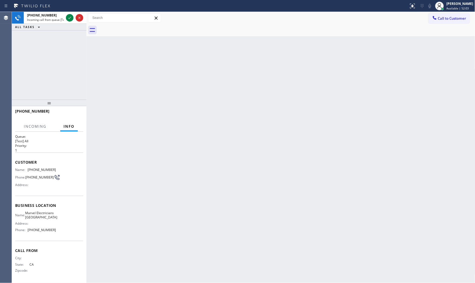
scroll to position [9, 0]
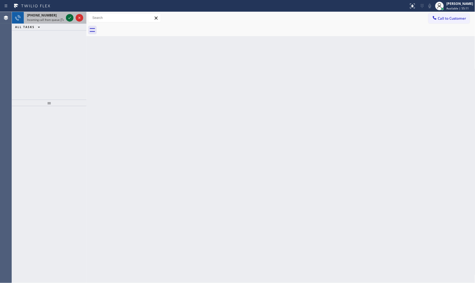
click at [70, 16] on icon at bounding box center [70, 18] width 6 height 6
click at [45, 11] on div "Status report Issue detected This issue could affect your workflow. Please cont…" at bounding box center [237, 6] width 475 height 12
click at [48, 15] on span "[PHONE_NUMBER]" at bounding box center [42, 15] width 30 height 5
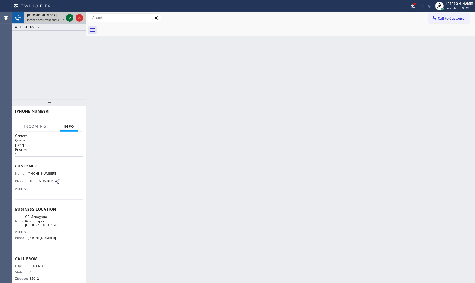
click at [66, 18] on div at bounding box center [70, 18] width 8 height 6
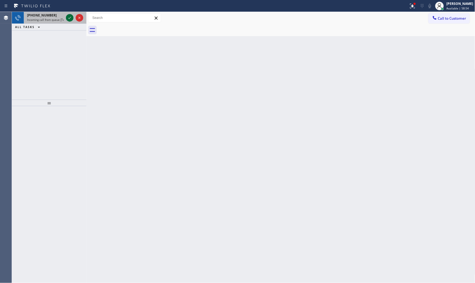
click at [69, 16] on icon at bounding box center [70, 18] width 6 height 6
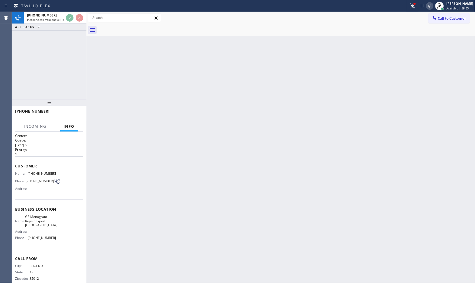
scroll to position [9, 0]
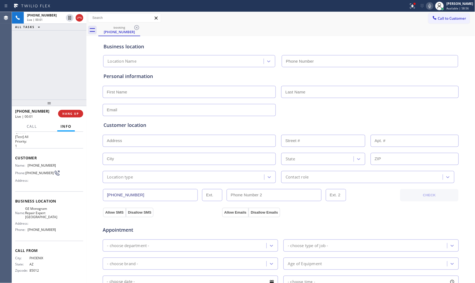
type input "[PHONE_NUMBER]"
click at [407, 6] on div at bounding box center [413, 6] width 12 height 6
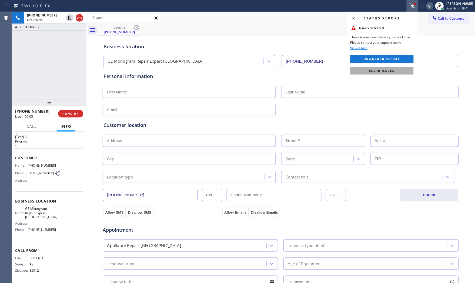
click at [382, 69] on span "Clear issues" at bounding box center [382, 71] width 25 height 4
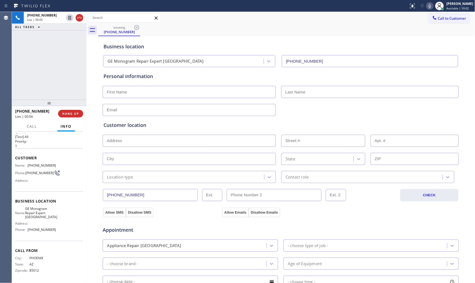
click at [427, 6] on icon at bounding box center [430, 6] width 6 height 6
click at [427, 8] on icon at bounding box center [430, 6] width 6 height 6
click at [427, 7] on icon at bounding box center [430, 6] width 6 height 6
click at [68, 18] on icon at bounding box center [70, 18] width 6 height 6
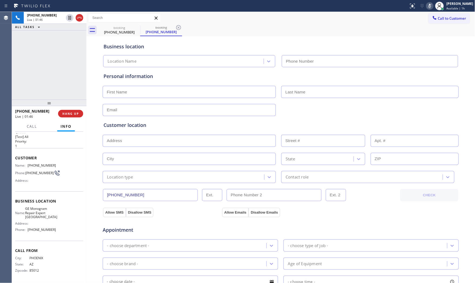
type input "[PHONE_NUMBER]"
click at [431, 8] on icon at bounding box center [430, 6] width 6 height 6
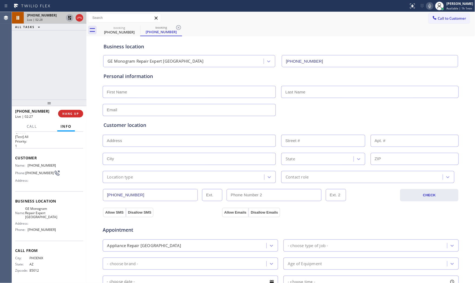
click at [69, 18] on icon at bounding box center [70, 18] width 6 height 6
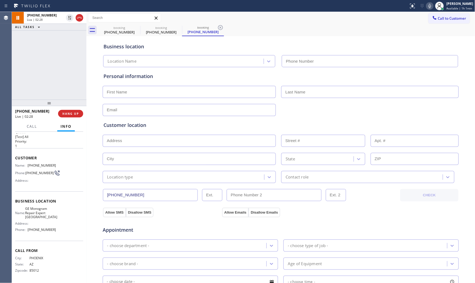
type input "[PHONE_NUMBER]"
click at [136, 91] on input "text" at bounding box center [189, 92] width 173 height 12
type input "Mr"
type input "[PERSON_NAME]"
type input "b"
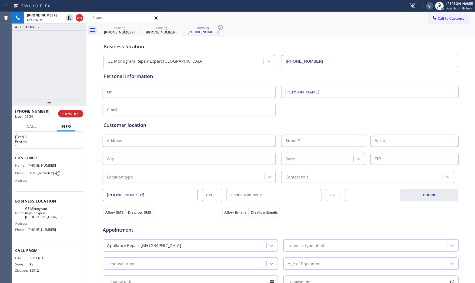
type input "n"
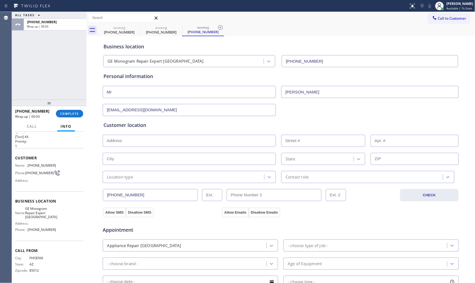
type input "[EMAIL_ADDRESS][DOMAIN_NAME]"
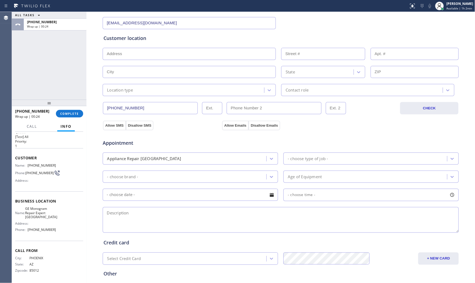
scroll to position [90, 0]
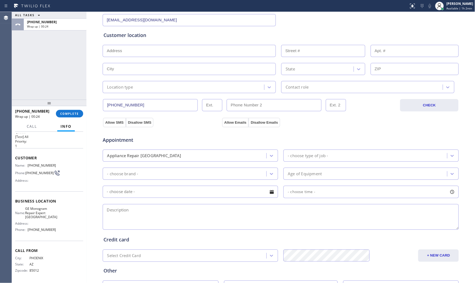
click at [156, 215] on textarea at bounding box center [281, 217] width 356 height 26
paste textarea "whripool Washer | door switch for the washer | [GEOGRAPHIC_DATA] | VTA offered …"
drag, startPoint x: 210, startPoint y: 219, endPoint x: 213, endPoint y: 219, distance: 3.0
click at [212, 219] on textarea "whripool Washer | door switch for the washer | [GEOGRAPHIC_DATA] | VTA offered …" at bounding box center [281, 217] width 356 height 26
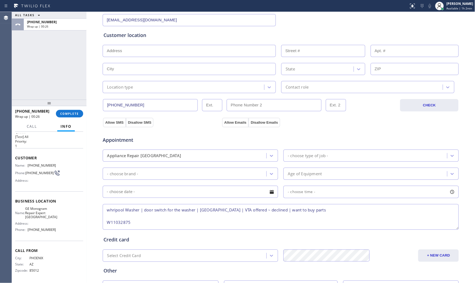
scroll to position [0, 0]
drag, startPoint x: 198, startPoint y: 207, endPoint x: 231, endPoint y: 211, distance: 33.3
click at [231, 211] on textarea "whripool Washer | door switch for the washer | [GEOGRAPHIC_DATA] | VTA offered …" at bounding box center [281, 217] width 356 height 26
type textarea "whripool Washer | door switch for the washer | [GEOGRAPHIC_DATA] | VTA offered …"
click at [134, 50] on input "text" at bounding box center [189, 51] width 173 height 12
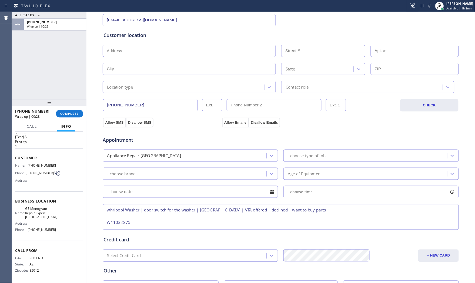
paste input "Peoria, AZ 85345"
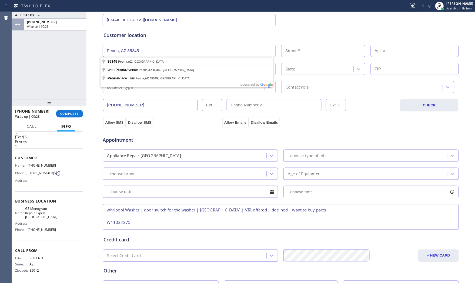
type input "[GEOGRAPHIC_DATA], AZ 85345, [GEOGRAPHIC_DATA]"
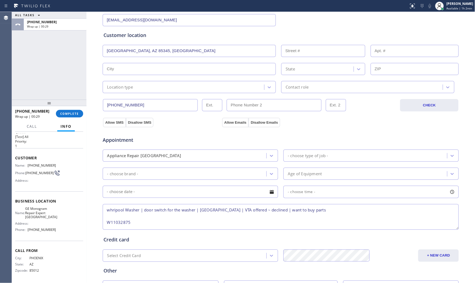
type input "Peoria"
type input "85345"
click at [125, 89] on div "Location type" at bounding box center [120, 87] width 26 height 6
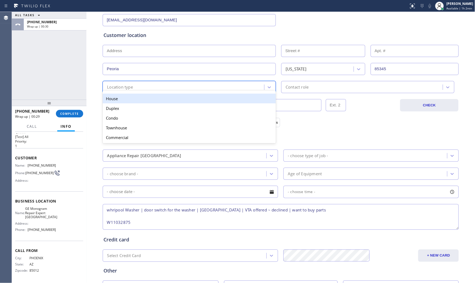
click at [125, 101] on div "House" at bounding box center [189, 99] width 173 height 10
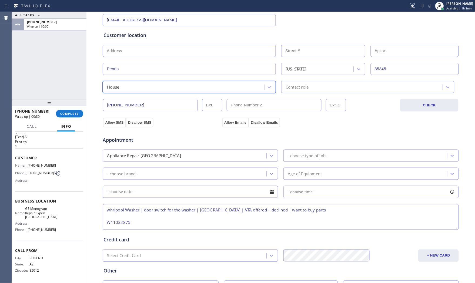
click at [280, 96] on div "[PHONE_NUMBER] CHECK" at bounding box center [280, 102] width 357 height 18
click at [289, 91] on div "Contact role" at bounding box center [368, 87] width 173 height 12
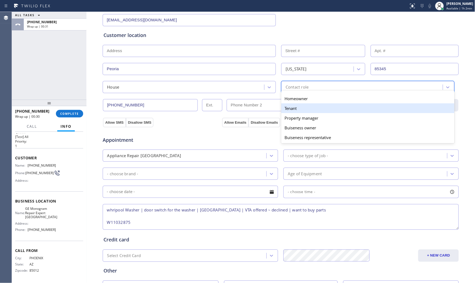
click at [286, 104] on div "Tenant" at bounding box center [368, 109] width 173 height 10
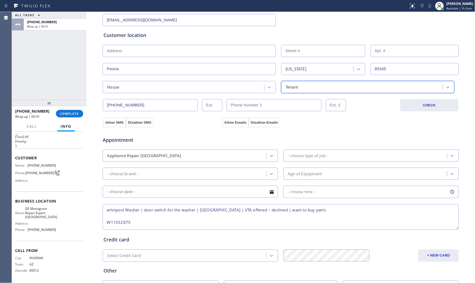
click at [294, 90] on div "Tenant" at bounding box center [292, 87] width 12 height 6
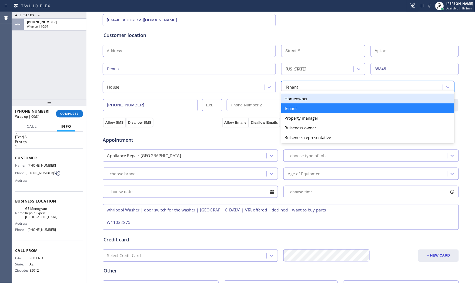
click at [290, 102] on div "Homeowner" at bounding box center [368, 99] width 173 height 10
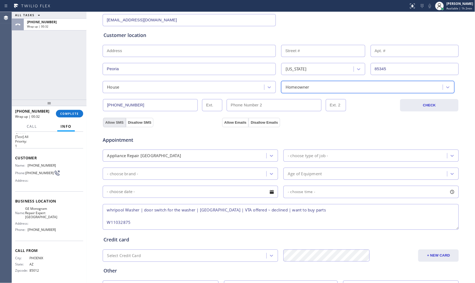
click at [105, 120] on button "Allow SMS" at bounding box center [114, 123] width 23 height 10
click at [230, 121] on button "Allow Emails" at bounding box center [235, 123] width 27 height 10
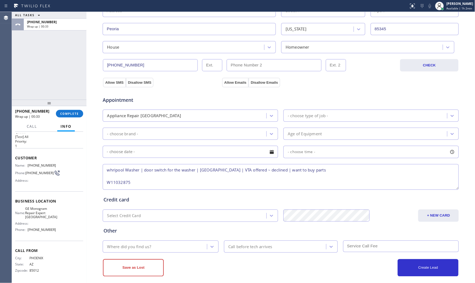
scroll to position [135, 0]
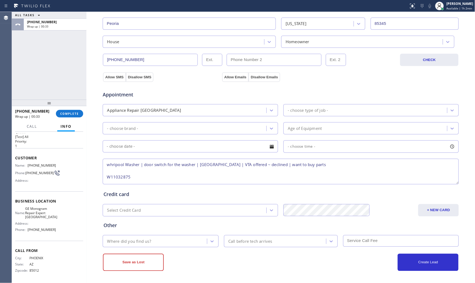
click at [144, 231] on div "Other Where did you find us? Call before tech arrives" at bounding box center [280, 232] width 357 height 31
click at [145, 236] on div "Where did you find us? Call before tech arrives" at bounding box center [281, 240] width 358 height 13
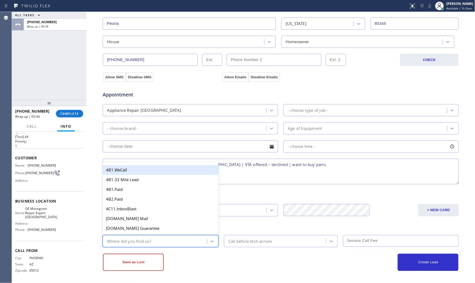
click at [146, 238] on div "Where did you find us?" at bounding box center [161, 242] width 116 height 12
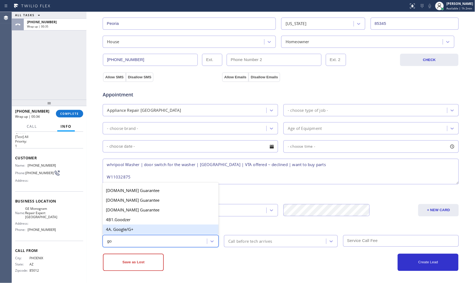
type input "goo"
click at [142, 234] on div "4A. Google/G+" at bounding box center [161, 230] width 116 height 10
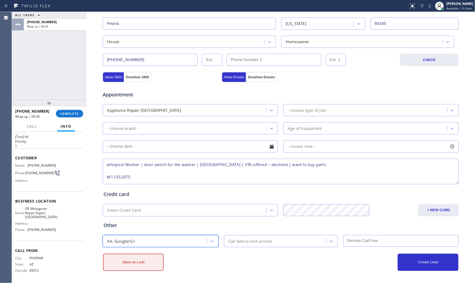
click at [138, 263] on button "Save as Lost" at bounding box center [133, 262] width 61 height 17
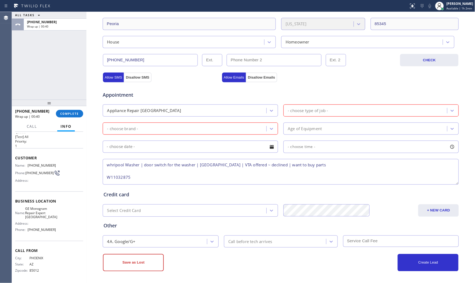
scroll to position [154, 0]
click at [190, 132] on div "- choose brand -" at bounding box center [185, 128] width 162 height 9
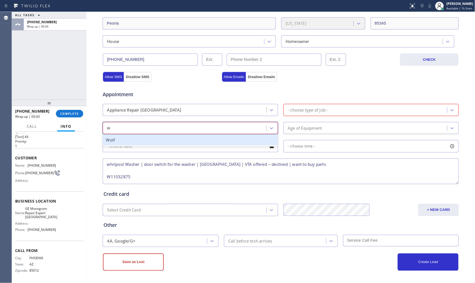
type input "w"
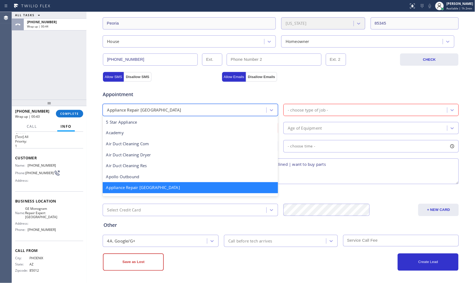
click at [172, 115] on div "Appliance Repair [GEOGRAPHIC_DATA]" at bounding box center [191, 110] width 176 height 12
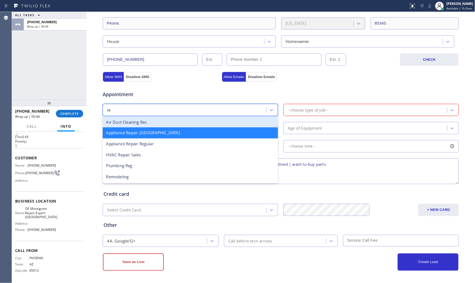
type input "reg"
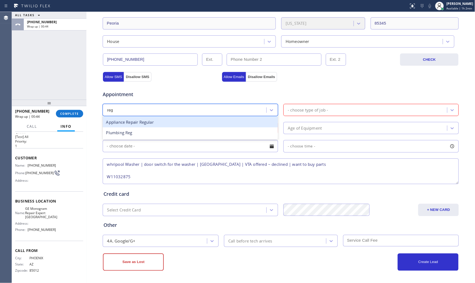
click at [151, 126] on div "Appliance Repair Regular" at bounding box center [191, 122] width 176 height 11
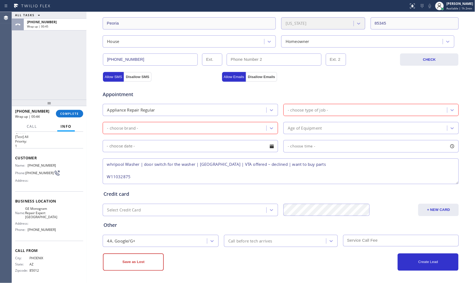
click at [146, 135] on div "Appointment Appliance Repair Regular - choose type of job - - choose brand - Ag…" at bounding box center [281, 134] width 355 height 101
click at [146, 134] on div "- choose brand -" at bounding box center [191, 128] width 176 height 12
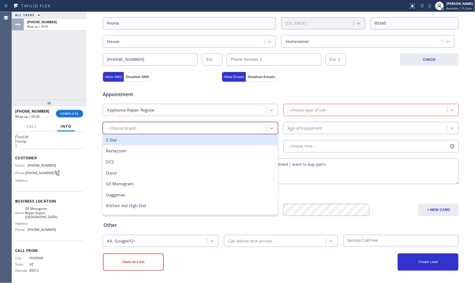
type input "w"
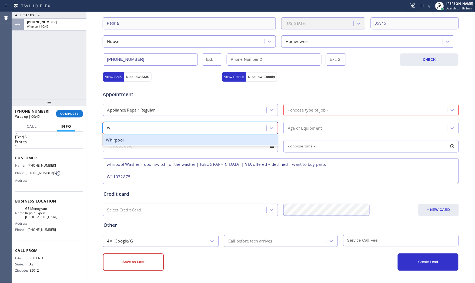
click at [142, 145] on div "Whirpool" at bounding box center [191, 140] width 176 height 11
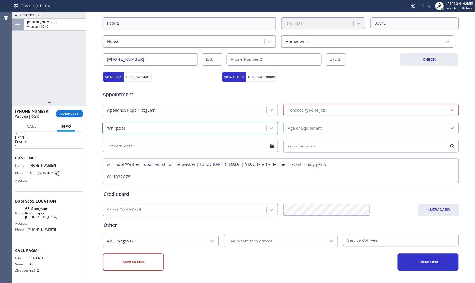
click at [298, 98] on div "Appointment Appliance Repair Regular - choose type of job - option Whirpool, se…" at bounding box center [281, 134] width 355 height 101
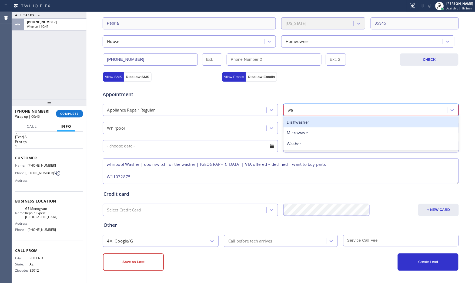
type input "was"
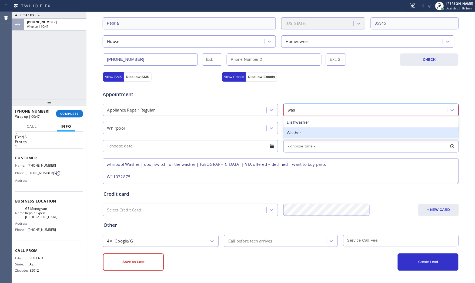
click at [299, 134] on div "Washer" at bounding box center [372, 133] width 176 height 11
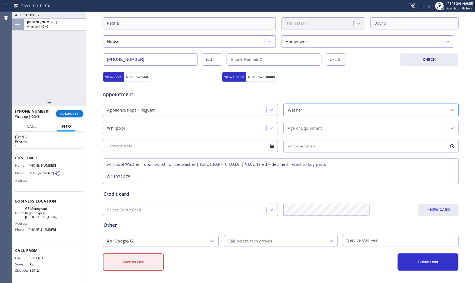
click at [138, 269] on button "Save as Lost" at bounding box center [133, 262] width 61 height 17
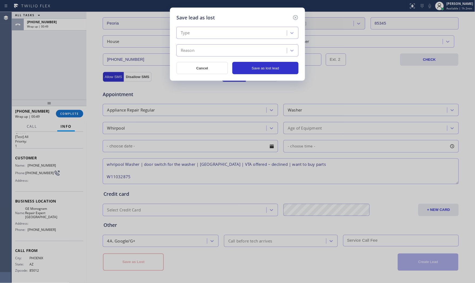
click at [239, 37] on div "Type" at bounding box center [232, 32] width 109 height 9
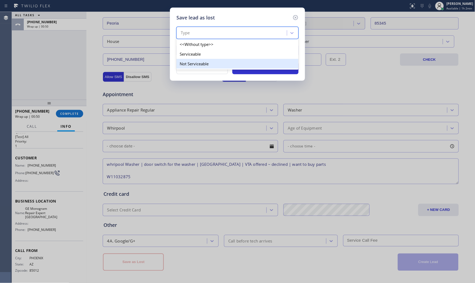
drag, startPoint x: 207, startPoint y: 62, endPoint x: 207, endPoint y: 51, distance: 11.1
click at [207, 62] on div "Not Serviceable" at bounding box center [238, 64] width 122 height 10
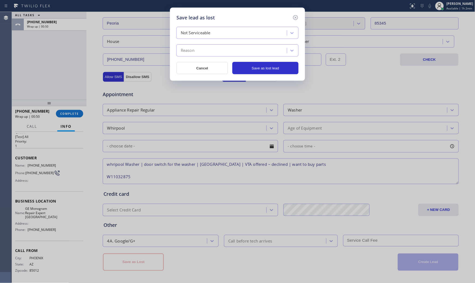
click at [207, 51] on div "Reason" at bounding box center [232, 50] width 109 height 9
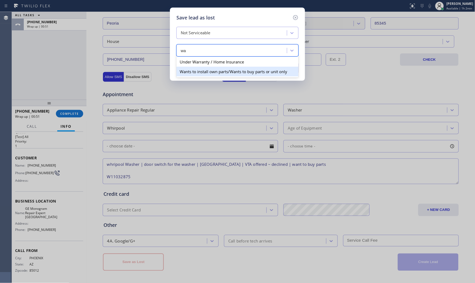
click at [209, 74] on div "Wants to install own parts/Wants to buy parts or unit only" at bounding box center [238, 72] width 122 height 10
type input "wa"
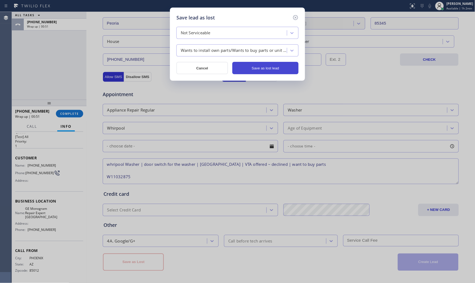
click at [268, 71] on button "Save as lost lead" at bounding box center [266, 68] width 66 height 12
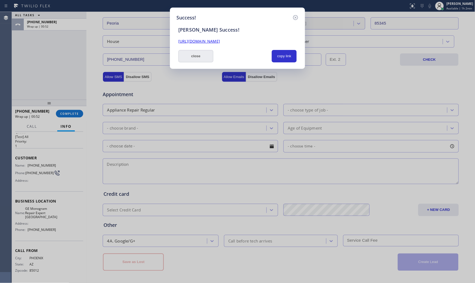
click at [200, 58] on button "close" at bounding box center [195, 56] width 35 height 12
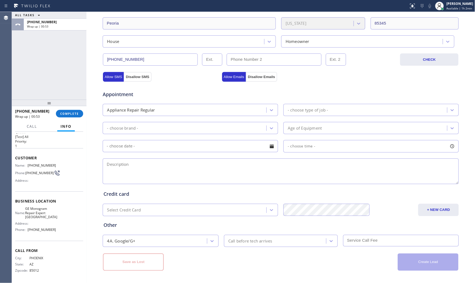
click at [77, 106] on div at bounding box center [49, 103] width 75 height 6
drag, startPoint x: 75, startPoint y: 111, endPoint x: 75, endPoint y: 115, distance: 4.6
click at [75, 112] on div "[PHONE_NUMBER] Wrap up | 00:53 COMPLETE" at bounding box center [49, 116] width 68 height 14
click at [76, 115] on span "COMPLETE" at bounding box center [69, 116] width 19 height 4
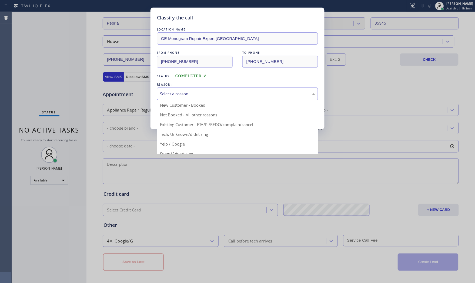
click at [201, 98] on div "Select a reason" at bounding box center [237, 94] width 161 height 13
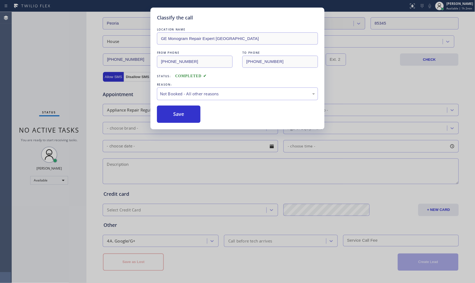
click at [187, 117] on button "Save" at bounding box center [179, 114] width 44 height 17
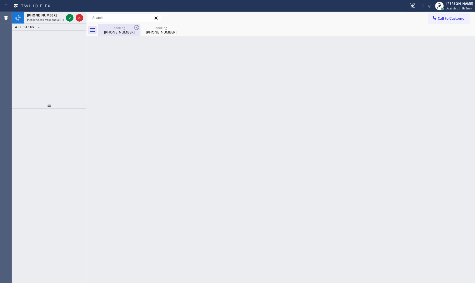
click at [112, 32] on div "[PHONE_NUMBER]" at bounding box center [119, 32] width 41 height 5
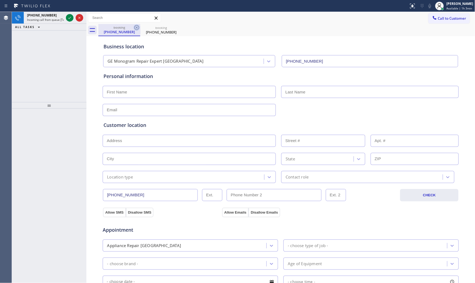
click at [136, 28] on icon at bounding box center [137, 27] width 6 height 6
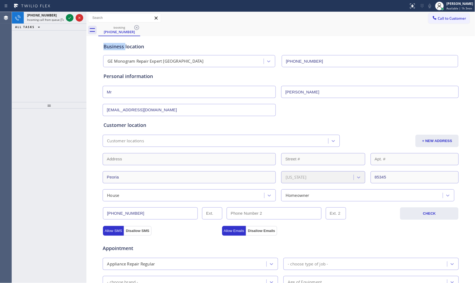
click at [136, 28] on icon at bounding box center [137, 27] width 6 height 6
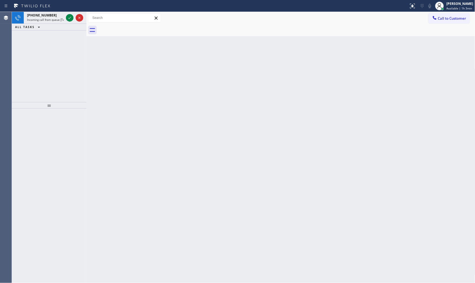
click at [63, 18] on span "Incoming call from queue [Test] All" at bounding box center [49, 20] width 45 height 4
click at [55, 15] on div "[PHONE_NUMBER]" at bounding box center [45, 15] width 37 height 5
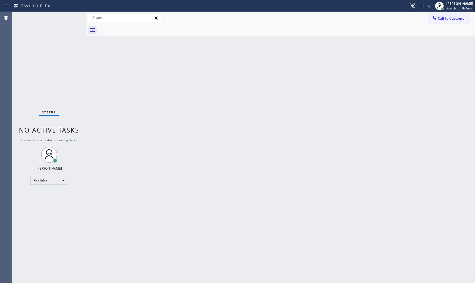
click at [69, 16] on div "Status No active tasks You are ready to start receiving tasks. [PERSON_NAME] Av…" at bounding box center [49, 148] width 75 height 272
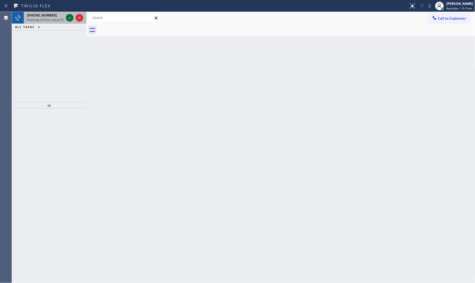
click at [69, 17] on icon at bounding box center [70, 18] width 6 height 6
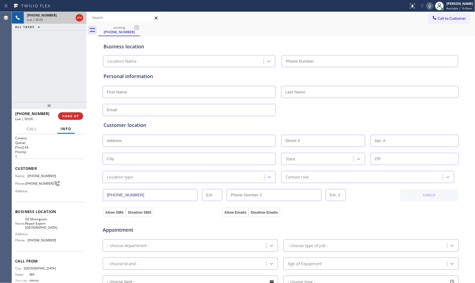
type input "[PHONE_NUMBER]"
click at [69, 114] on span "HANG UP" at bounding box center [70, 116] width 16 height 4
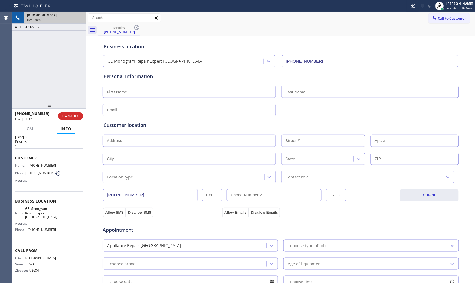
scroll to position [12, 0]
click at [66, 113] on button "COMPLETE" at bounding box center [69, 116] width 27 height 8
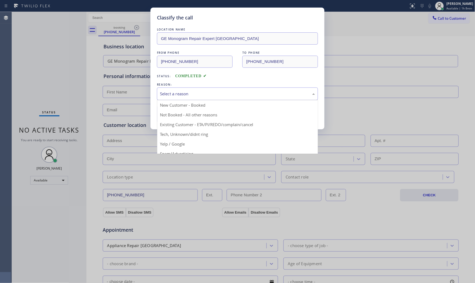
click at [176, 92] on div "Select a reason" at bounding box center [237, 94] width 155 height 6
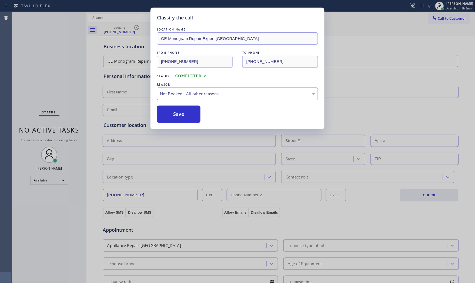
click at [174, 110] on button "Save" at bounding box center [179, 114] width 44 height 17
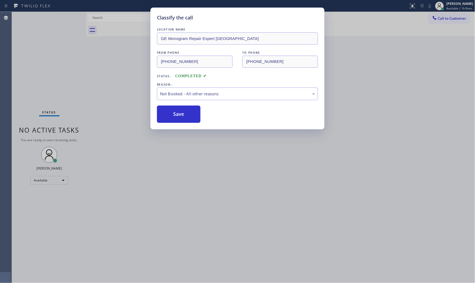
click at [174, 110] on button "Save" at bounding box center [179, 114] width 44 height 17
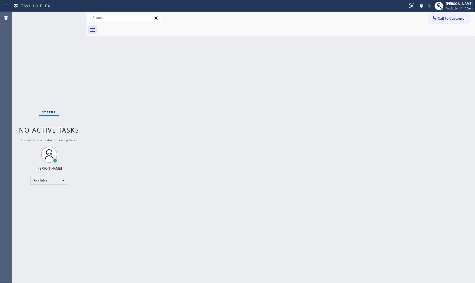
drag, startPoint x: 62, startPoint y: 11, endPoint x: 57, endPoint y: 14, distance: 5.3
click at [57, 14] on div "Status No active tasks You are ready to start receiving tasks. [PERSON_NAME] Av…" at bounding box center [49, 148] width 75 height 272
click at [455, 9] on span "Available | 1h 27min" at bounding box center [459, 8] width 27 height 4
click at [446, 24] on button "Offline" at bounding box center [449, 21] width 54 height 7
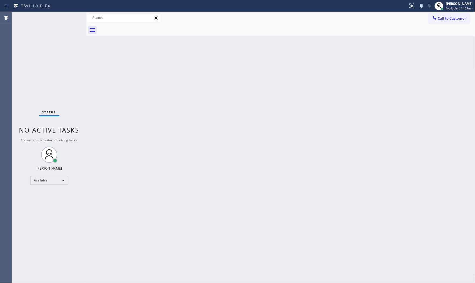
click at [451, 12] on div "Call to Customer Outbound call Location Viking Repair Service Your caller id ph…" at bounding box center [281, 18] width 389 height 12
click at [452, 7] on span "Available | 1h 27min" at bounding box center [459, 8] width 27 height 4
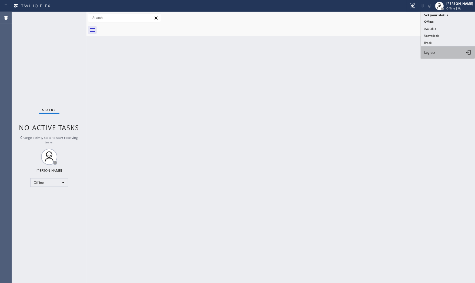
click at [444, 56] on button "Log out" at bounding box center [449, 53] width 54 height 12
